Goal: Task Accomplishment & Management: Use online tool/utility

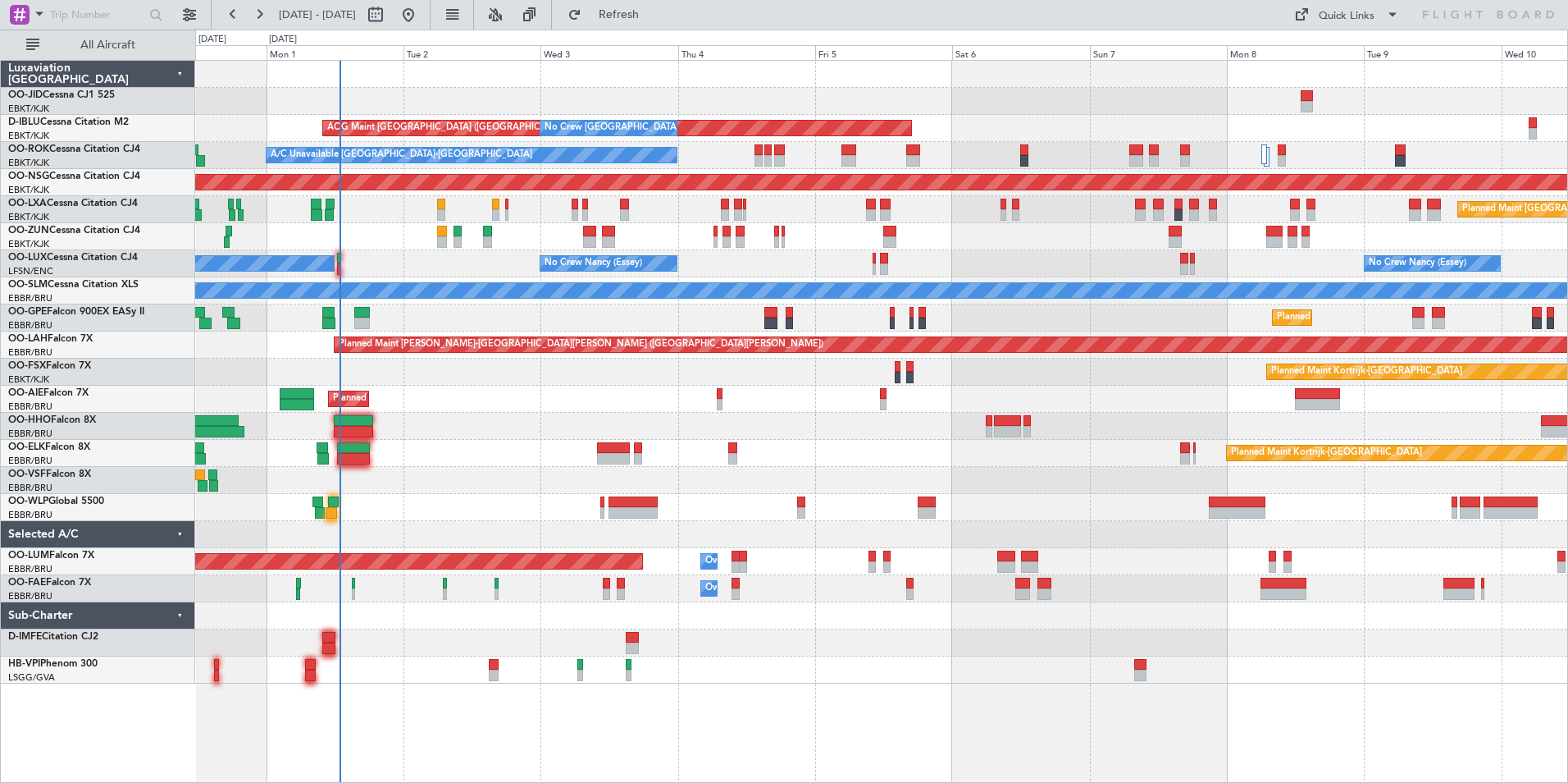
click at [329, 249] on div "Planned Maint Kortrijk-[GEOGRAPHIC_DATA] AOG Maint [GEOGRAPHIC_DATA]-[GEOGRAPHI…" at bounding box center [881, 372] width 1372 height 623
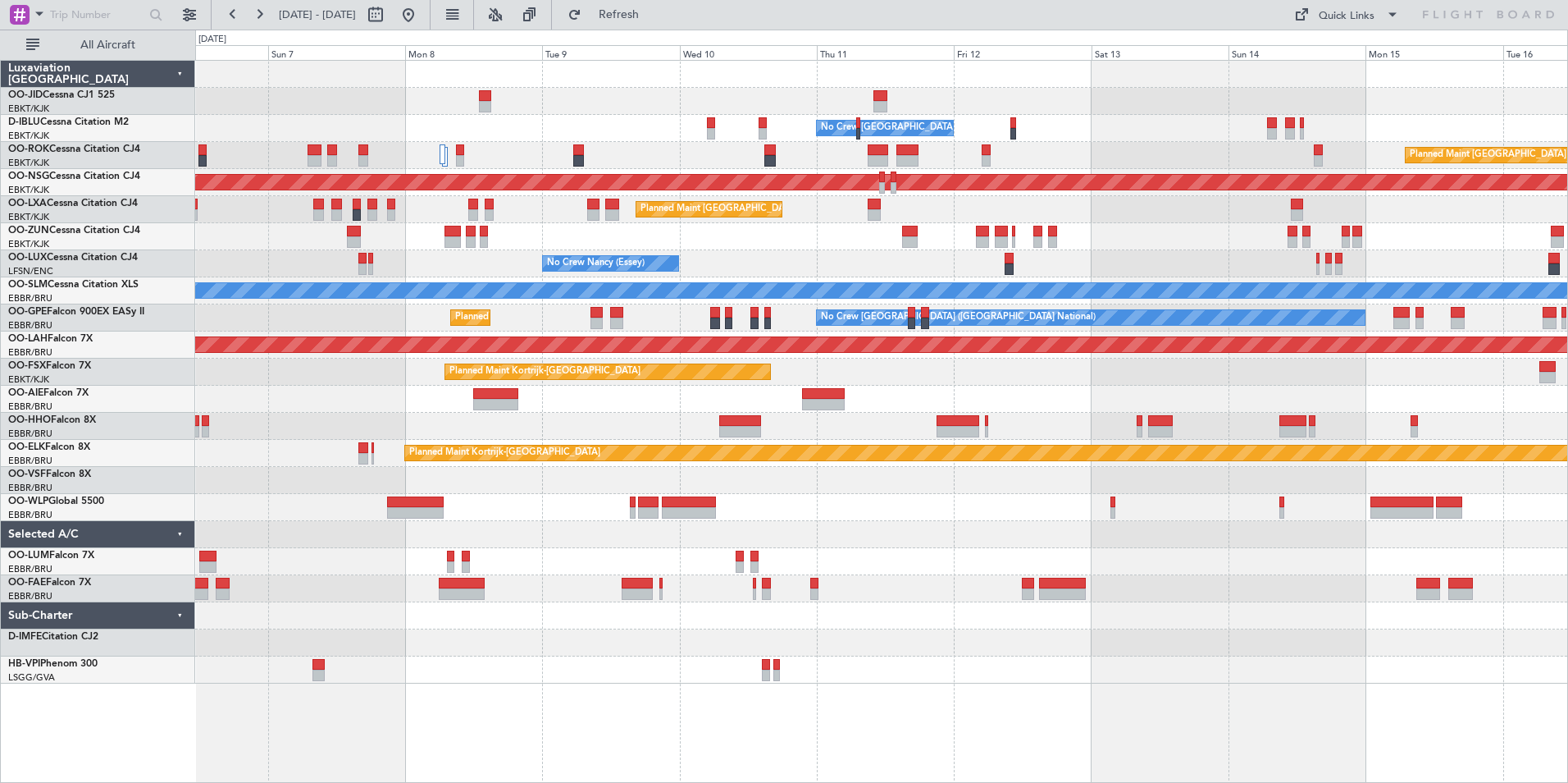
click at [374, 277] on div "No Crew [GEOGRAPHIC_DATA] ([GEOGRAPHIC_DATA] National) AOG Maint [GEOGRAPHIC_DA…" at bounding box center [881, 372] width 1372 height 623
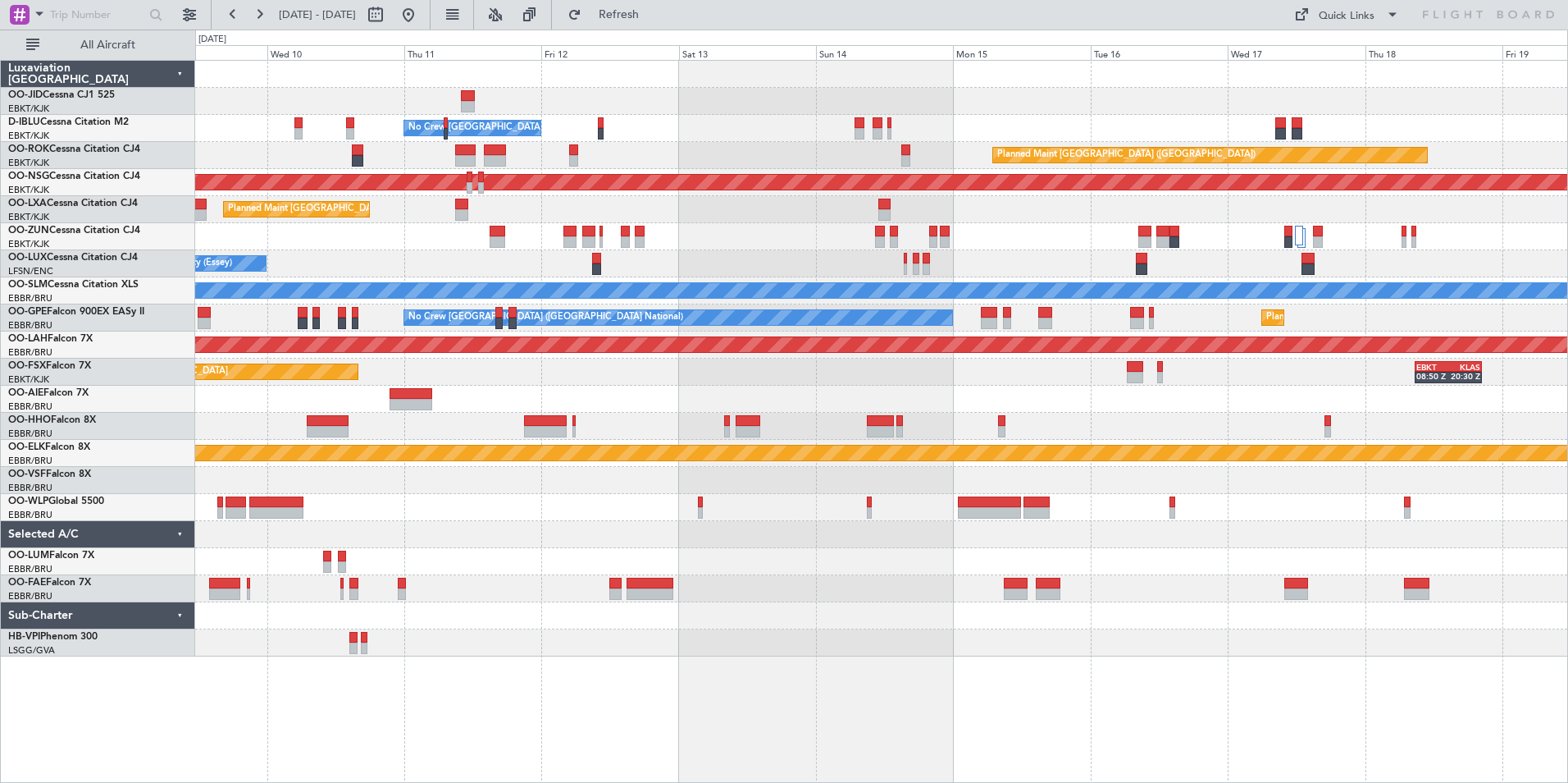
click at [484, 271] on div "No Crew [GEOGRAPHIC_DATA] ([GEOGRAPHIC_DATA] National) Planned Maint [GEOGRAPHI…" at bounding box center [881, 358] width 1372 height 596
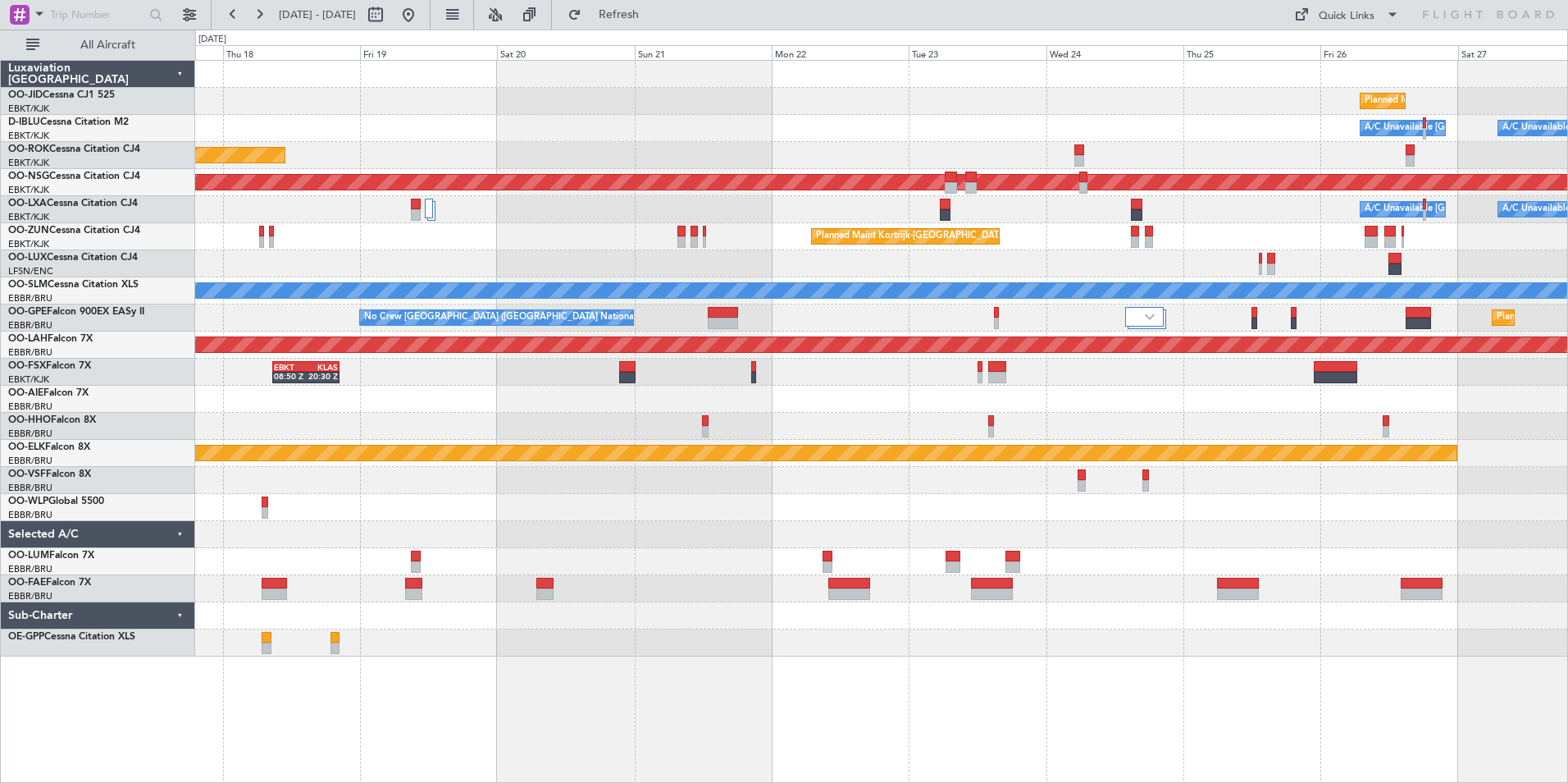
click at [679, 281] on div "Planned Maint Kortrijk-[GEOGRAPHIC_DATA] Planned Maint [GEOGRAPHIC_DATA]-[GEOGR…" at bounding box center [881, 358] width 1372 height 596
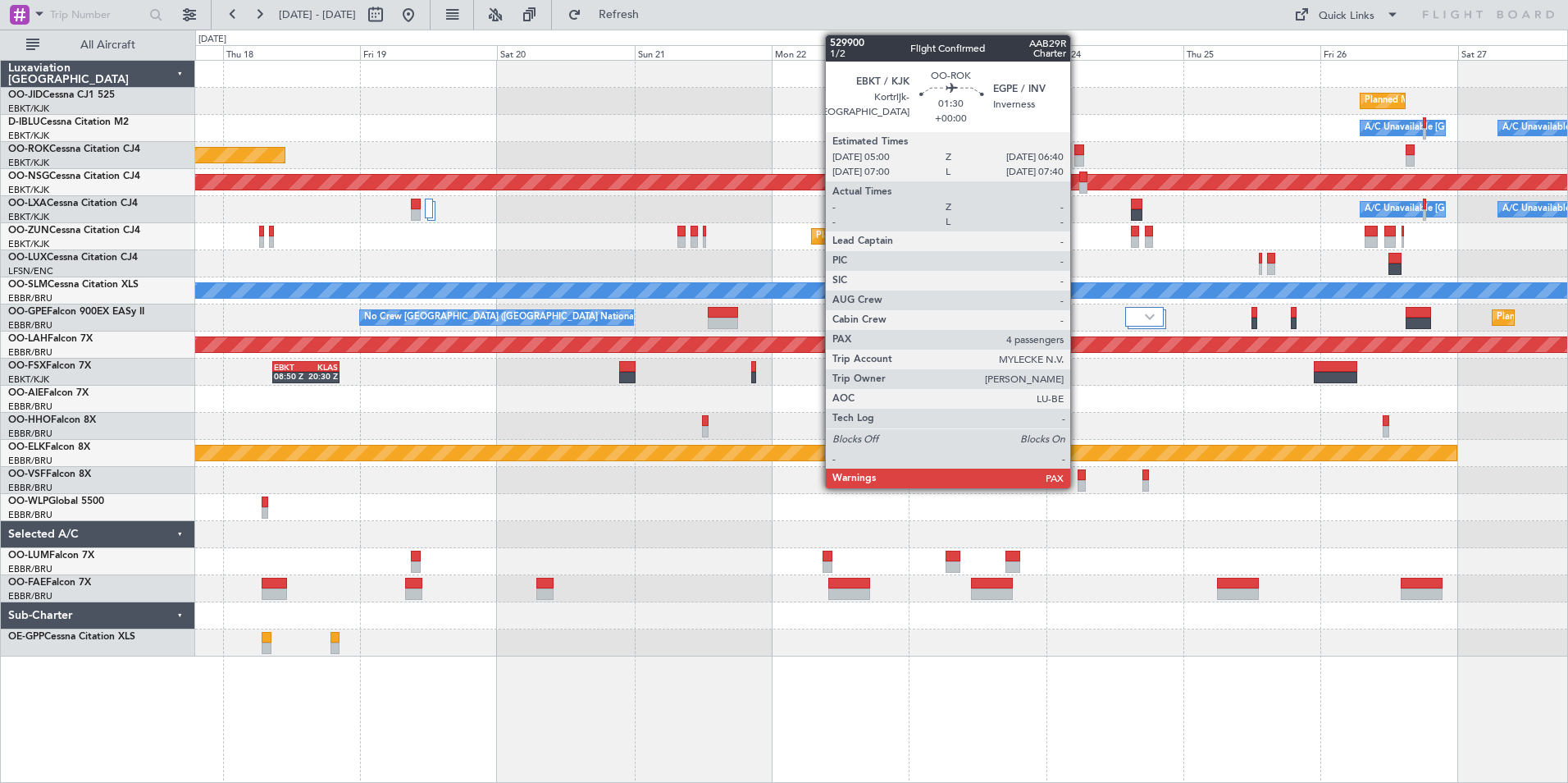
click at [1078, 155] on div at bounding box center [1079, 161] width 10 height 12
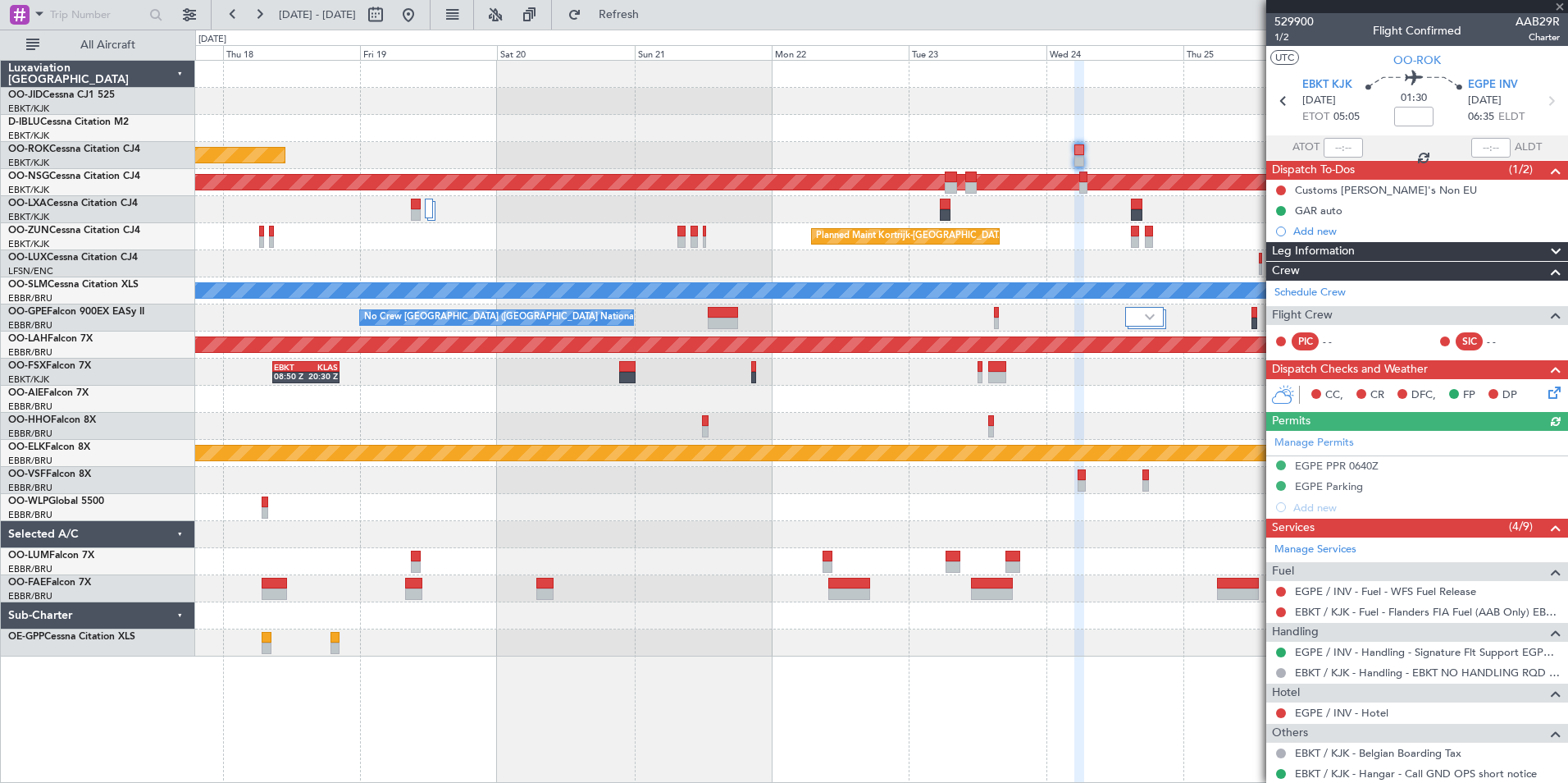
scroll to position [150, 0]
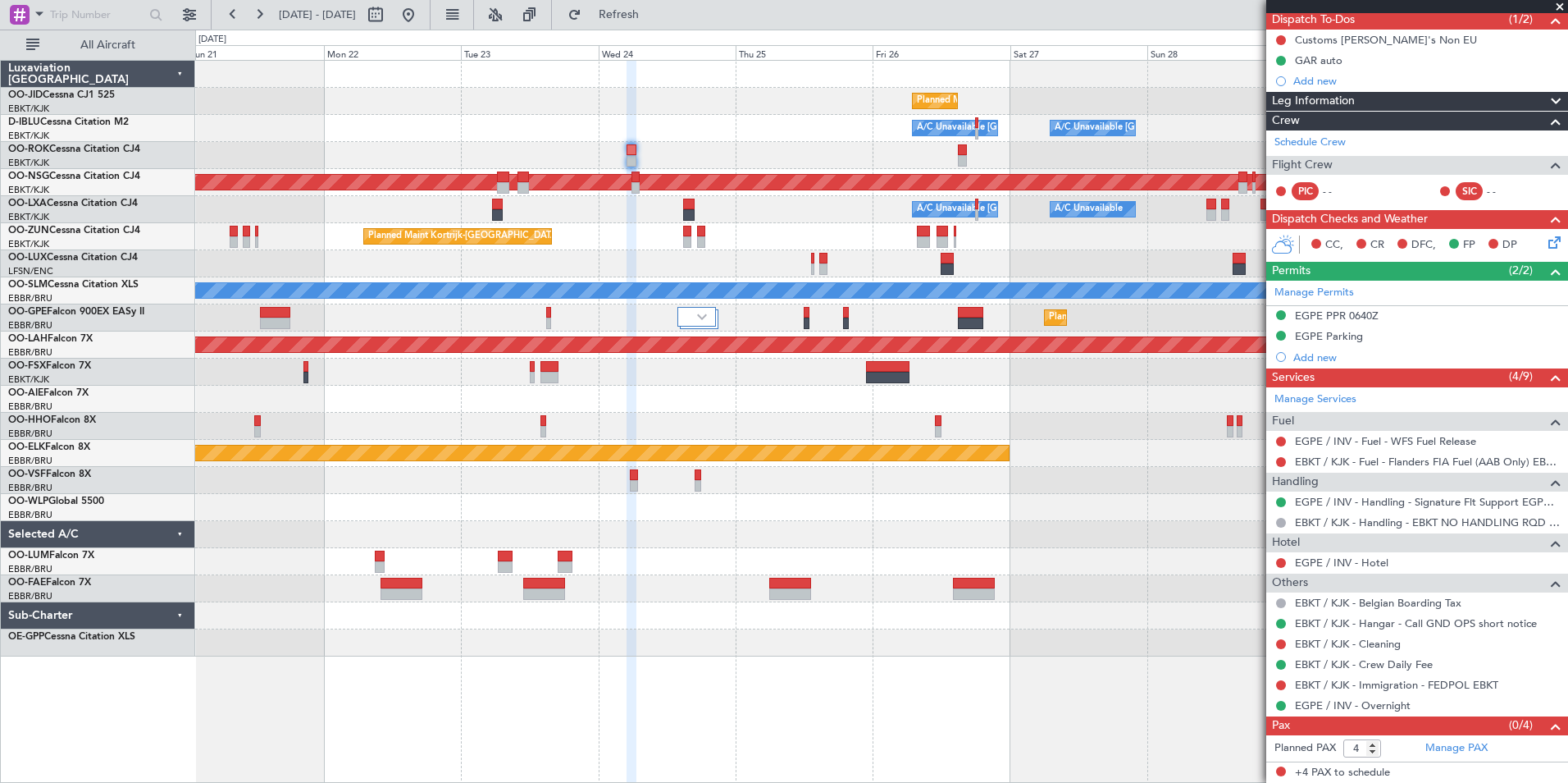
click at [643, 353] on div "Planned Maint Kortrijk-[GEOGRAPHIC_DATA] Planned Maint [GEOGRAPHIC_DATA]-[GEOGR…" at bounding box center [881, 358] width 1372 height 596
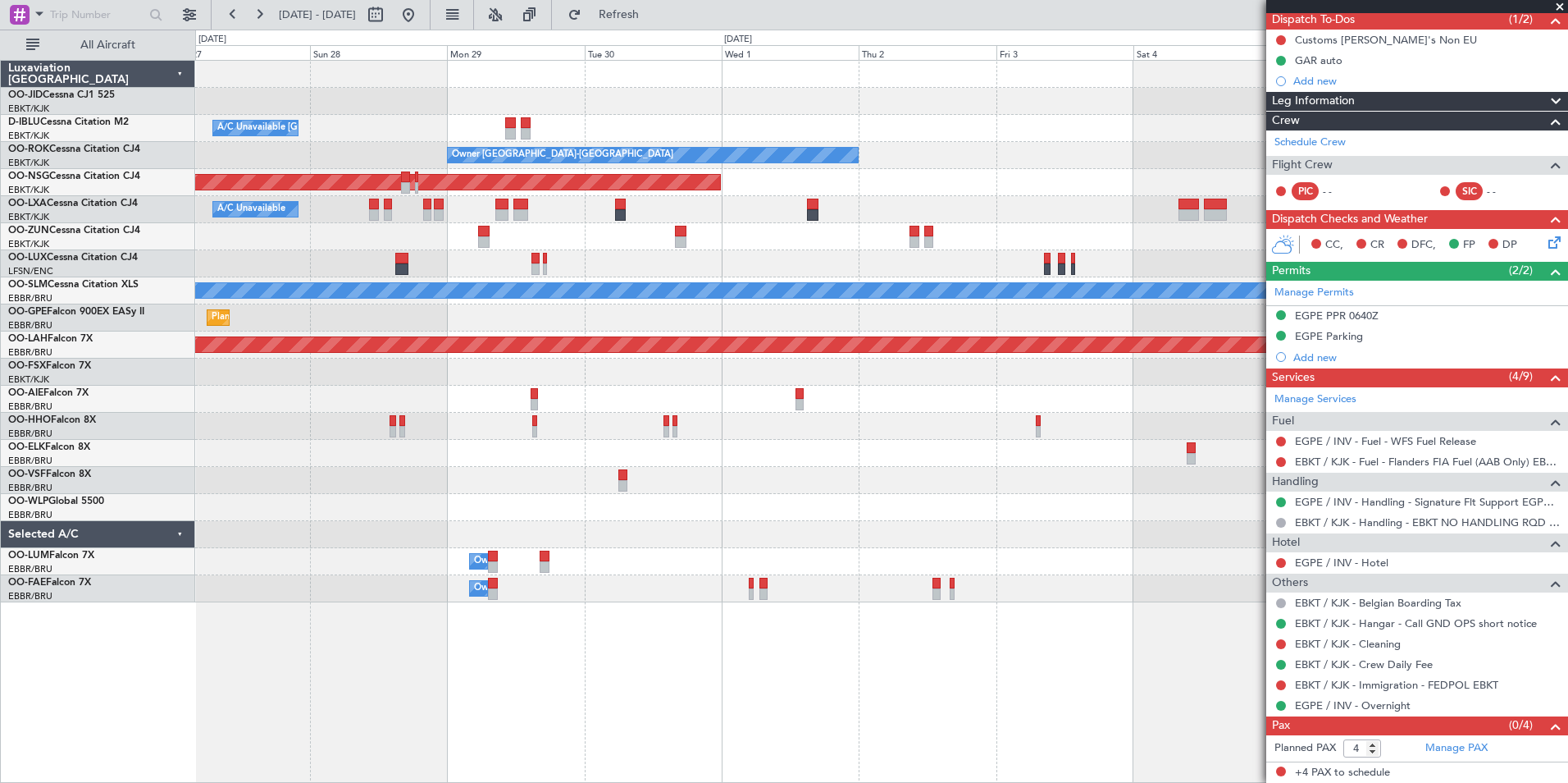
click at [256, 441] on div "Planned Maint Kortrijk-[GEOGRAPHIC_DATA] Planned Maint [GEOGRAPHIC_DATA]-[GEOGR…" at bounding box center [881, 331] width 1372 height 541
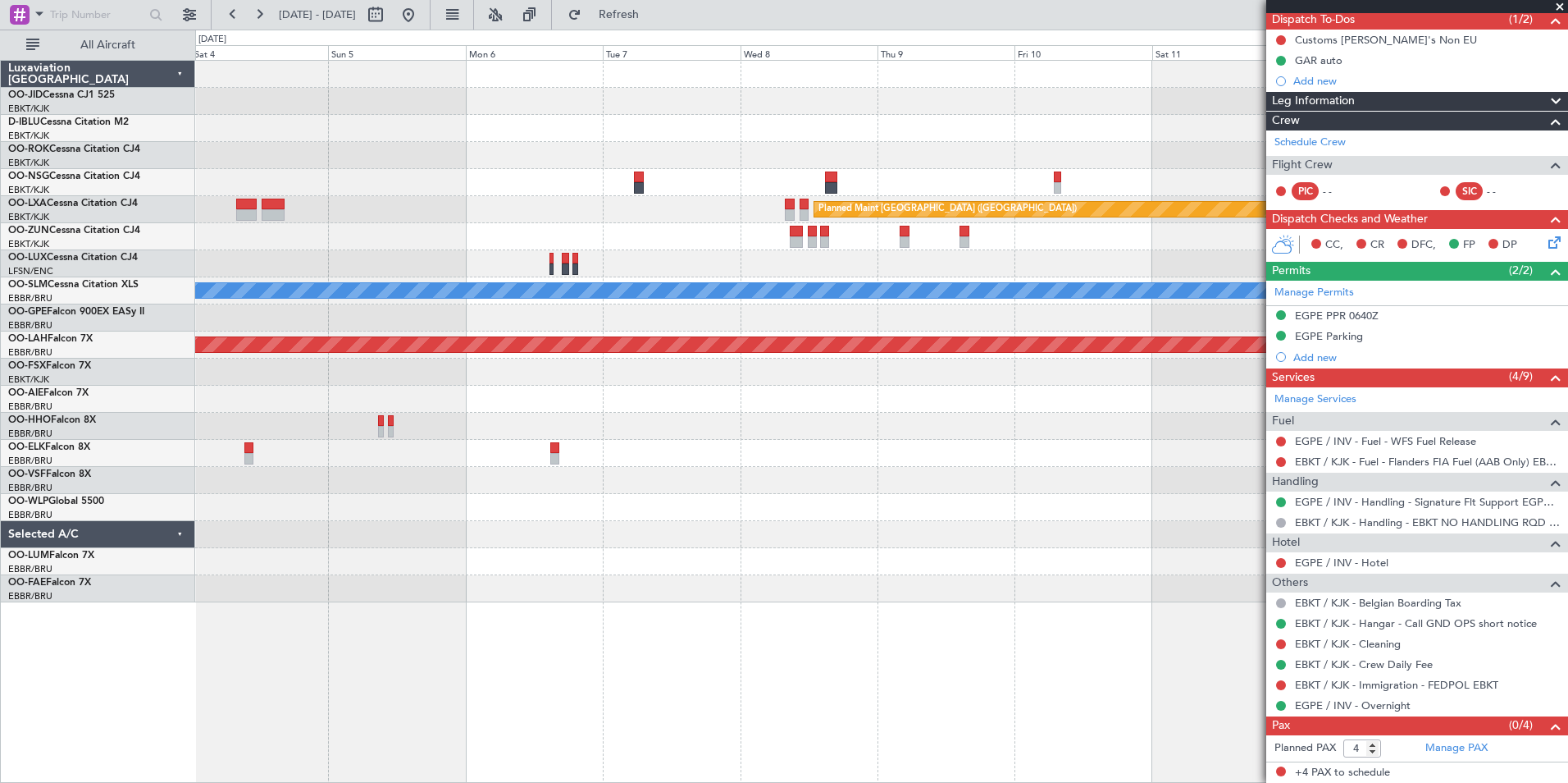
click at [443, 523] on div "Owner [GEOGRAPHIC_DATA]-[GEOGRAPHIC_DATA] Planned Maint [GEOGRAPHIC_DATA] ([GEO…" at bounding box center [881, 331] width 1372 height 541
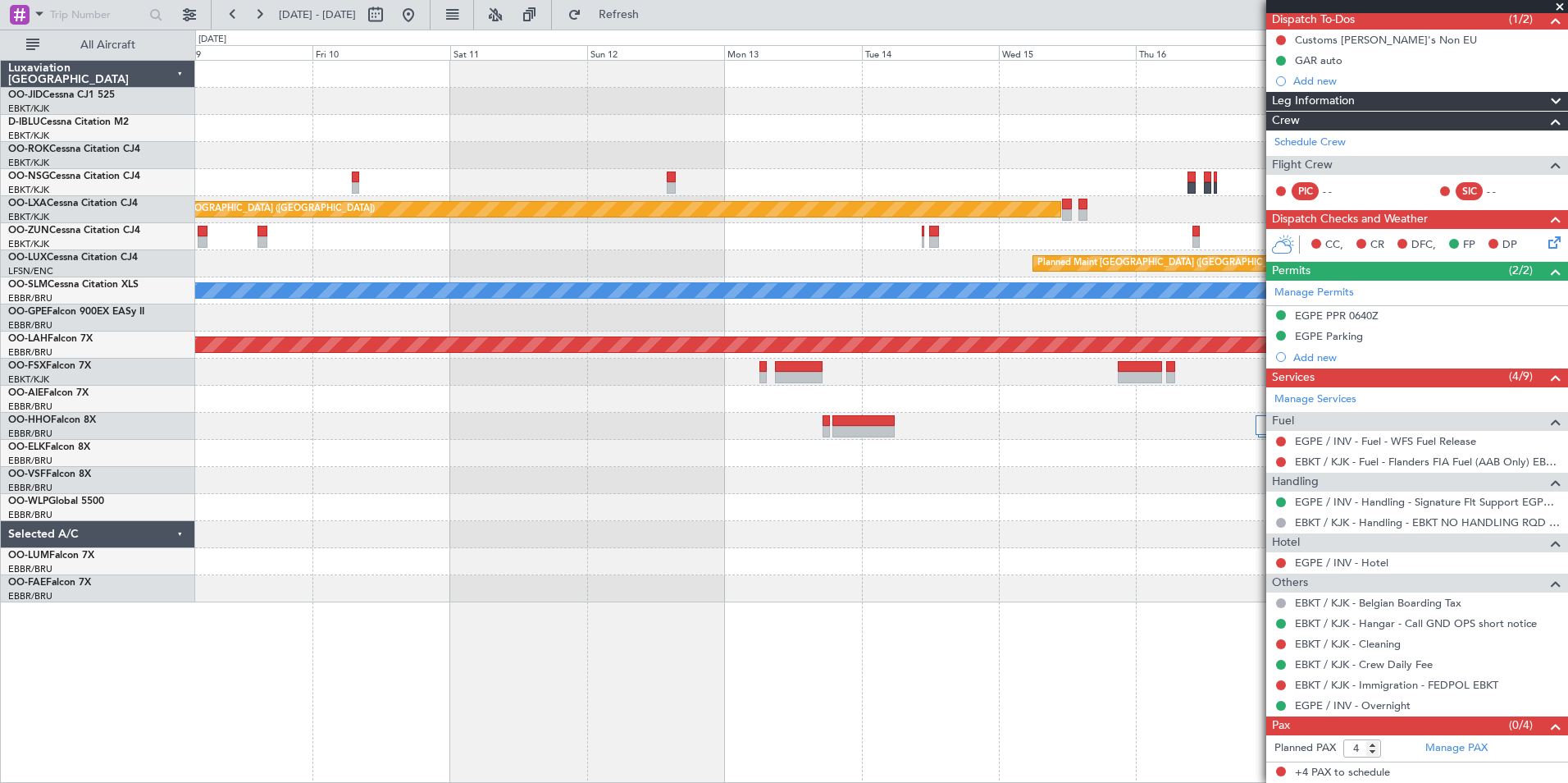
click at [495, 480] on div at bounding box center [881, 480] width 1372 height 27
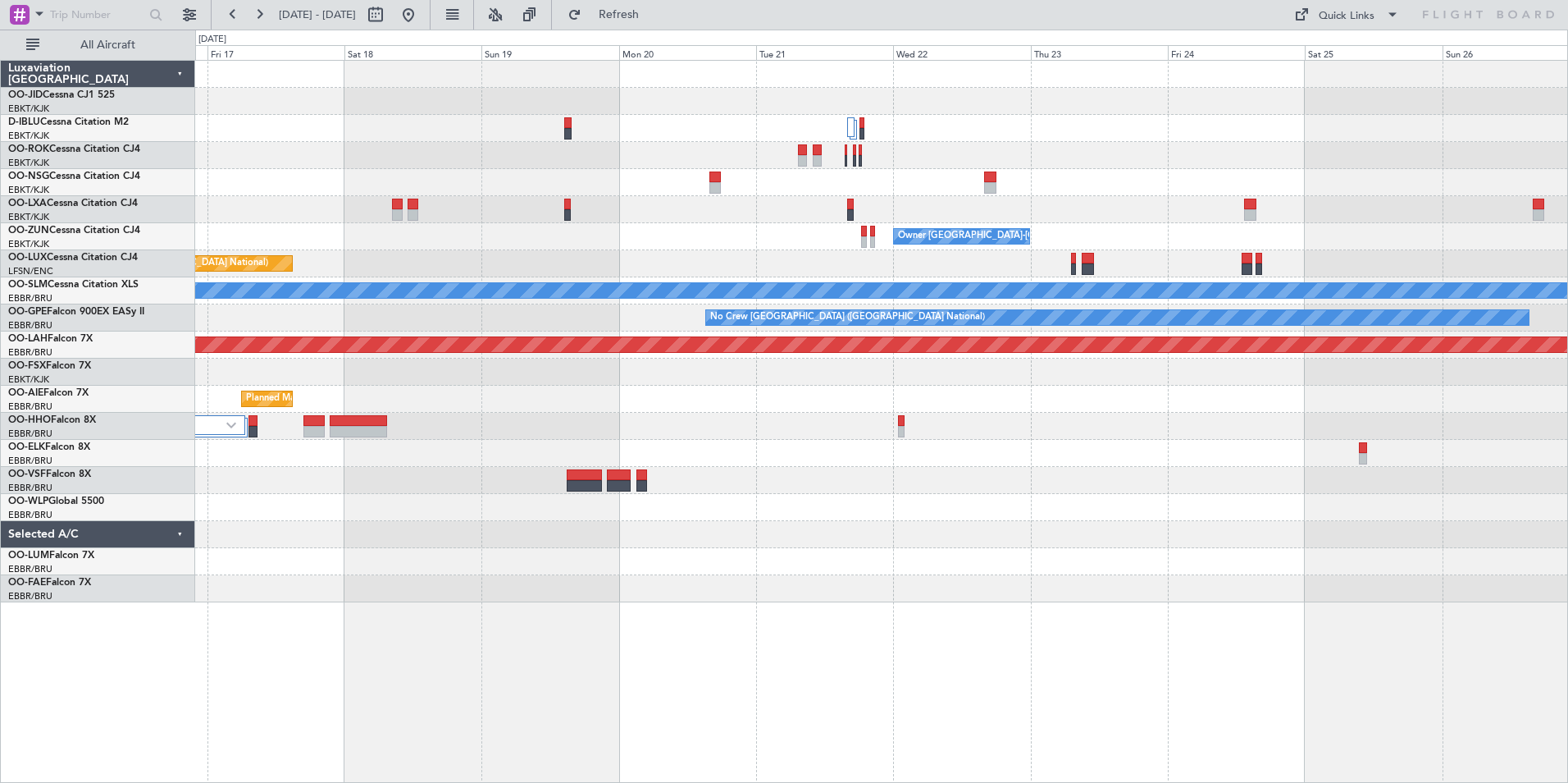
click at [374, 328] on div "Planned Maint [GEOGRAPHIC_DATA] ([GEOGRAPHIC_DATA]) Owner [GEOGRAPHIC_DATA]-[GE…" at bounding box center [881, 331] width 1372 height 541
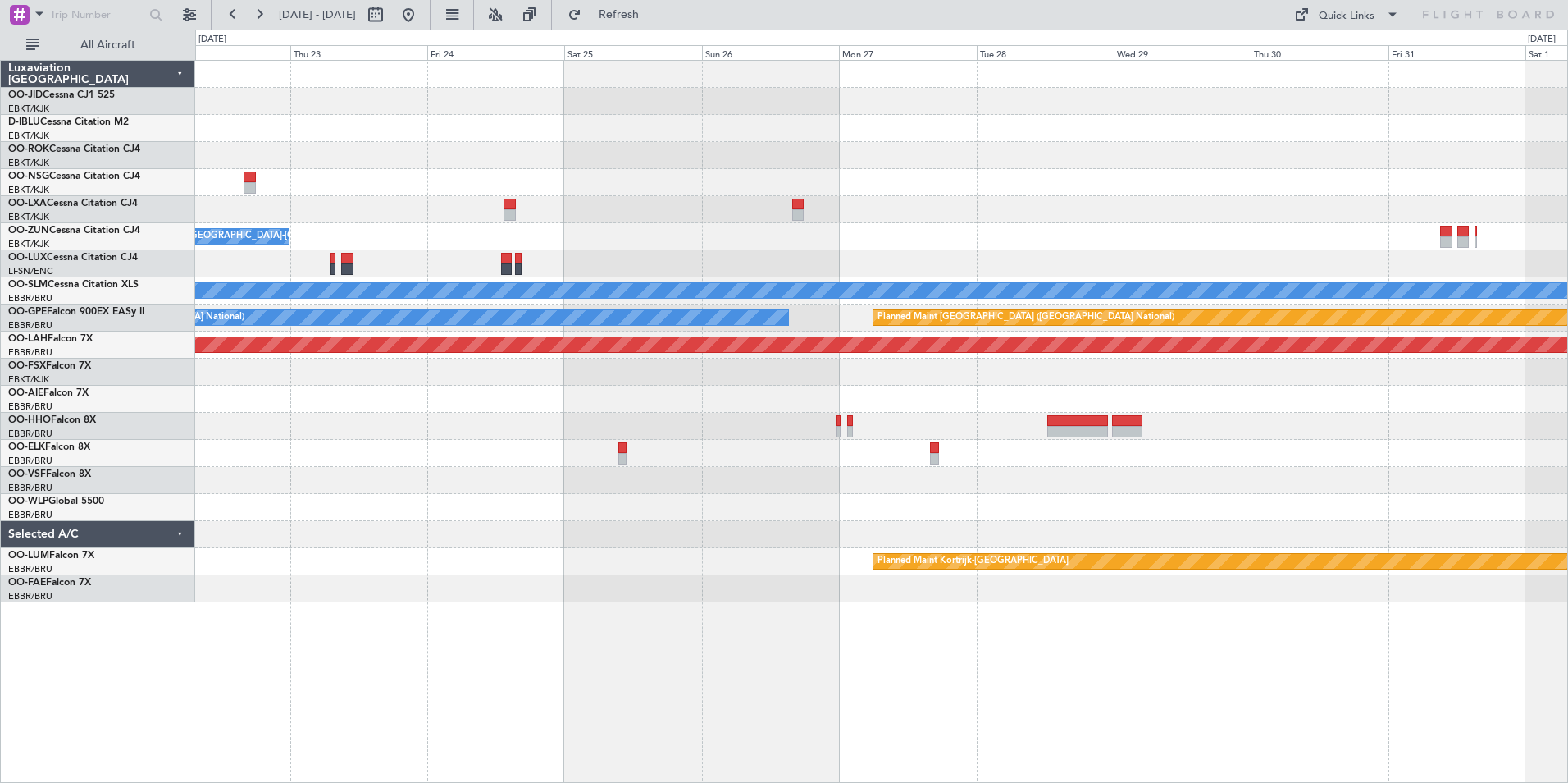
click at [352, 240] on div "Owner [GEOGRAPHIC_DATA]-[GEOGRAPHIC_DATA] A/C Unavailable [GEOGRAPHIC_DATA] No …" at bounding box center [881, 331] width 1372 height 541
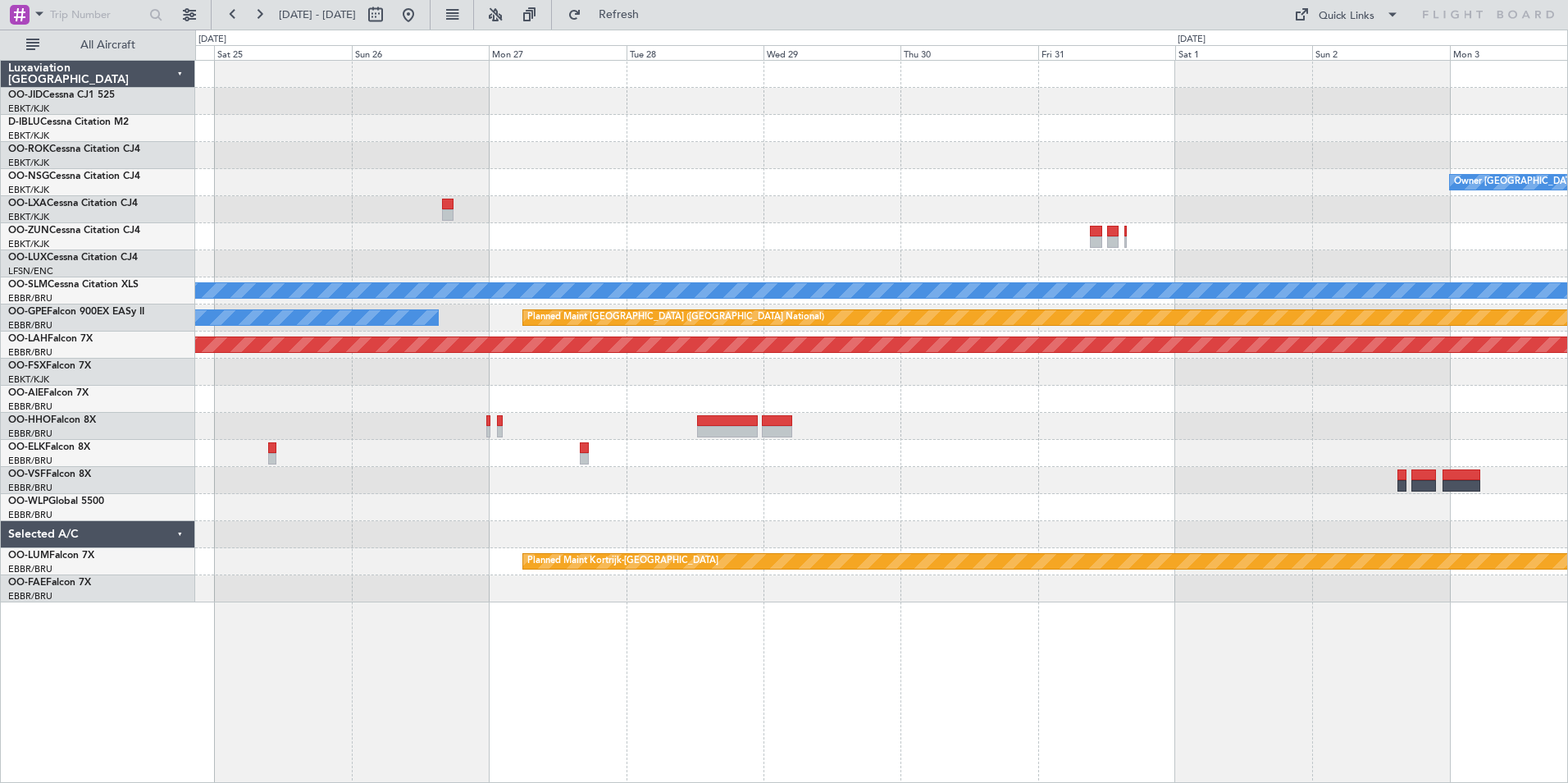
click at [291, 260] on div "Owner [GEOGRAPHIC_DATA]-[GEOGRAPHIC_DATA] Owner [GEOGRAPHIC_DATA]-[GEOGRAPHIC_D…" at bounding box center [881, 331] width 1372 height 541
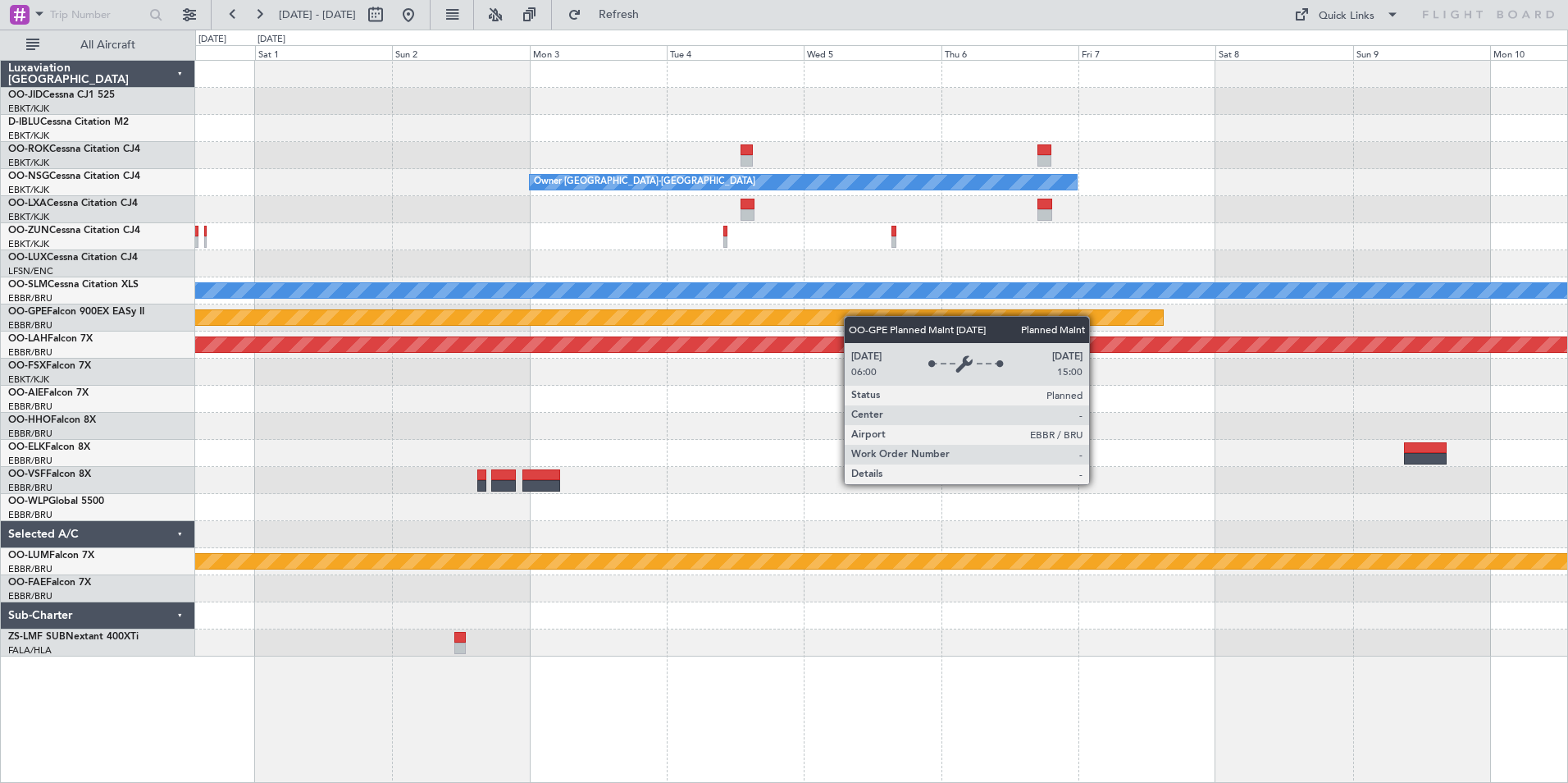
click at [366, 321] on div "Owner [GEOGRAPHIC_DATA]-[GEOGRAPHIC_DATA] A/C Unavailable [GEOGRAPHIC_DATA] Pla…" at bounding box center [881, 358] width 1372 height 596
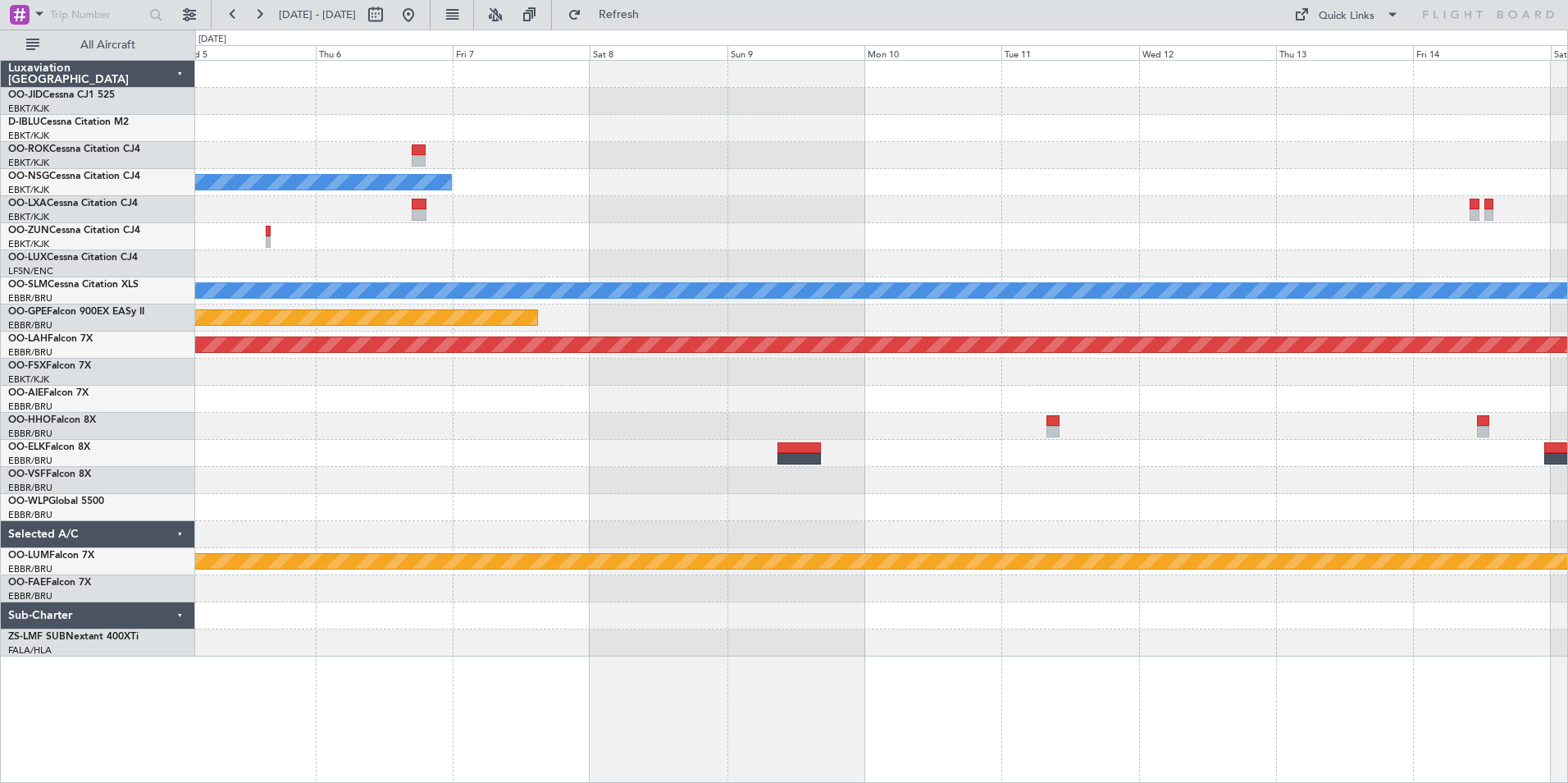
click at [280, 530] on div "Owner [GEOGRAPHIC_DATA]-[GEOGRAPHIC_DATA] A/C Unavailable [GEOGRAPHIC_DATA] Pla…" at bounding box center [881, 358] width 1372 height 596
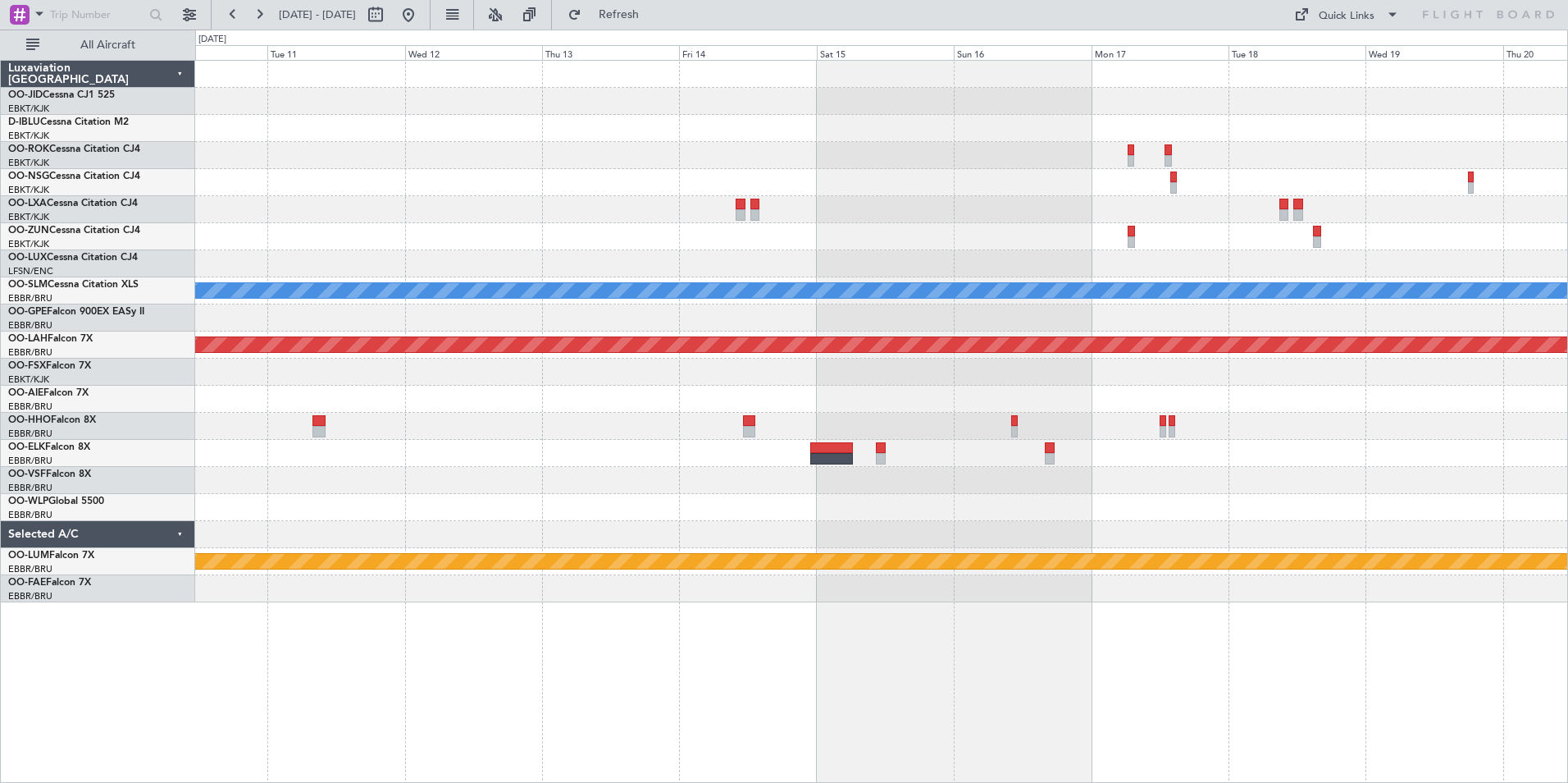
click at [324, 380] on div "A/C Unavailable [GEOGRAPHIC_DATA] No Crew [GEOGRAPHIC_DATA] (Brussels National)…" at bounding box center [881, 331] width 1372 height 541
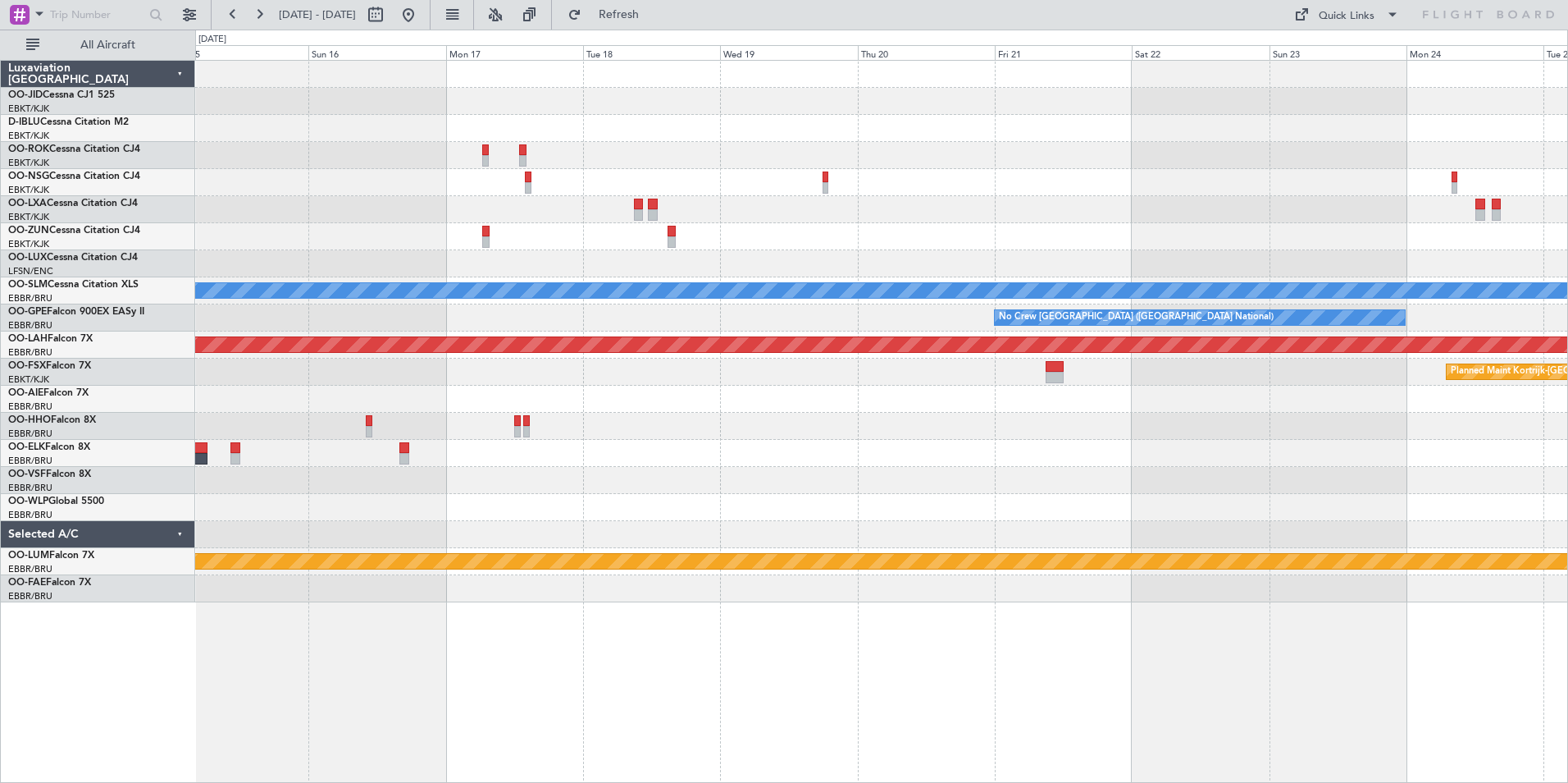
click at [70, 287] on div "Owner [GEOGRAPHIC_DATA]-[GEOGRAPHIC_DATA] A/C Unavailable [GEOGRAPHIC_DATA] No …" at bounding box center [784, 406] width 1568 height 753
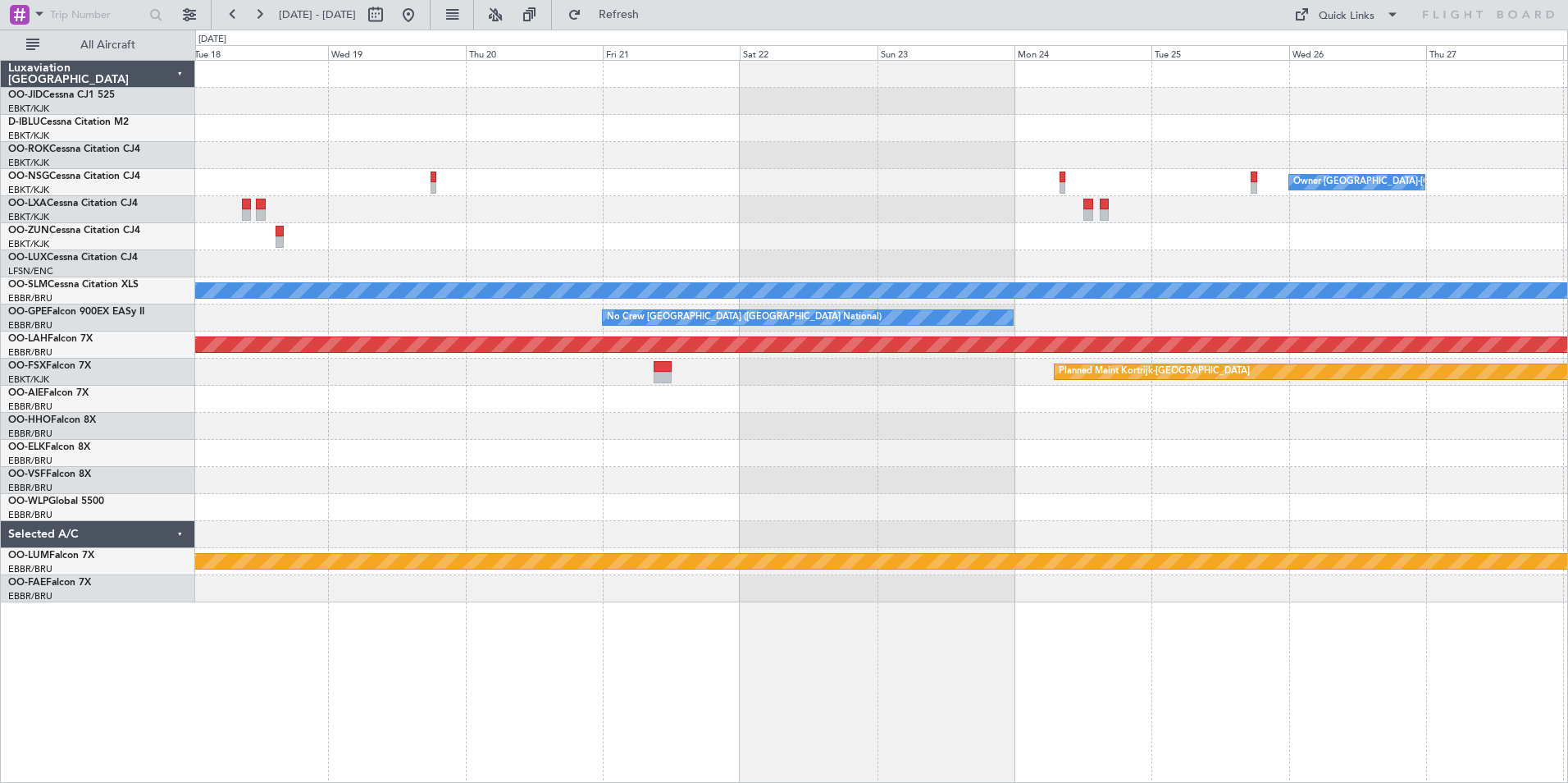
click at [87, 208] on div "Owner [GEOGRAPHIC_DATA]-[GEOGRAPHIC_DATA] A/C Unavailable [GEOGRAPHIC_DATA] No …" at bounding box center [784, 406] width 1568 height 753
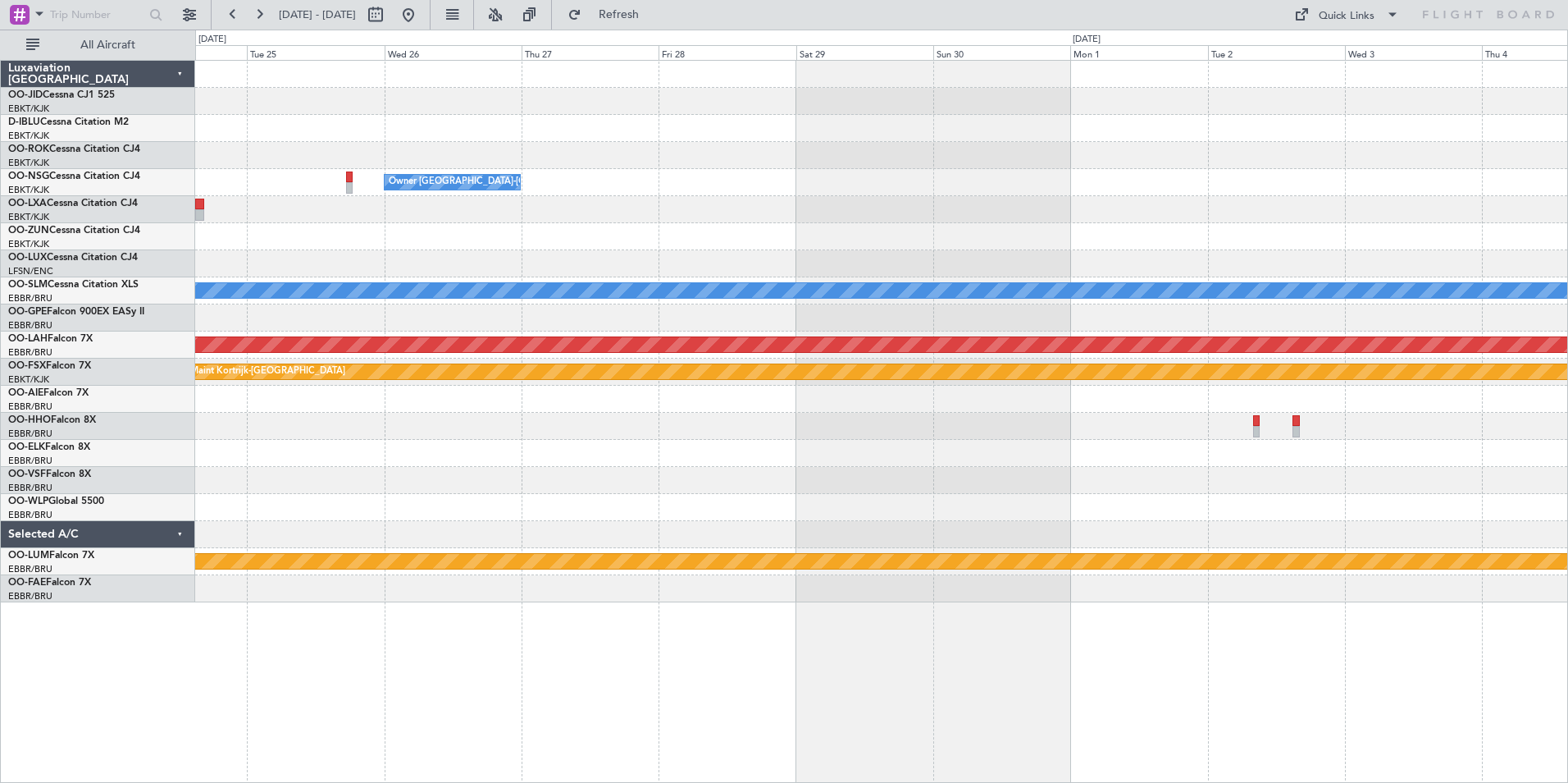
click at [466, 197] on div "Owner [GEOGRAPHIC_DATA]-[GEOGRAPHIC_DATA] A/C Unavailable [GEOGRAPHIC_DATA] No …" at bounding box center [881, 331] width 1372 height 541
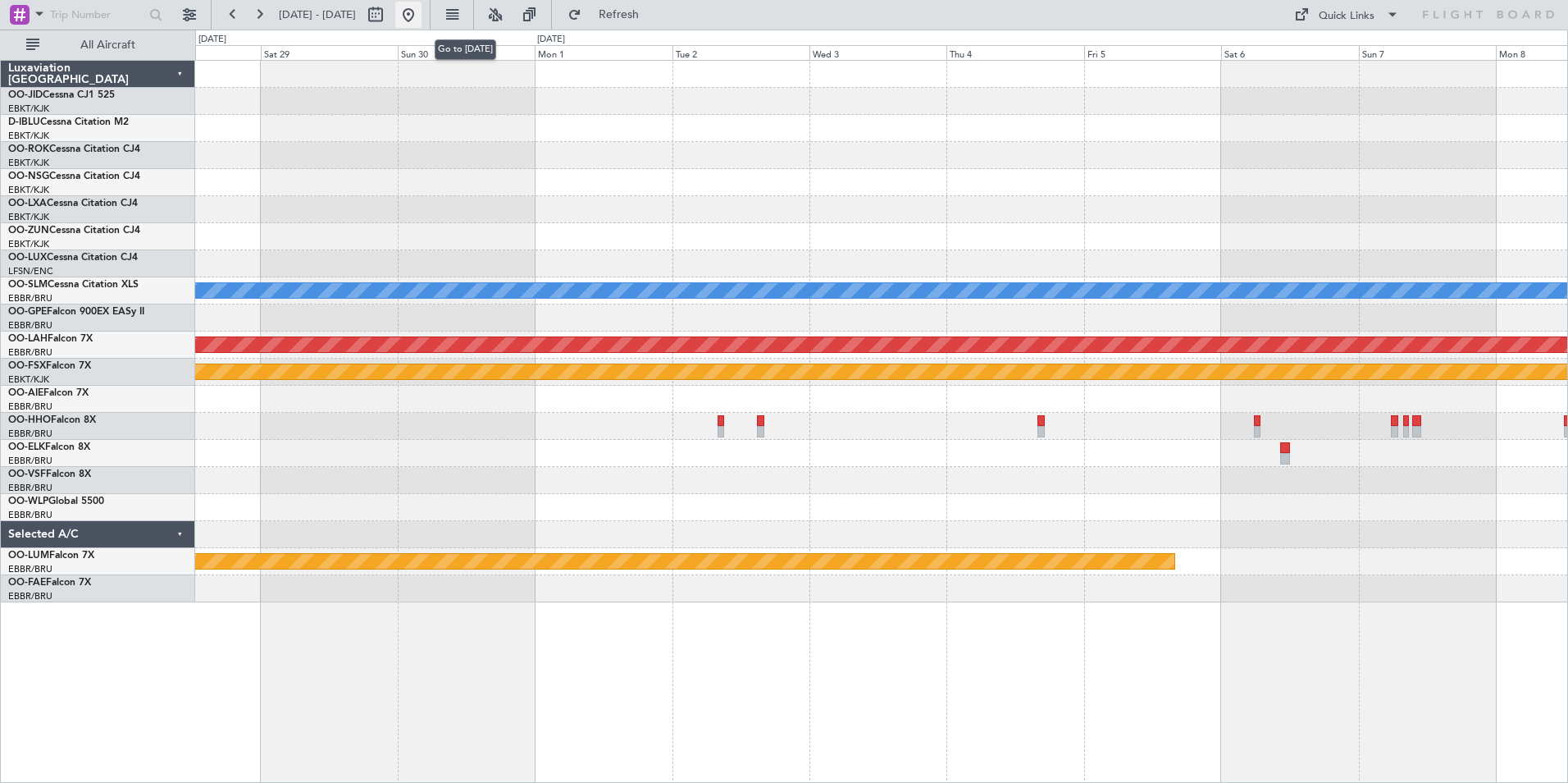
click at [422, 21] on button at bounding box center [408, 14] width 26 height 26
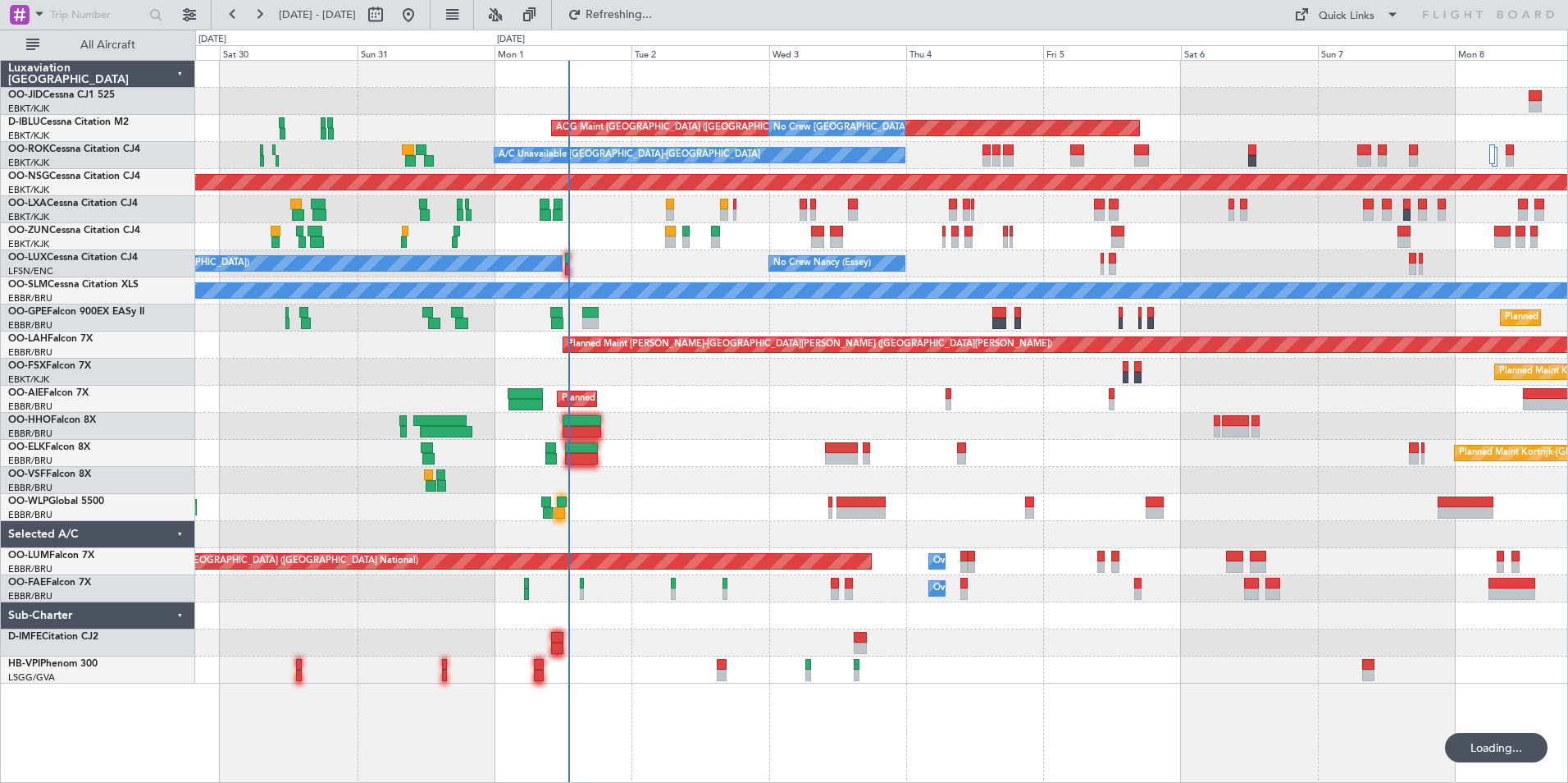
click at [809, 431] on div "Planned Maint Kortrijk-[GEOGRAPHIC_DATA] AOG Maint [GEOGRAPHIC_DATA]-[GEOGRAPHI…" at bounding box center [881, 372] width 1372 height 623
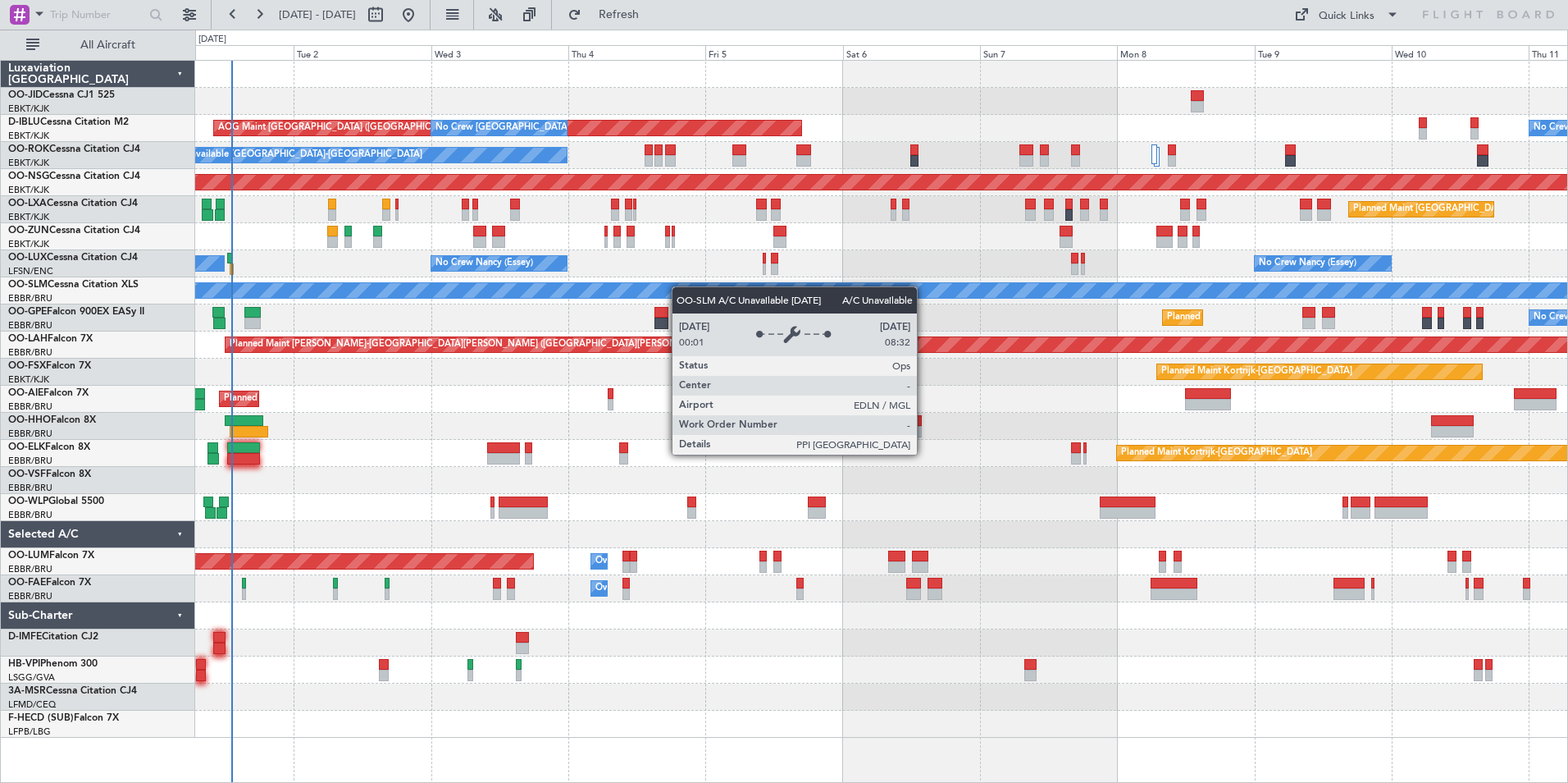
click at [297, 291] on div "AOG Maint [GEOGRAPHIC_DATA] ([GEOGRAPHIC_DATA] National) No Crew [GEOGRAPHIC_DA…" at bounding box center [881, 399] width 1372 height 677
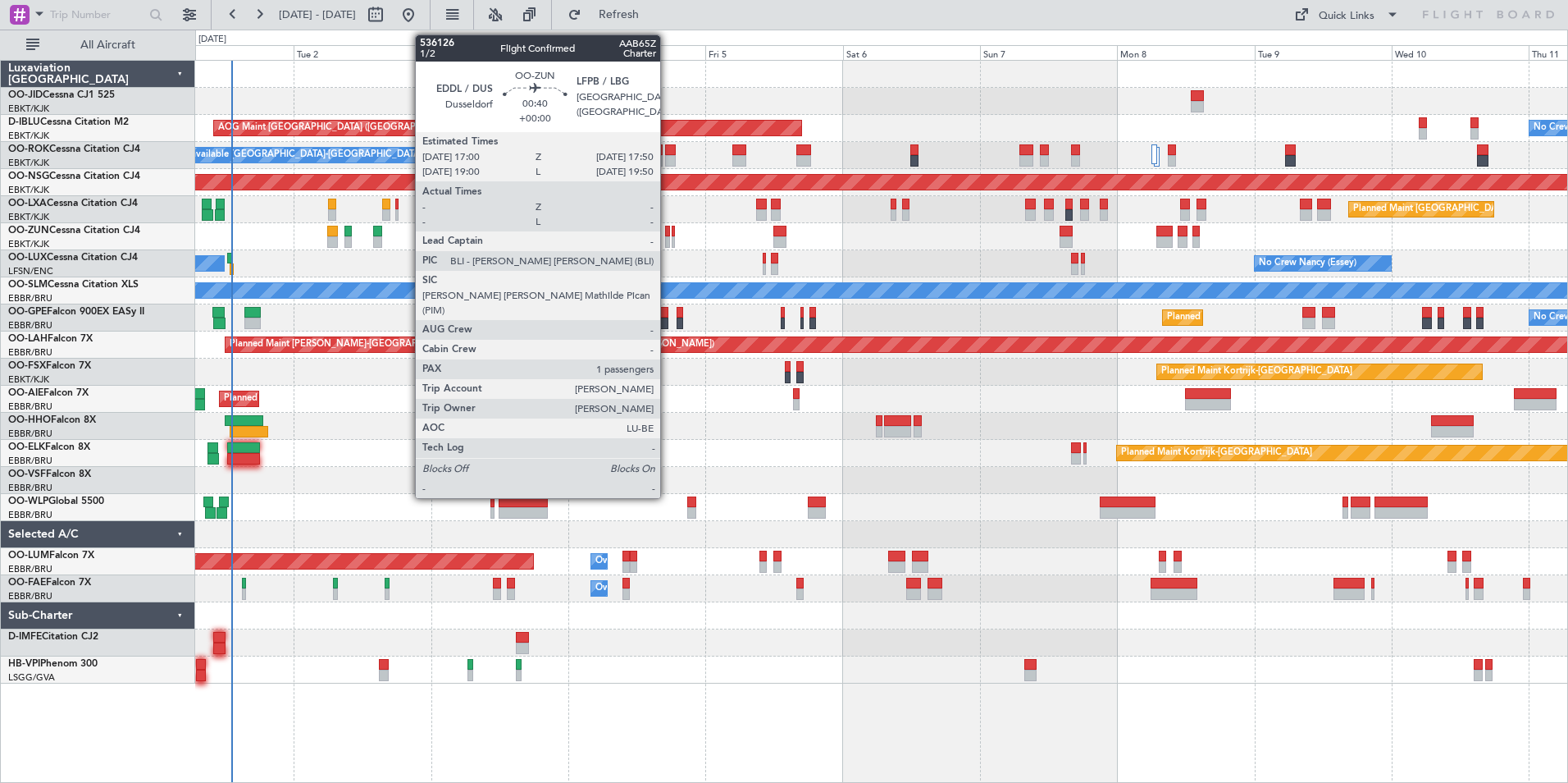
click at [668, 236] on div at bounding box center [668, 231] width 5 height 12
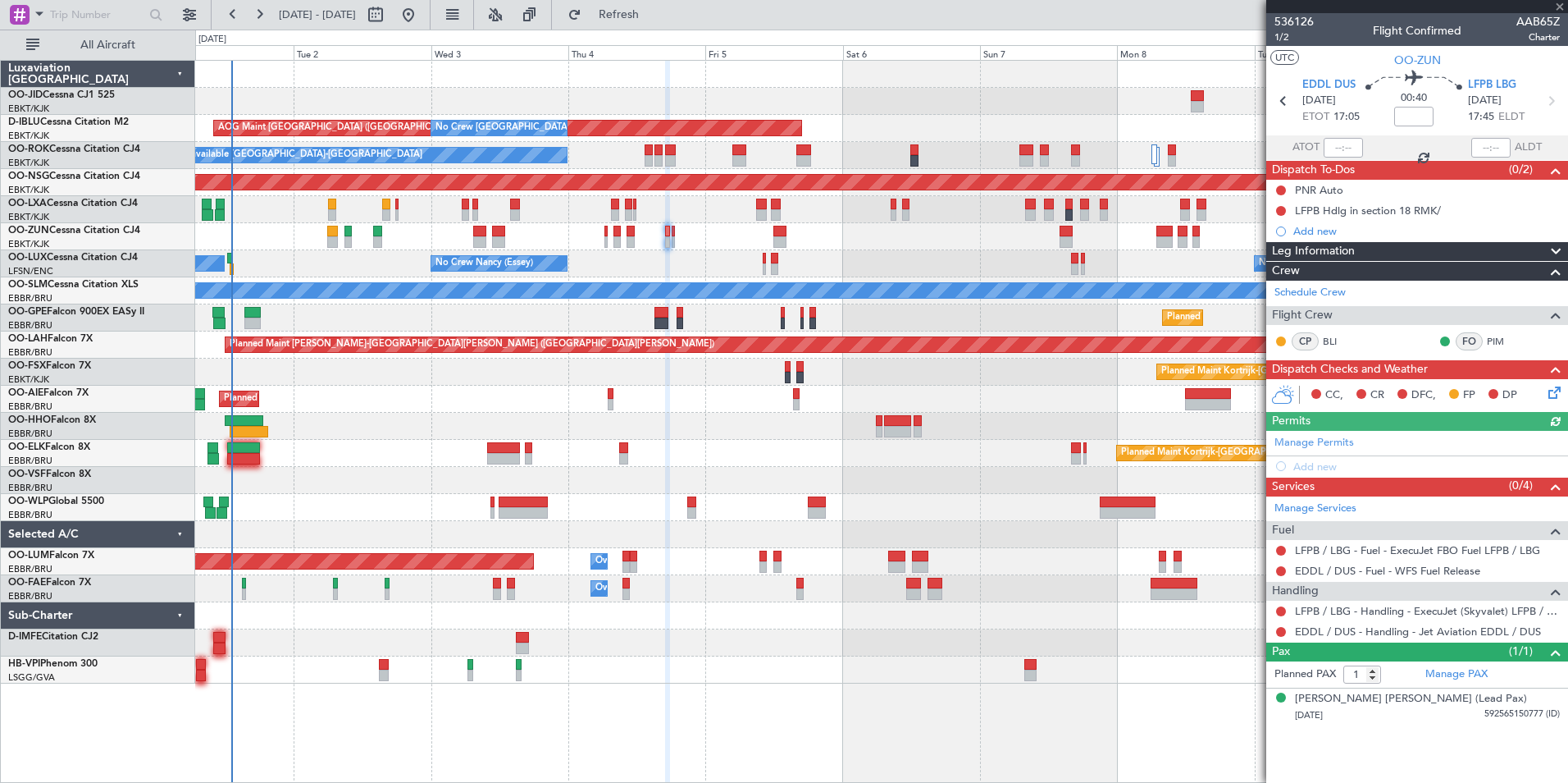
drag, startPoint x: 1567, startPoint y: 203, endPoint x: 1567, endPoint y: 490, distance: 287.0
click at [1567, 490] on html "[DATE] - [DATE] Refresh Quick Links All Aircraft AOG Maint [GEOGRAPHIC_DATA] ([…" at bounding box center [784, 392] width 1568 height 783
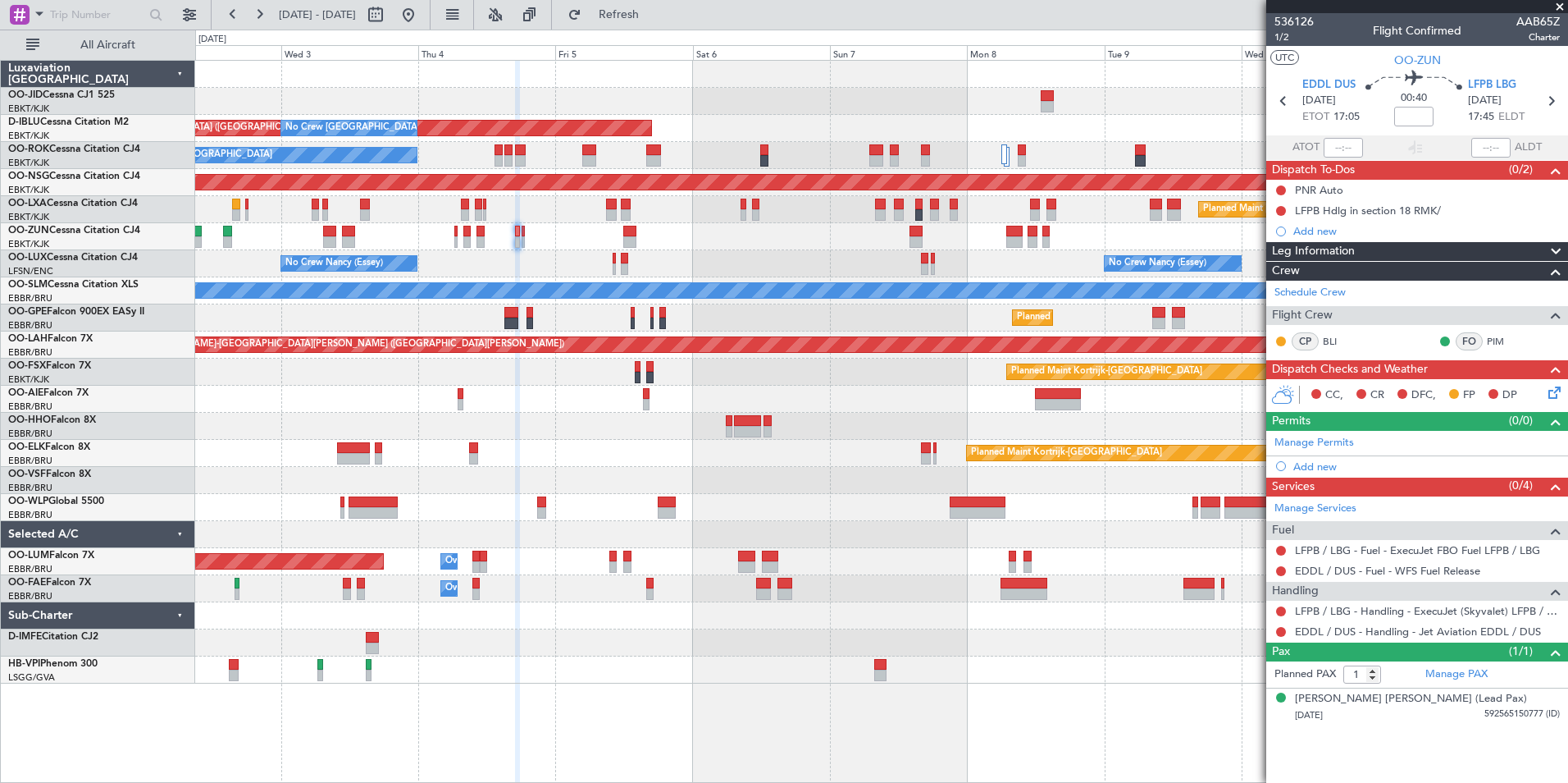
click at [570, 268] on div "AOG Maint [GEOGRAPHIC_DATA] ([GEOGRAPHIC_DATA] National) No Crew [GEOGRAPHIC_DA…" at bounding box center [881, 372] width 1372 height 623
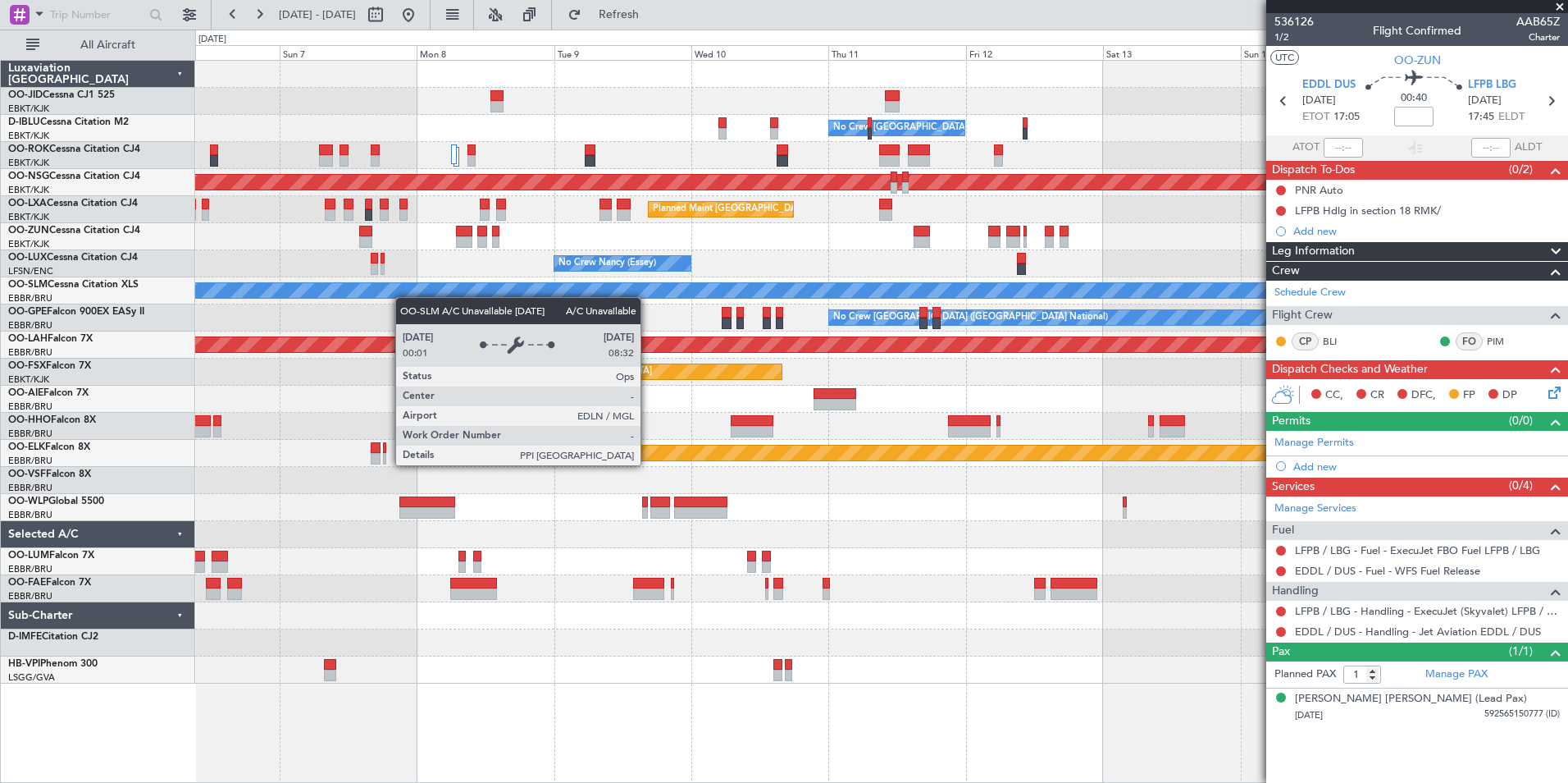
click at [401, 297] on div "A/C Unavailable [GEOGRAPHIC_DATA]" at bounding box center [882, 290] width 4116 height 14
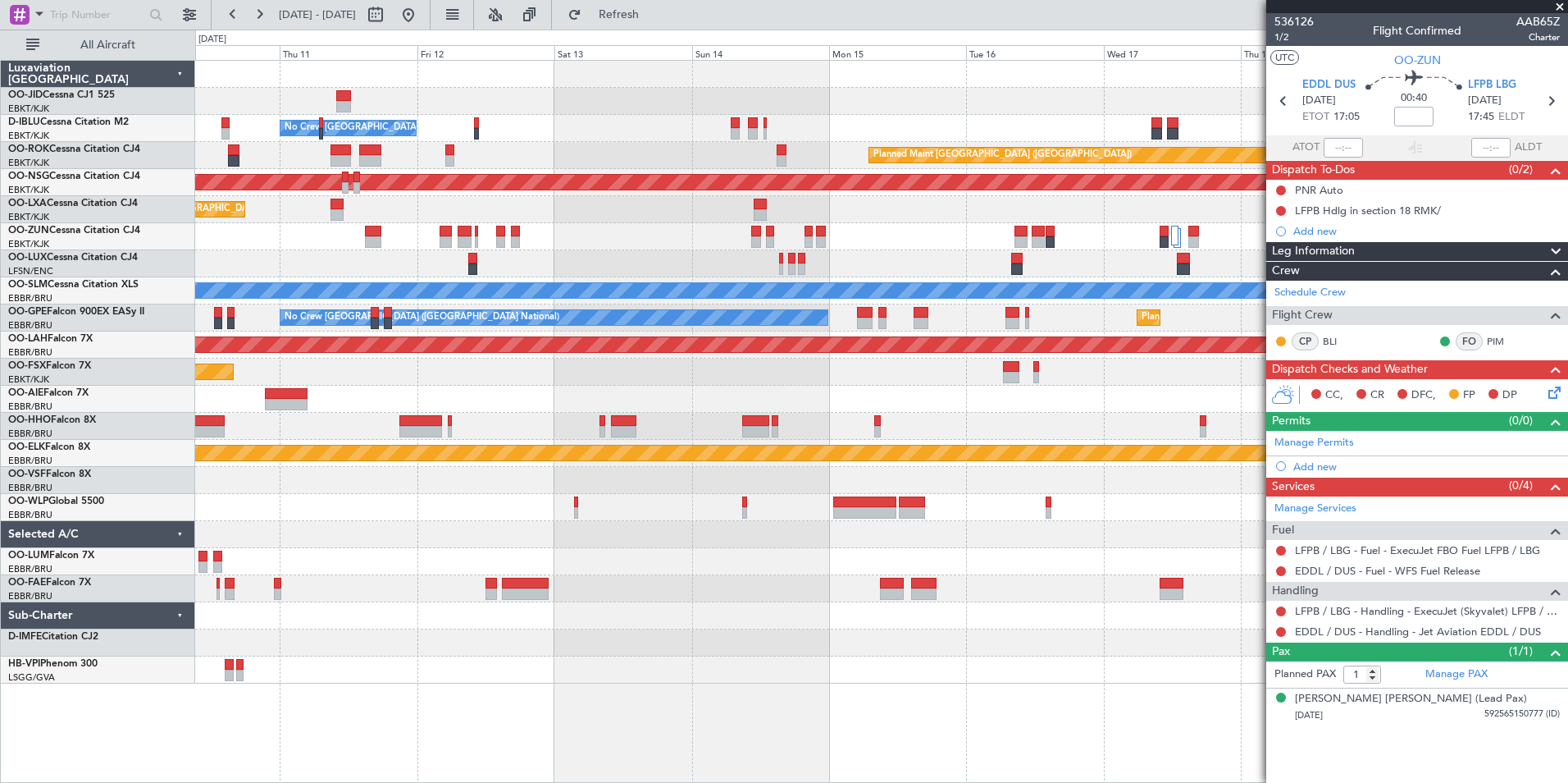
click at [329, 300] on div "A/C Unavailable [GEOGRAPHIC_DATA]" at bounding box center [881, 291] width 1372 height 27
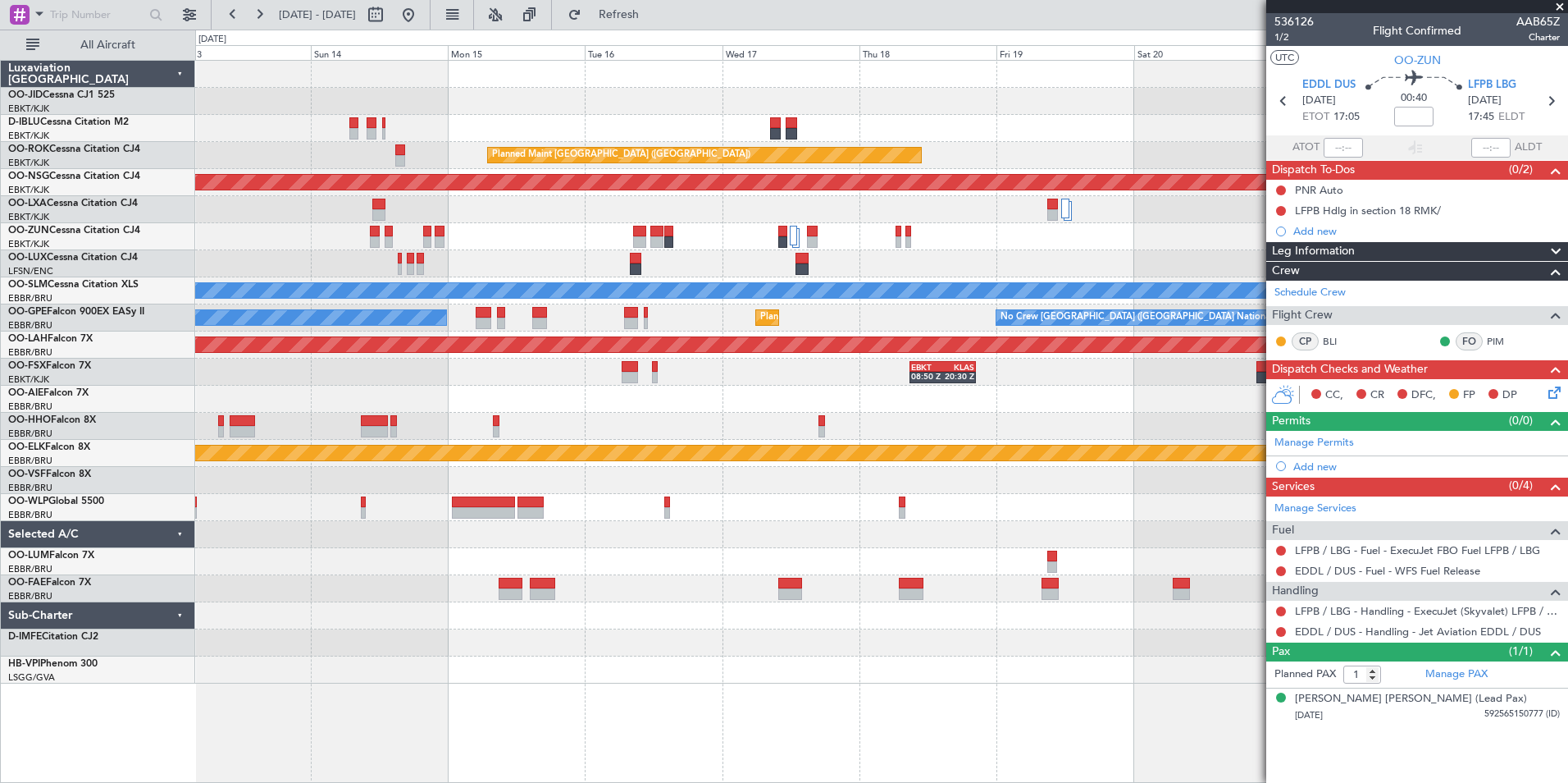
click at [445, 279] on div "A/C Unavailable [GEOGRAPHIC_DATA]" at bounding box center [881, 291] width 1372 height 27
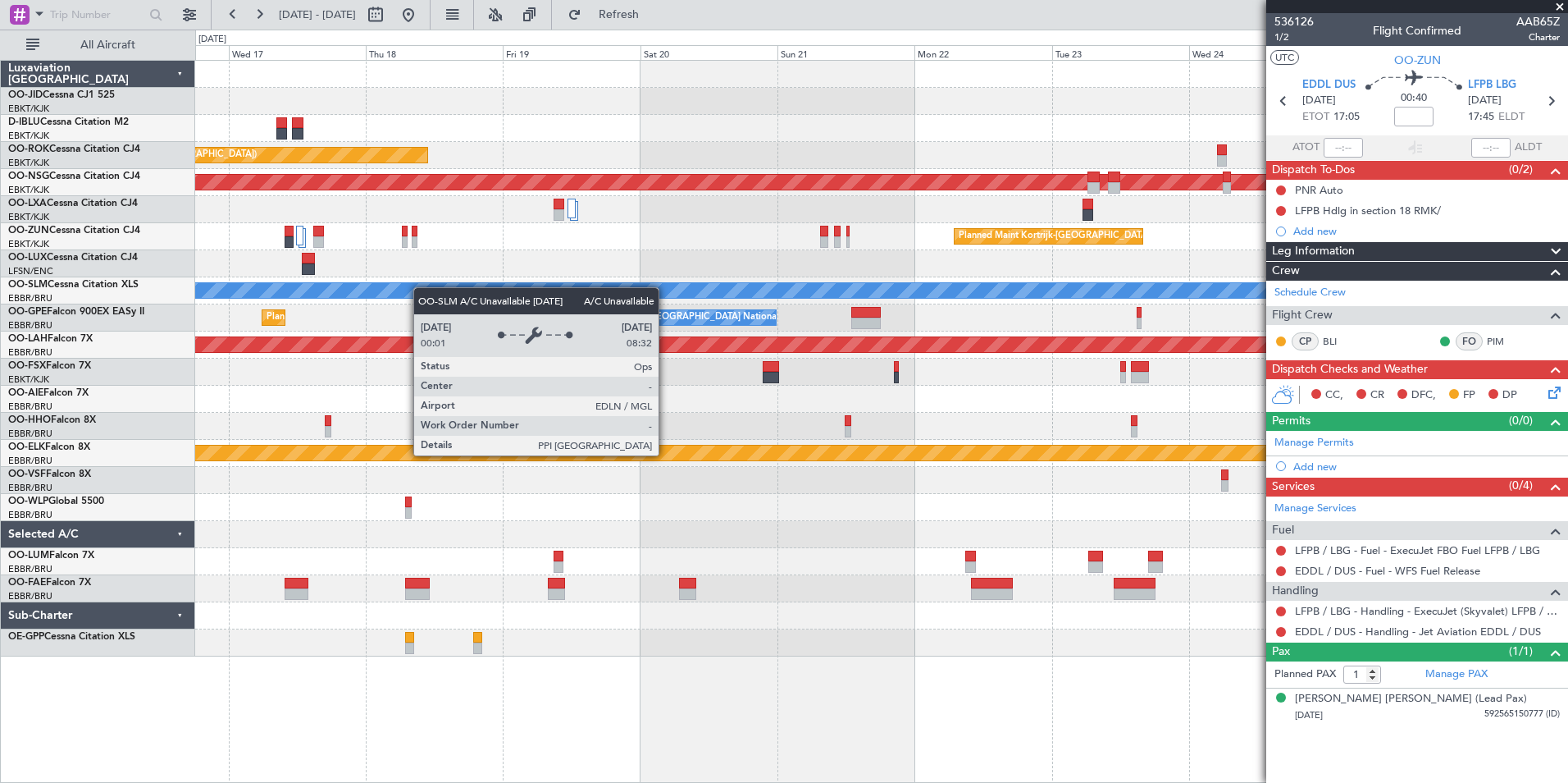
click at [387, 293] on div "Planned Maint Kortrijk-[GEOGRAPHIC_DATA] Planned Maint [GEOGRAPHIC_DATA]-[GEOGR…" at bounding box center [881, 358] width 1372 height 596
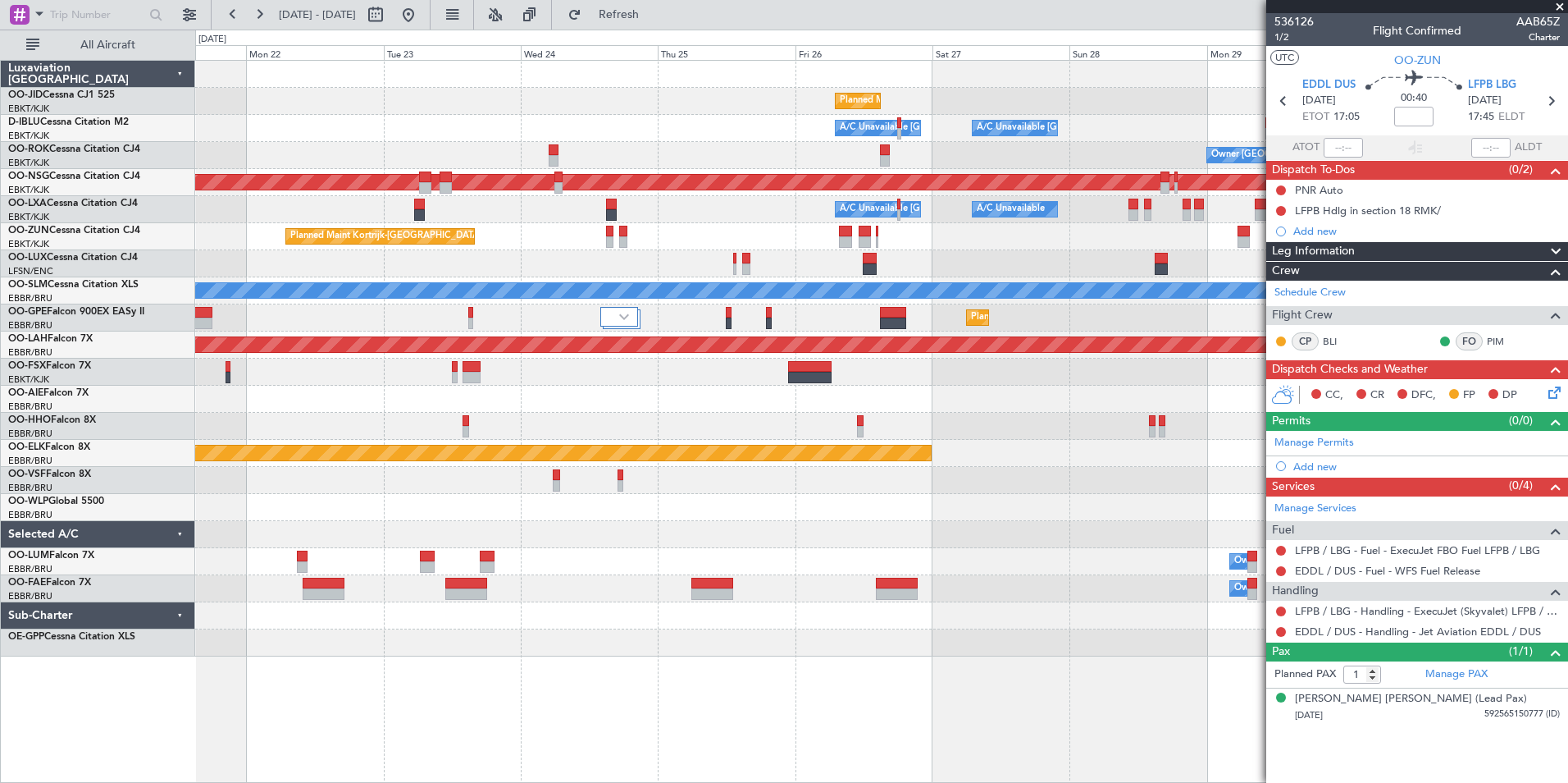
click at [484, 230] on div "Planned Maint Kortrijk-[GEOGRAPHIC_DATA] Planned Maint [GEOGRAPHIC_DATA]-[GEOGR…" at bounding box center [881, 358] width 1372 height 596
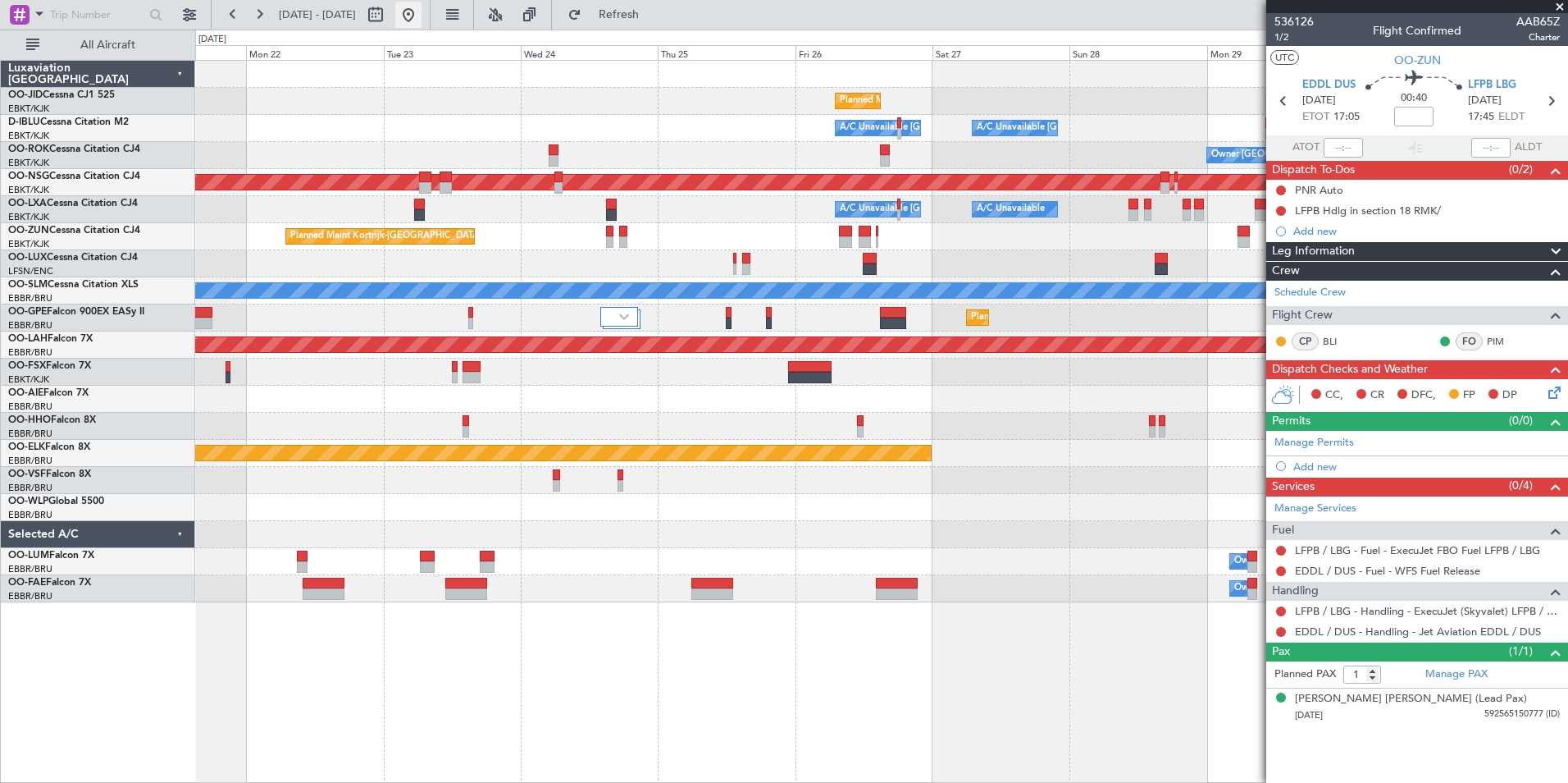
click at [422, 13] on button at bounding box center [408, 14] width 26 height 26
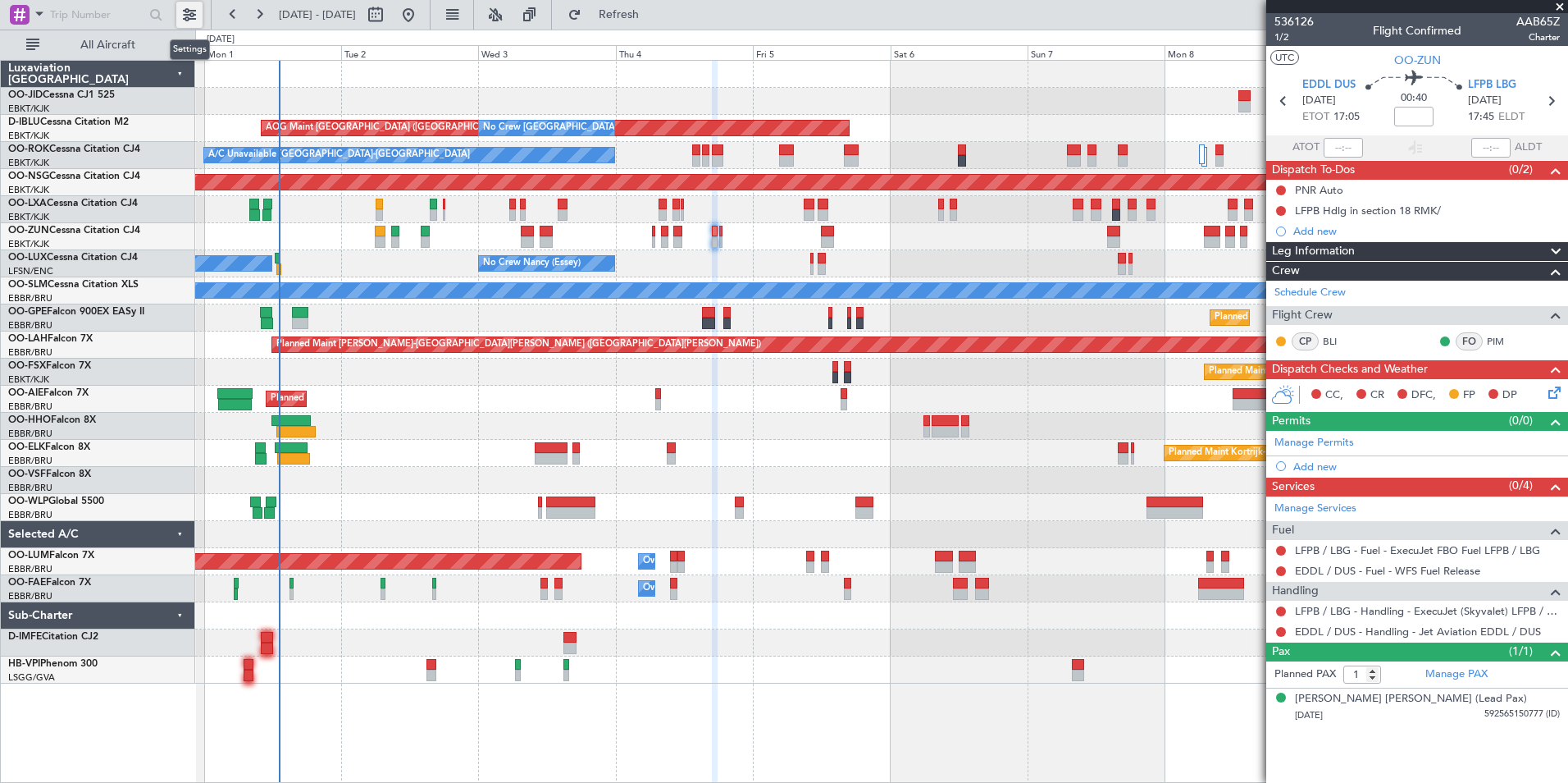
click at [191, 14] on button at bounding box center [189, 14] width 26 height 26
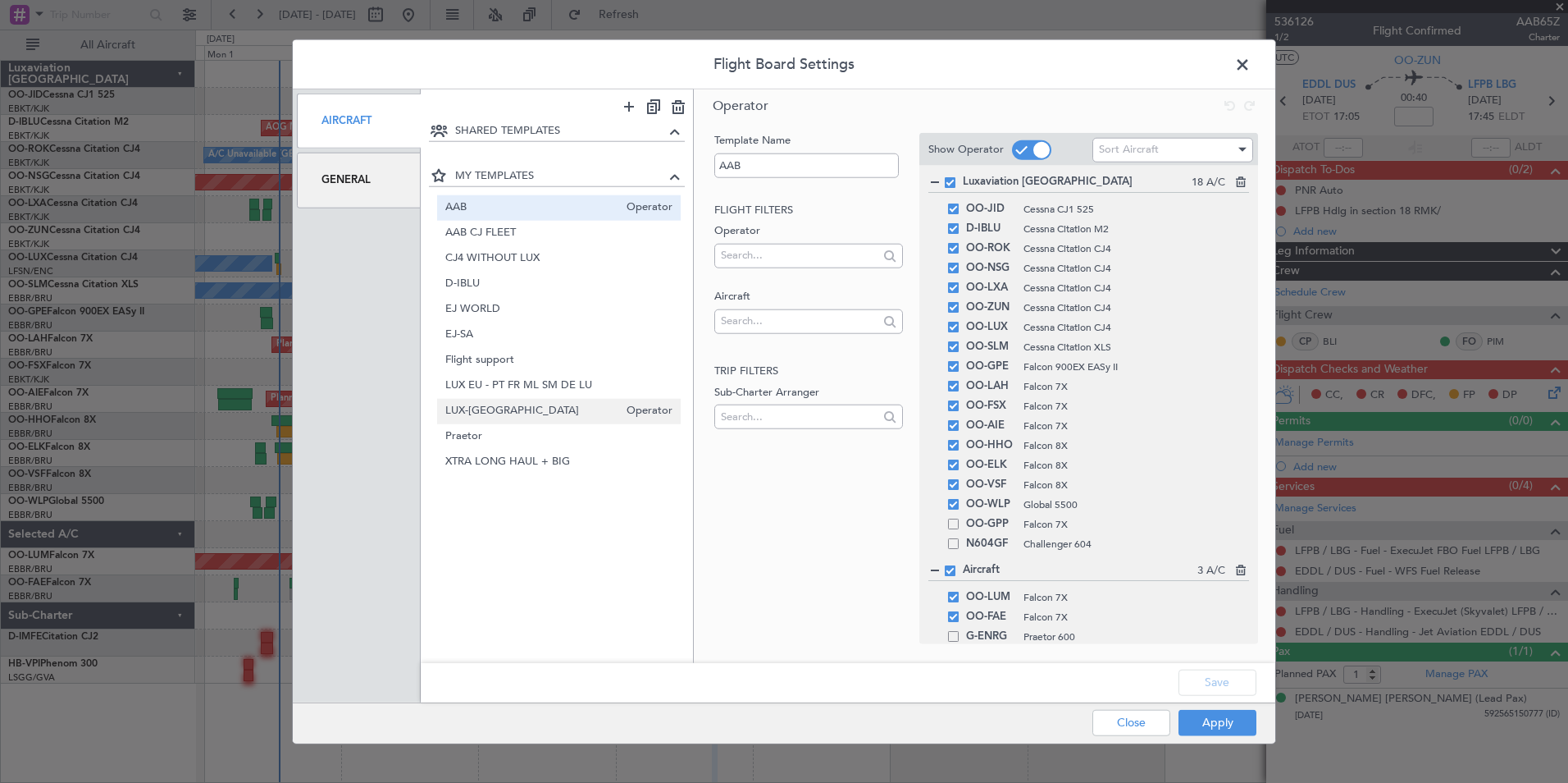
click at [502, 415] on span "LUX-[GEOGRAPHIC_DATA]" at bounding box center [532, 410] width 174 height 17
type input "LUX-[GEOGRAPHIC_DATA]"
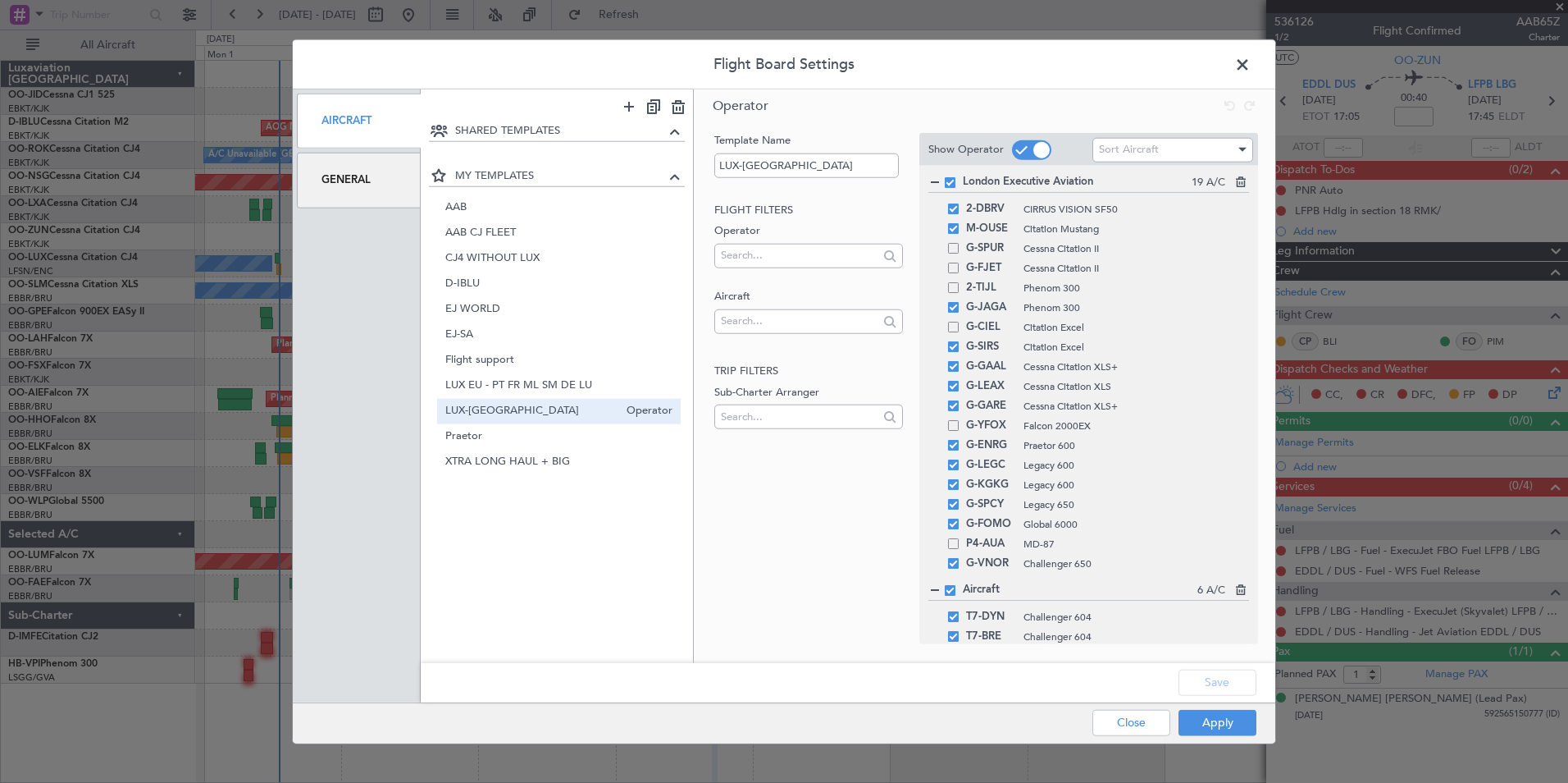
click at [1233, 708] on div "Apply Close" at bounding box center [1142, 722] width 239 height 40
click at [1233, 709] on button "Apply" at bounding box center [1217, 722] width 78 height 26
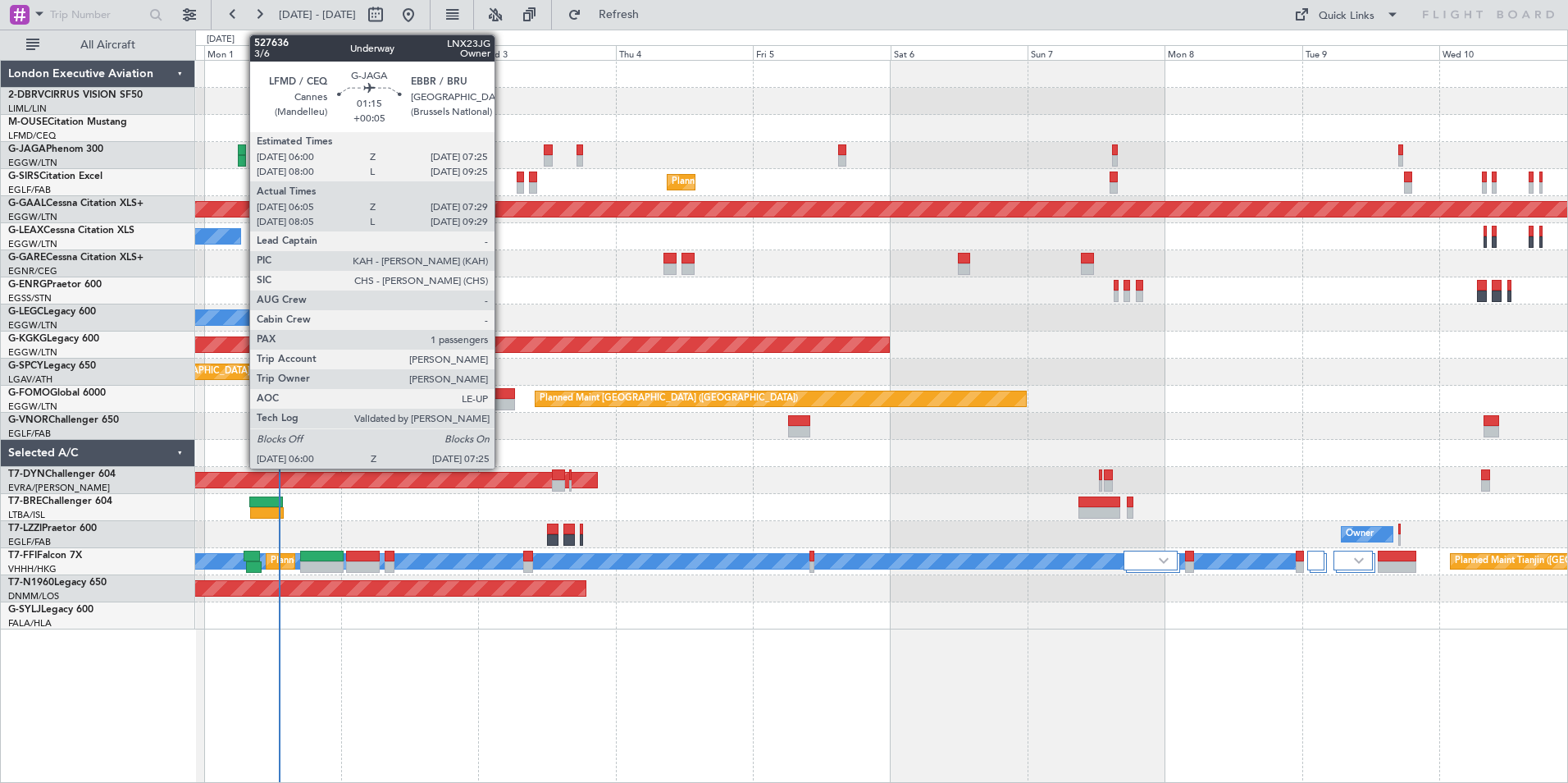
click at [241, 158] on div at bounding box center [242, 161] width 8 height 12
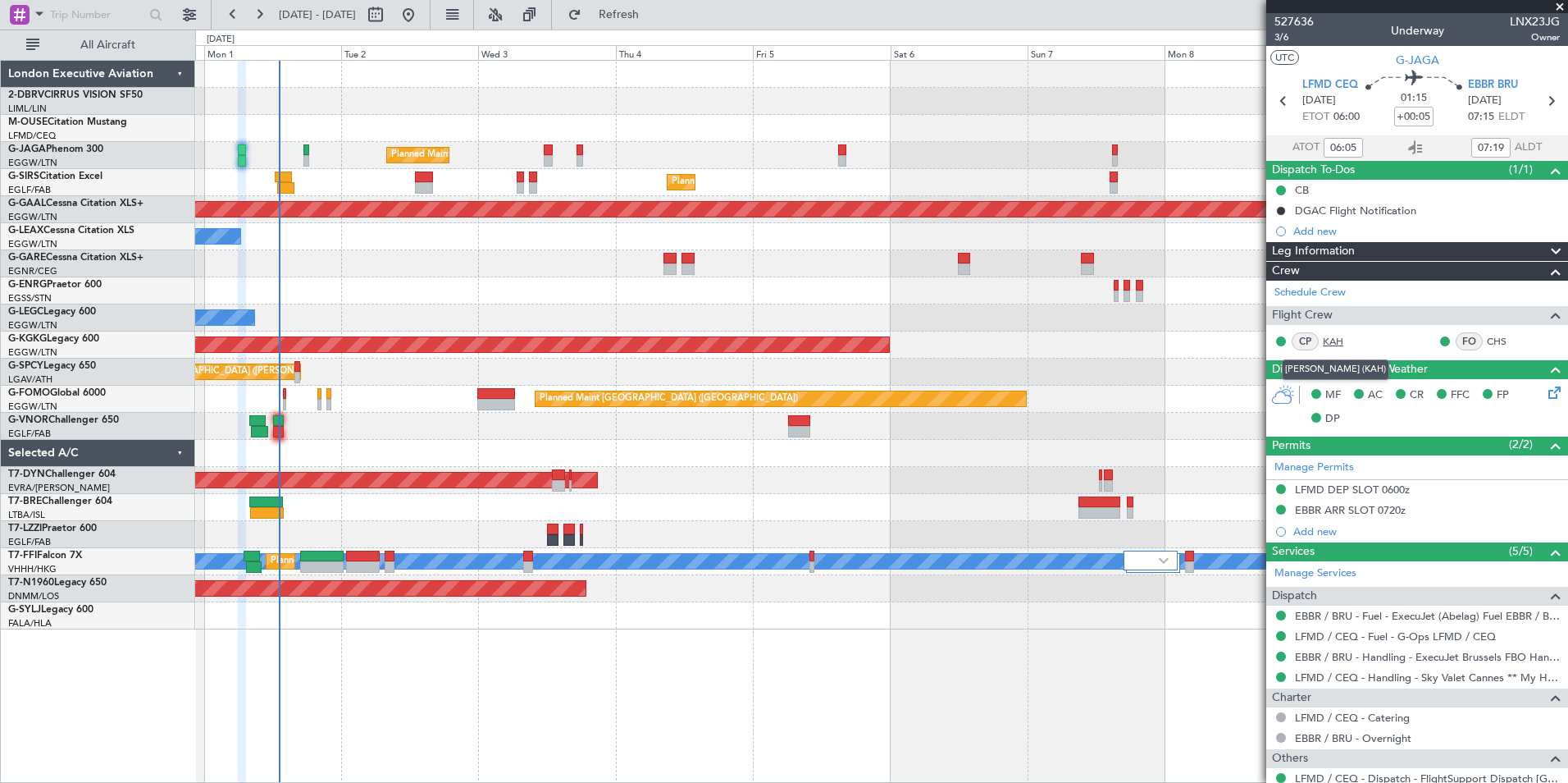
click at [1325, 337] on link "KAH" at bounding box center [1342, 341] width 37 height 14
click at [1343, 341] on link "KAH" at bounding box center [1342, 341] width 37 height 14
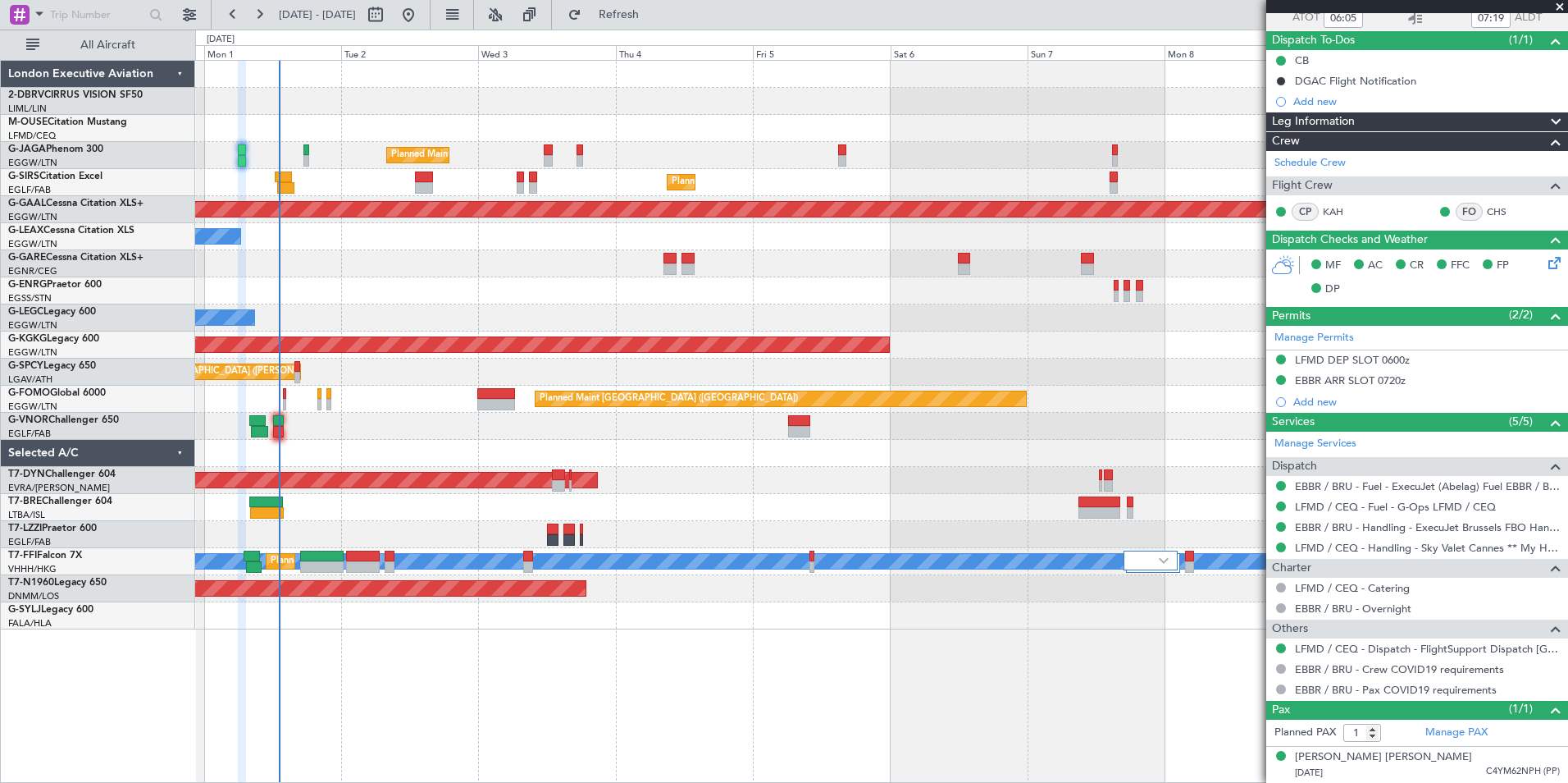
scroll to position [0, 0]
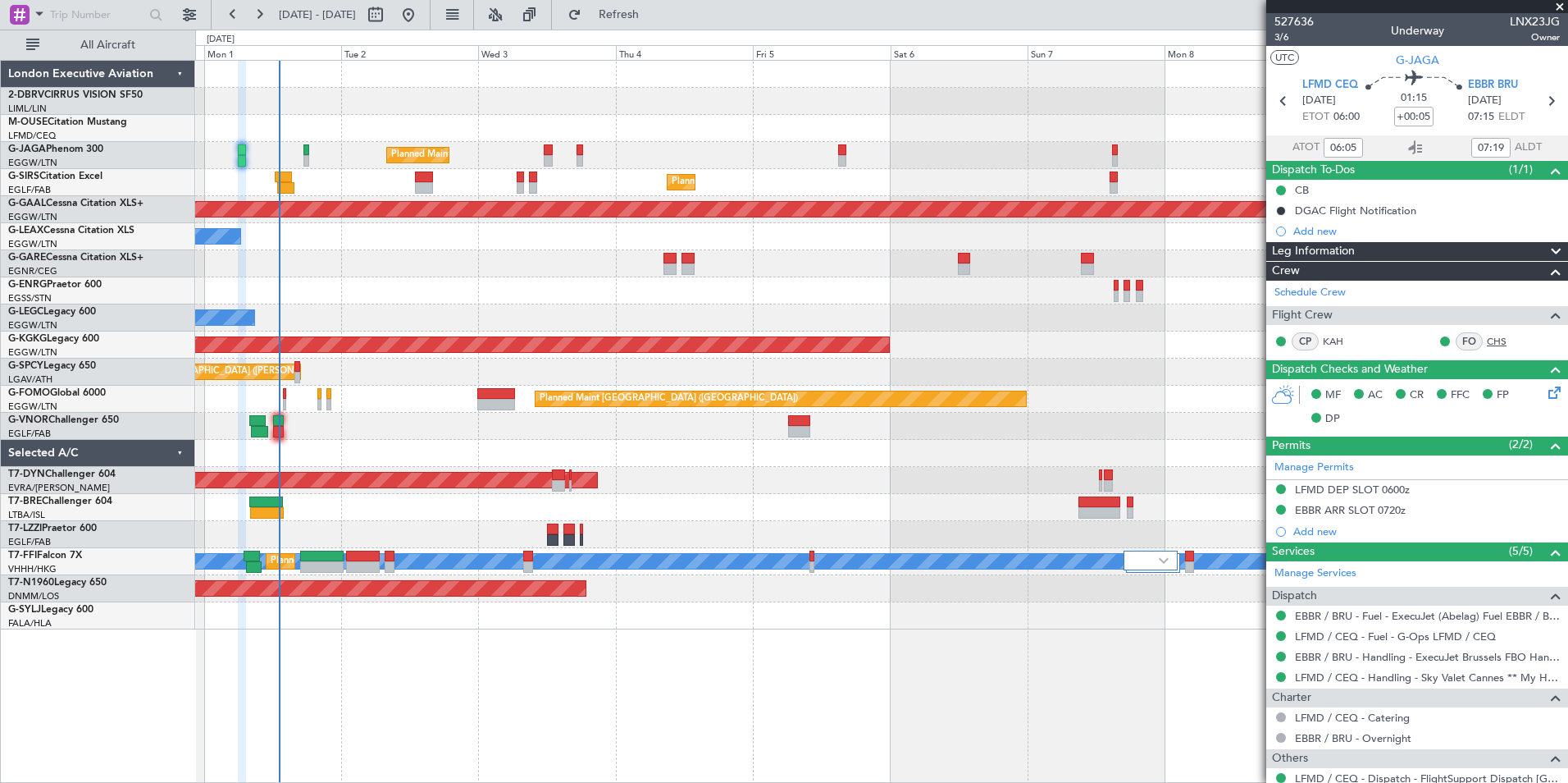
click at [1487, 337] on link "CHS" at bounding box center [1505, 341] width 37 height 14
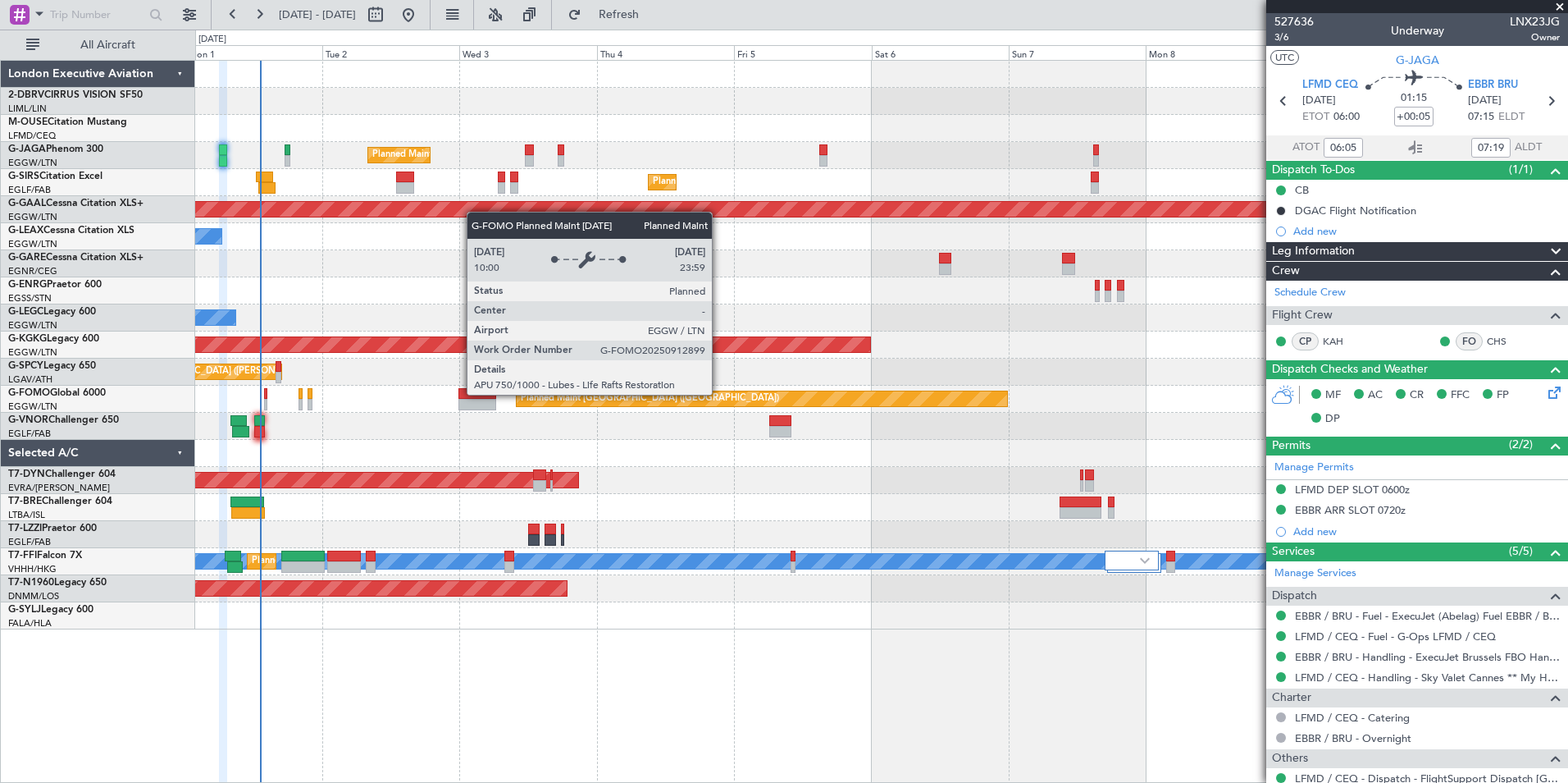
click at [701, 405] on div "Planned Maint [GEOGRAPHIC_DATA] ([GEOGRAPHIC_DATA])" at bounding box center [762, 398] width 490 height 14
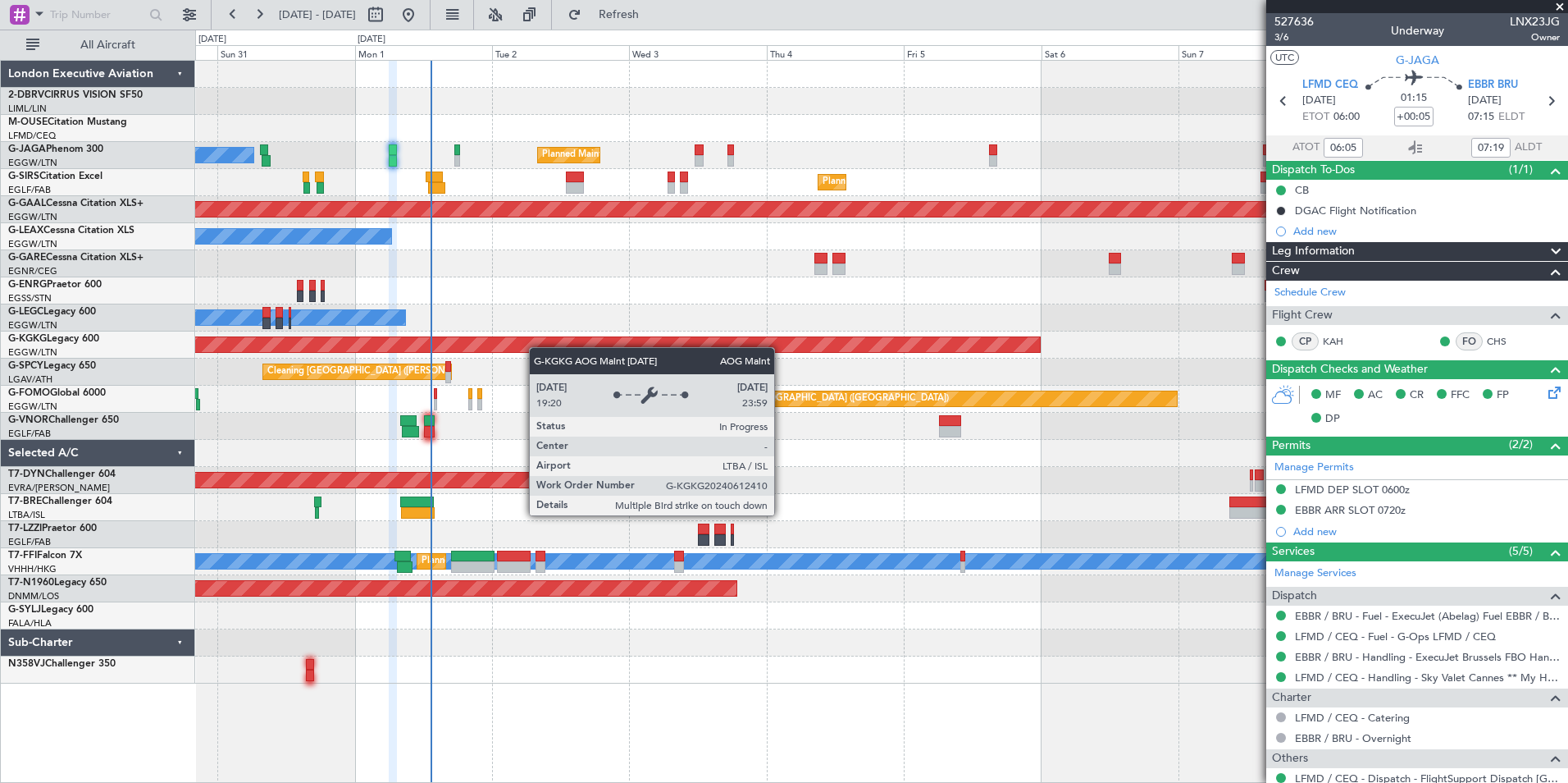
click at [524, 347] on div "Owner Ibiza Planned Maint [GEOGRAPHIC_DATA] ([GEOGRAPHIC_DATA]) Planned Maint […" at bounding box center [881, 372] width 1372 height 623
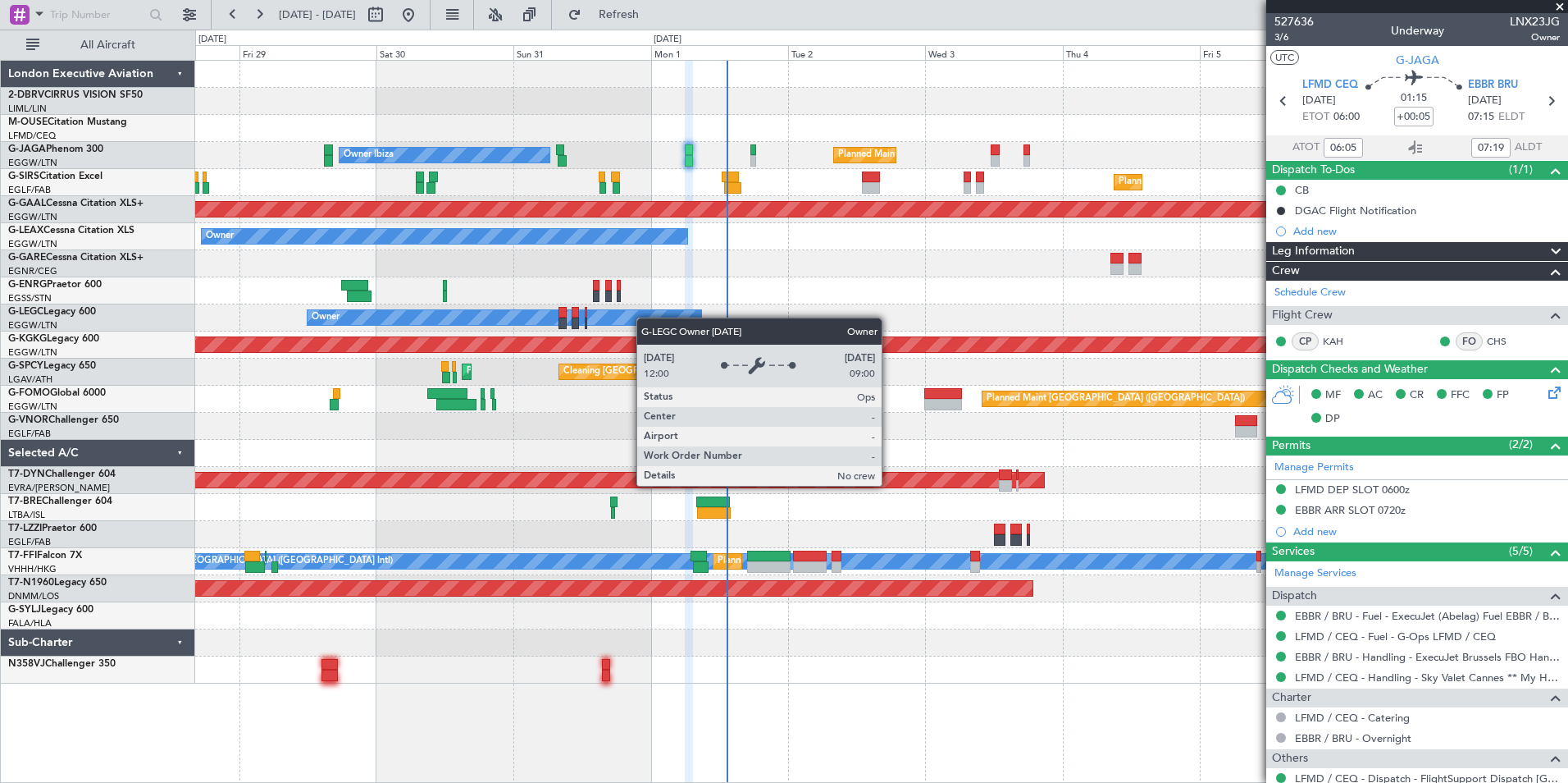
click at [655, 323] on div "Owner Ibiza Planned Maint [GEOGRAPHIC_DATA] ([GEOGRAPHIC_DATA]) Planned Maint […" at bounding box center [881, 372] width 1372 height 623
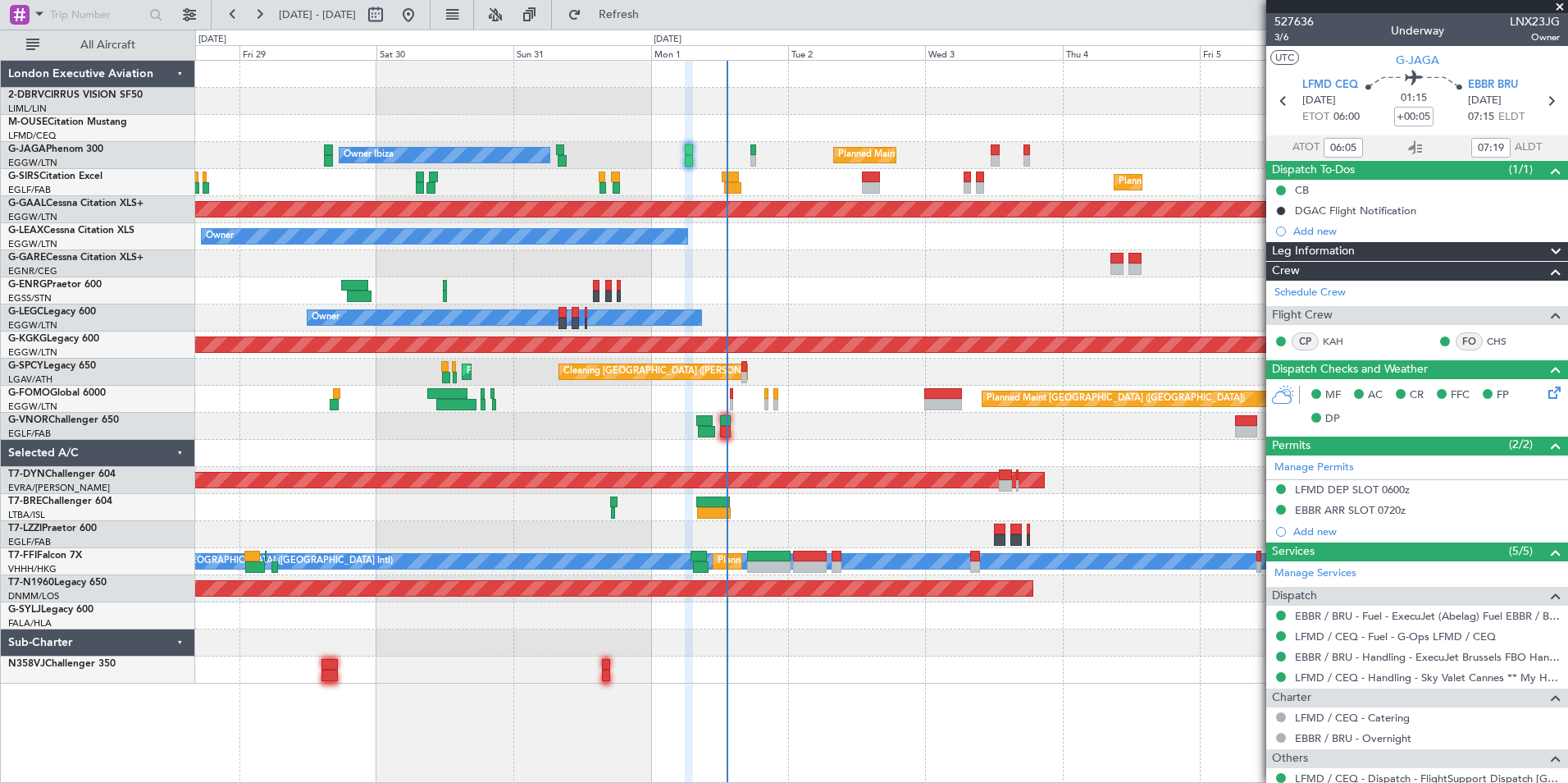
click at [524, 308] on div "Owner" at bounding box center [881, 318] width 1372 height 27
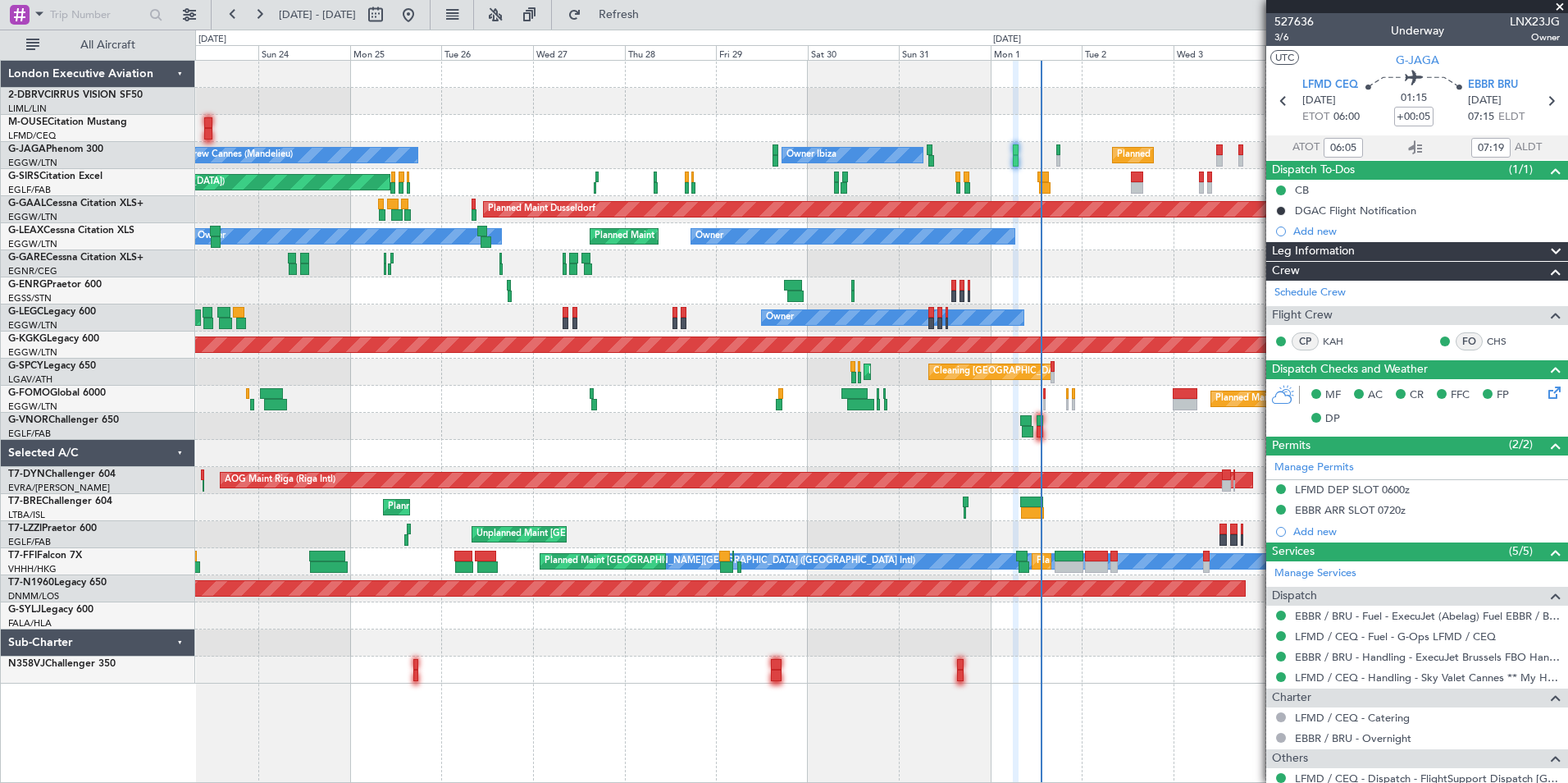
click at [623, 303] on div at bounding box center [881, 291] width 1372 height 27
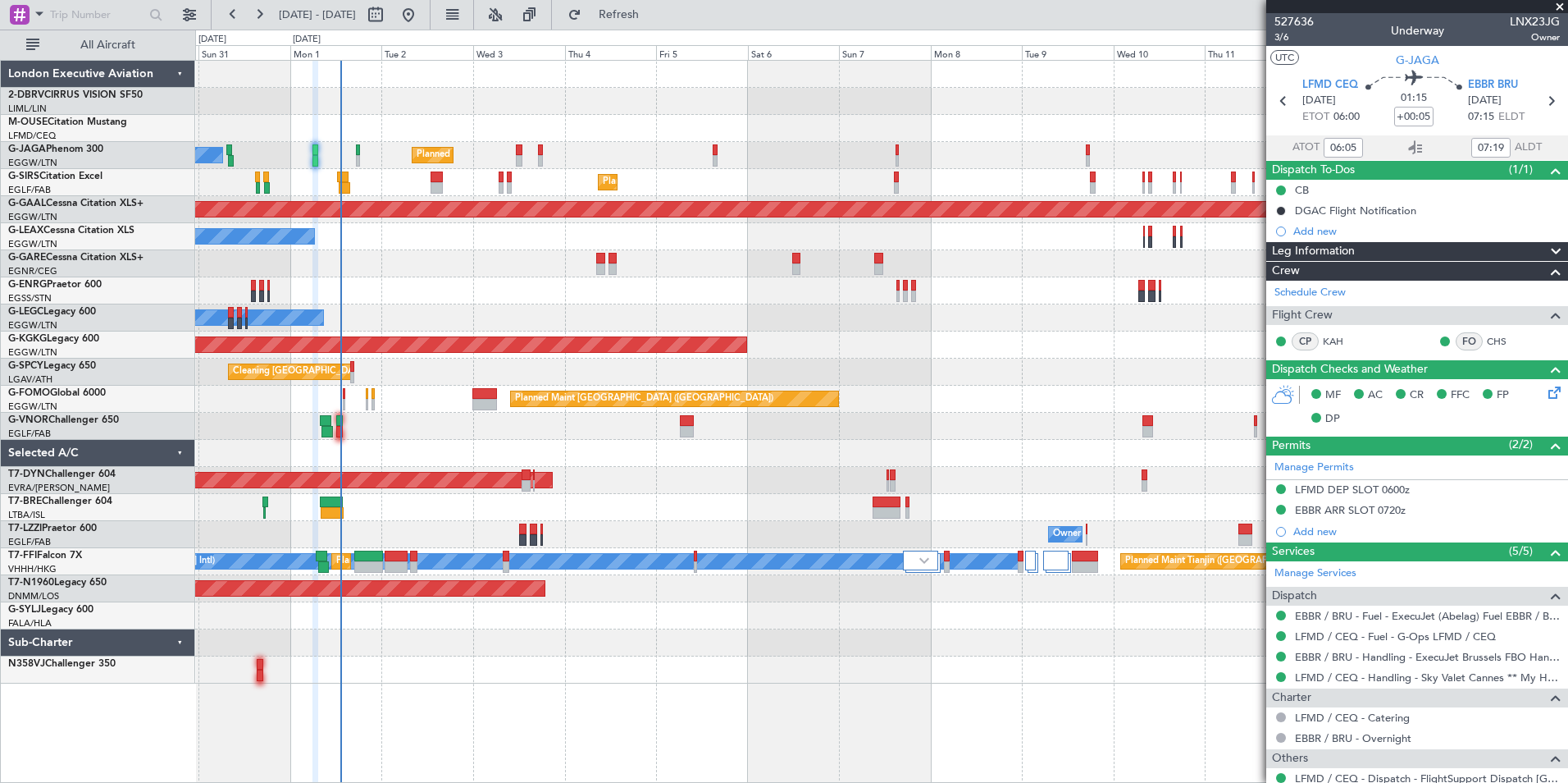
click at [123, 410] on div "Owner Ibiza Planned Maint [GEOGRAPHIC_DATA] ([GEOGRAPHIC_DATA]) Planned Maint […" at bounding box center [784, 406] width 1568 height 753
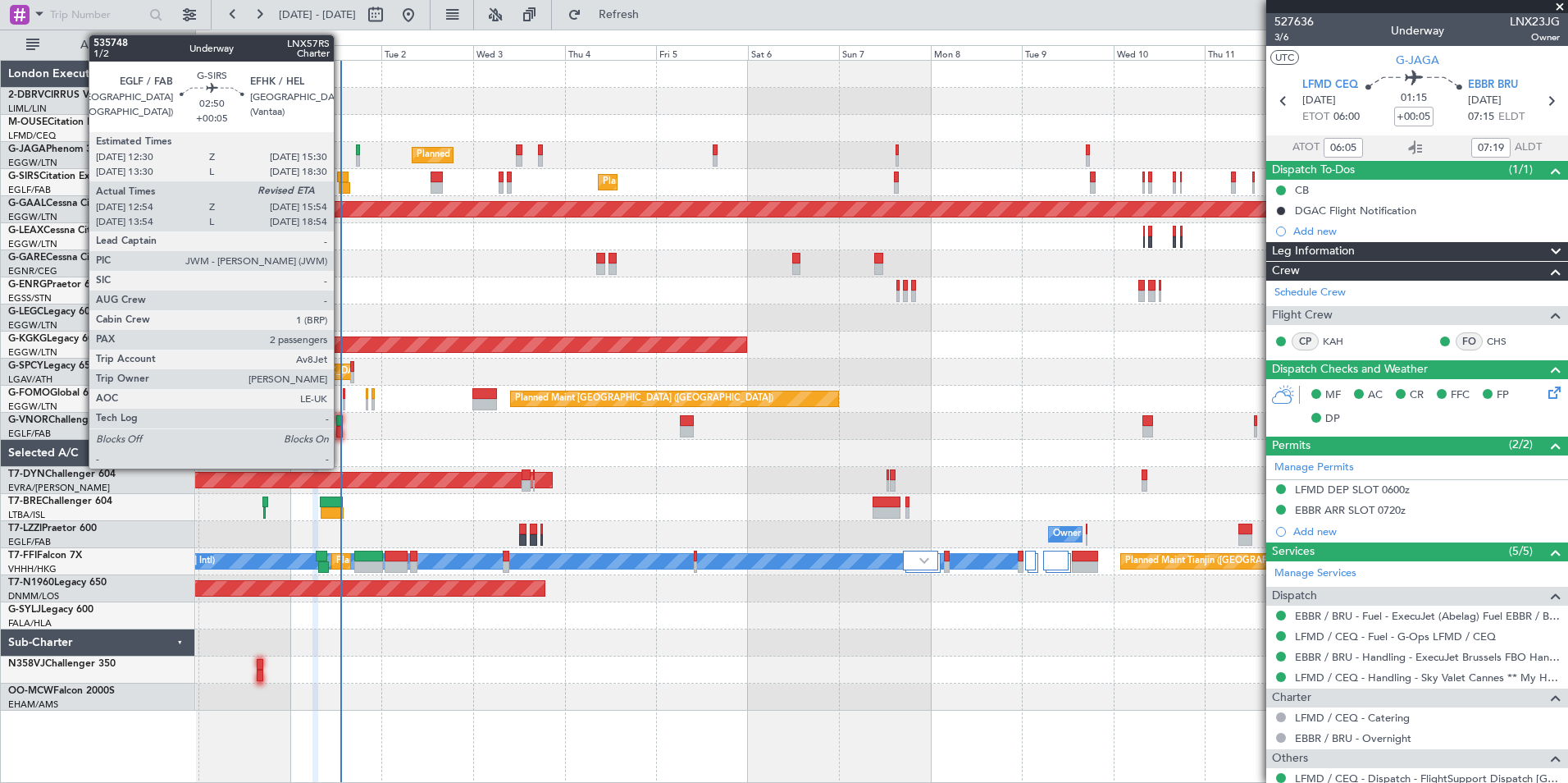
click at [341, 182] on div at bounding box center [345, 188] width 12 height 12
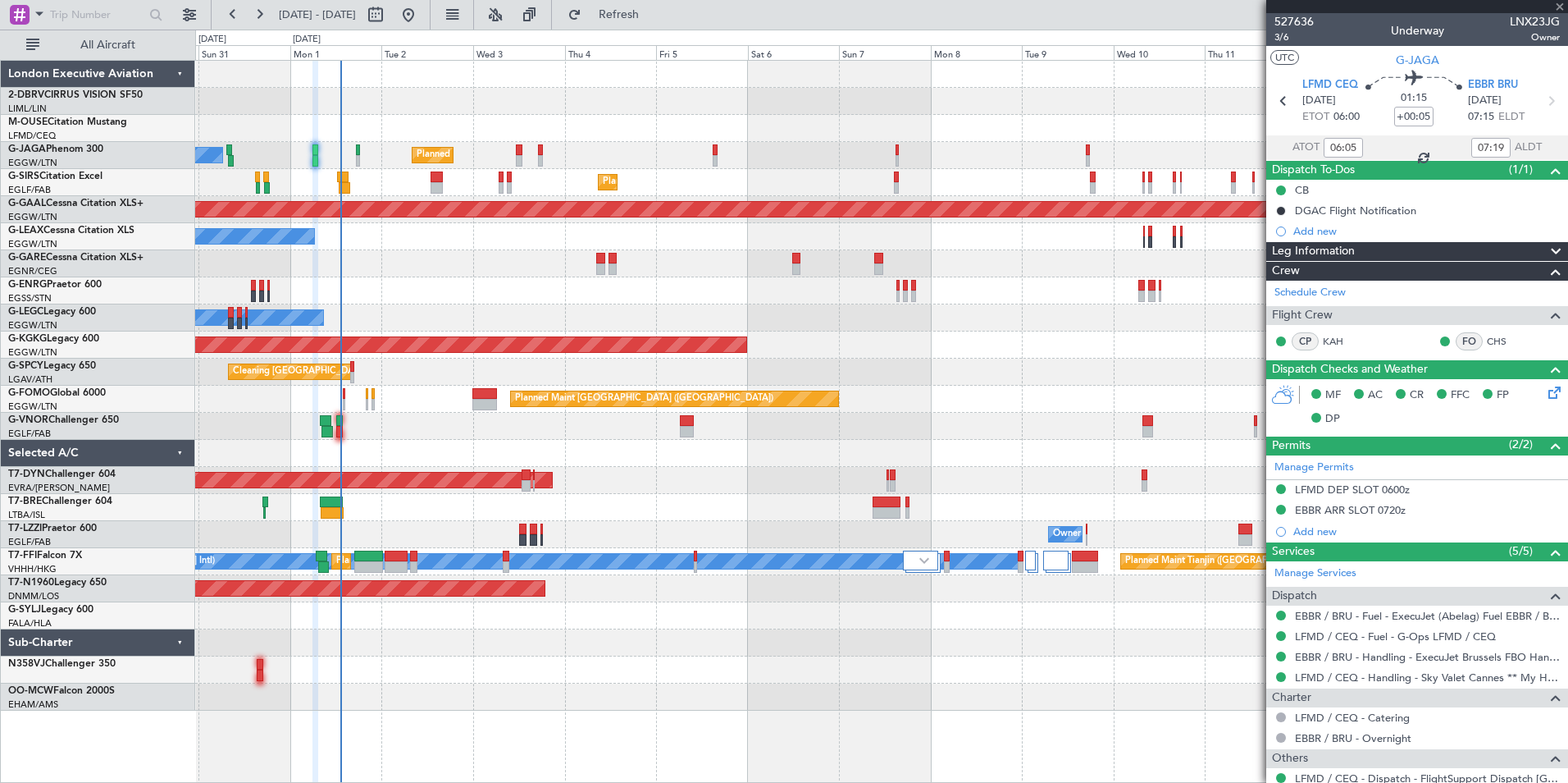
type input "12:54"
type input "2"
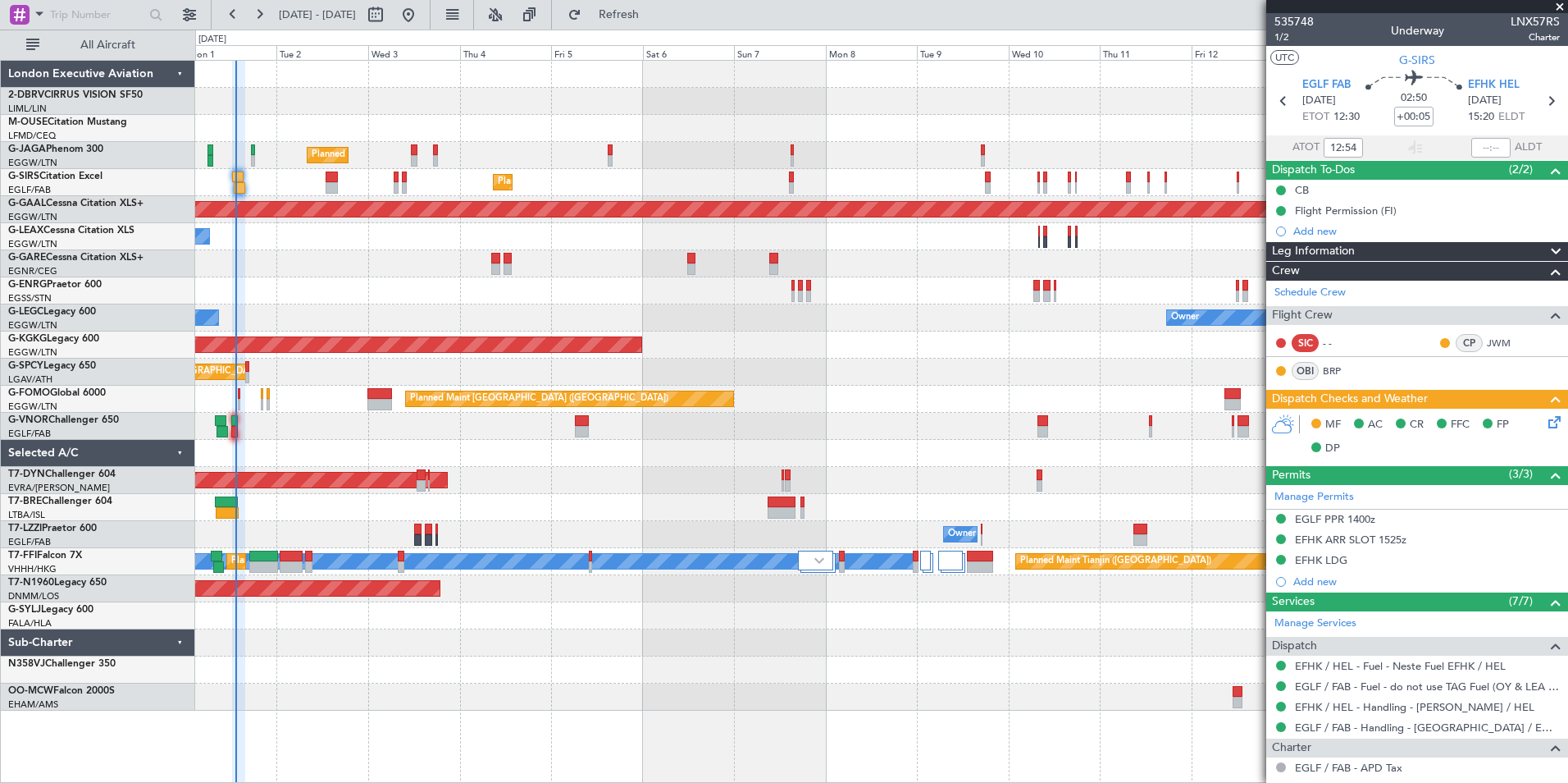
click at [983, 415] on div "Planned Maint [GEOGRAPHIC_DATA] ([GEOGRAPHIC_DATA]) Owner Ibiza Planned Maint […" at bounding box center [881, 386] width 1372 height 650
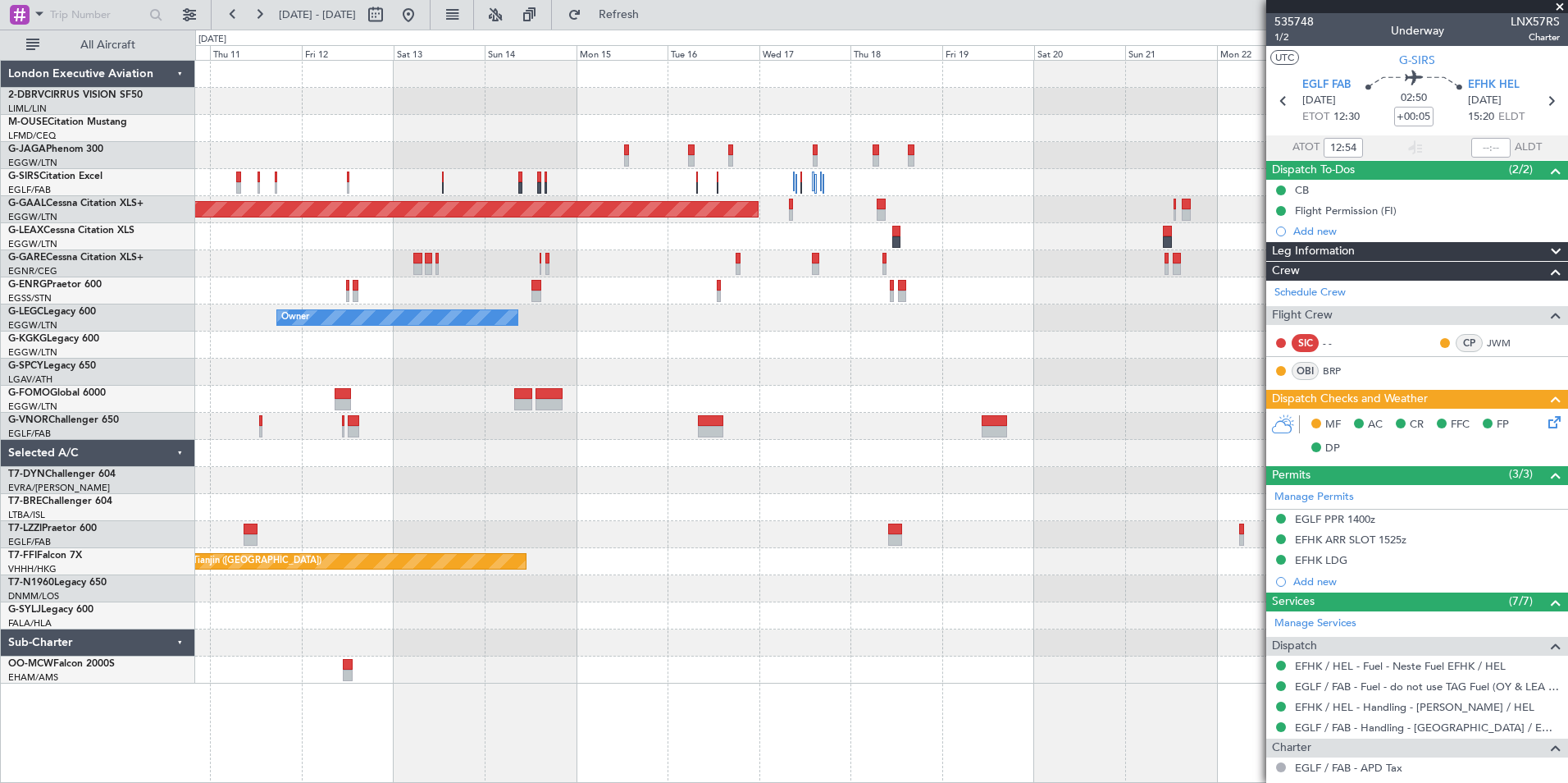
click at [364, 699] on div "Planned Maint Dusseldorf Owner A/C Unavailable [GEOGRAPHIC_DATA] ([GEOGRAPHIC_D…" at bounding box center [881, 421] width 1373 height 723
click at [422, 14] on button at bounding box center [408, 14] width 26 height 26
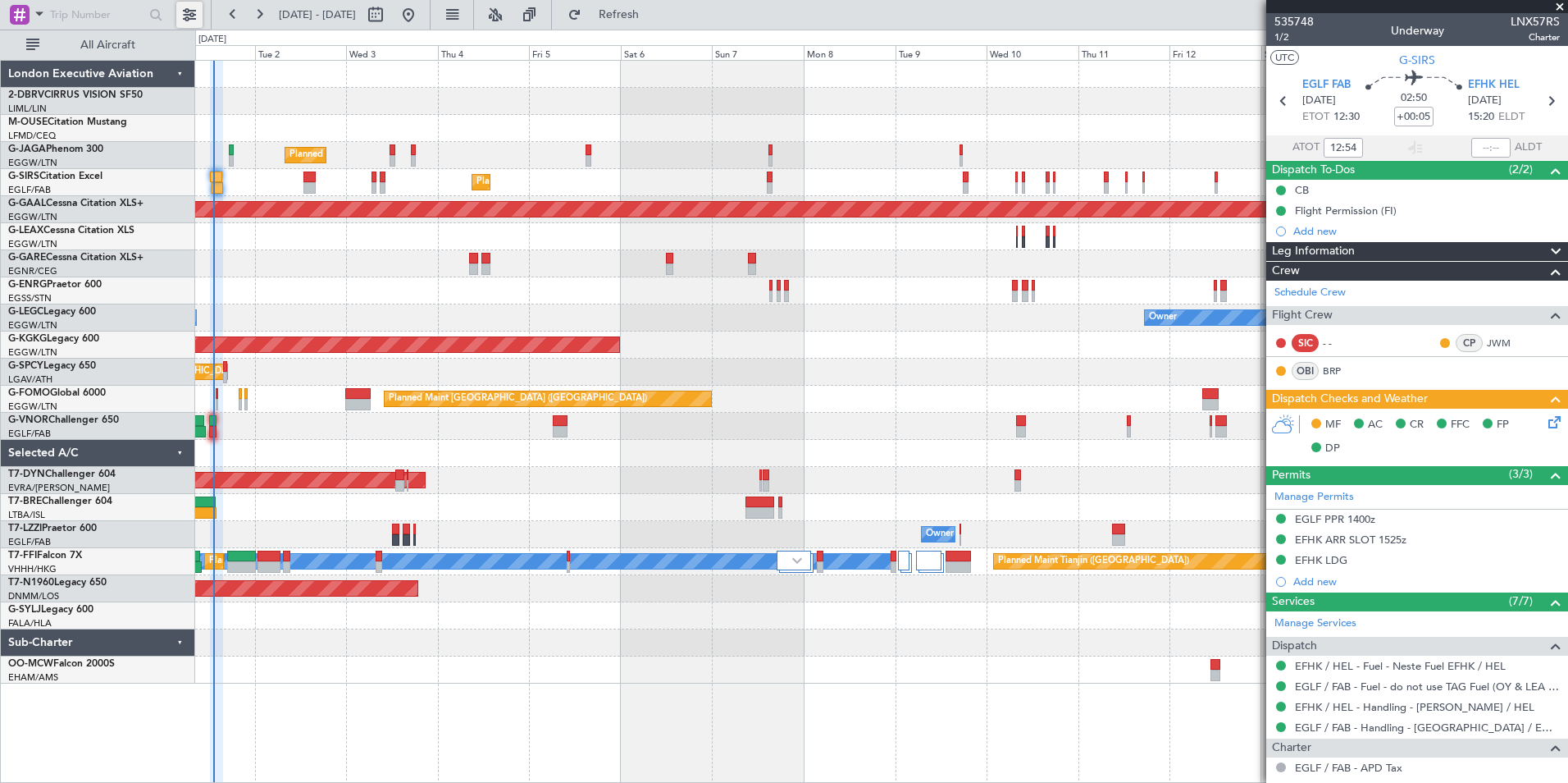
click at [193, 12] on button at bounding box center [189, 14] width 26 height 26
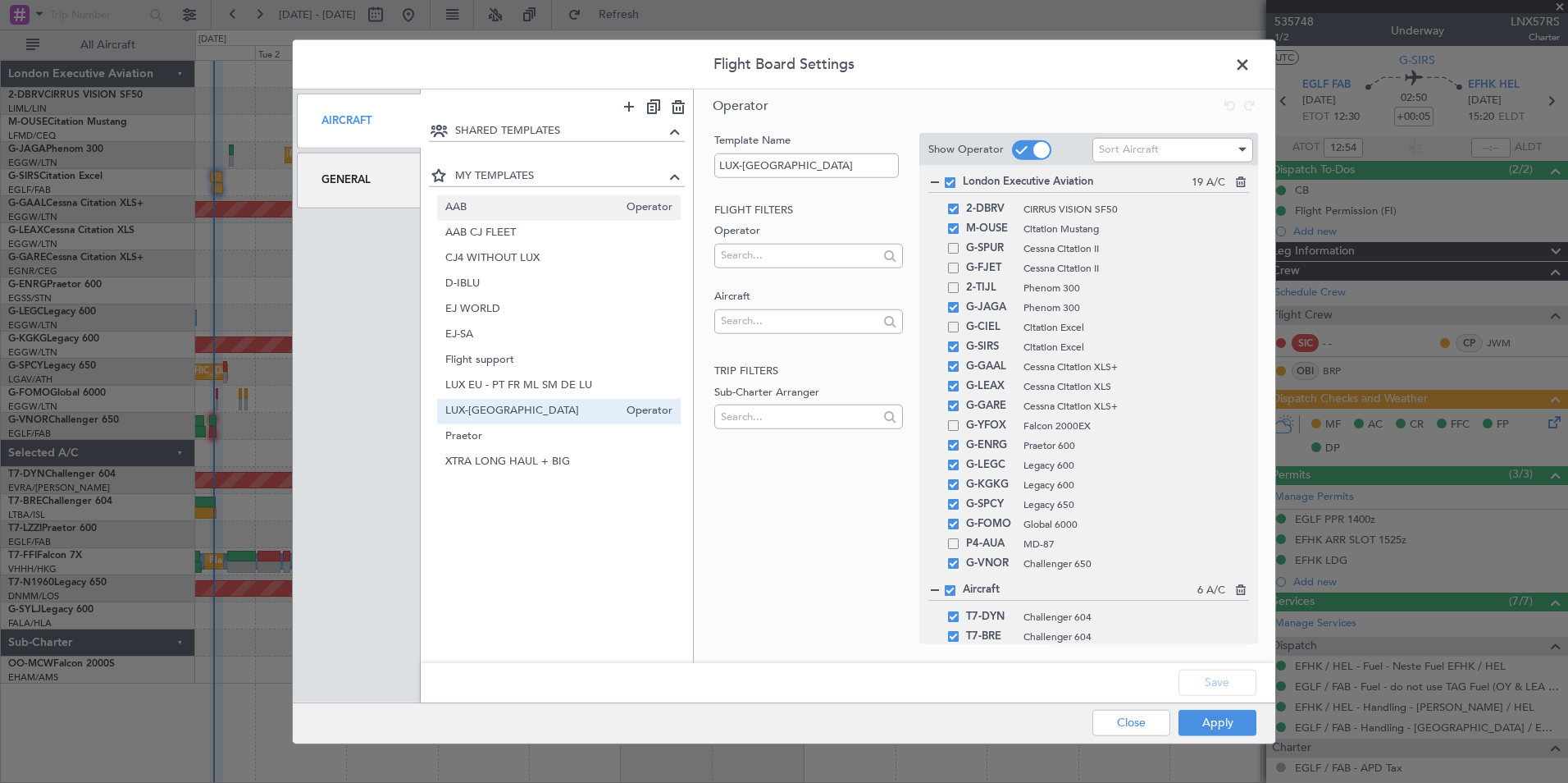
click at [510, 211] on span "AAB" at bounding box center [532, 207] width 174 height 17
type input "AAB"
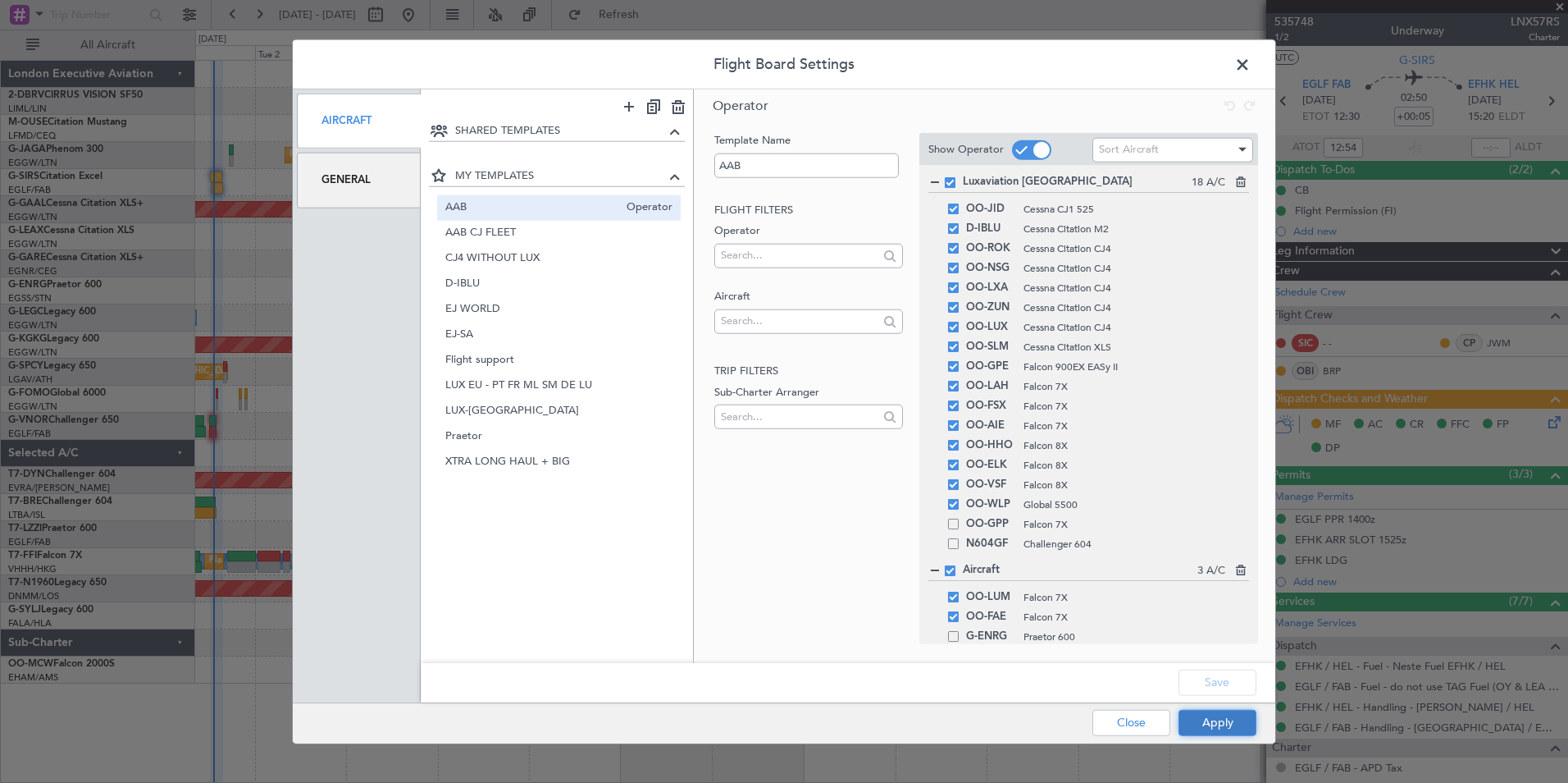
click at [1206, 721] on button "Apply" at bounding box center [1217, 722] width 78 height 26
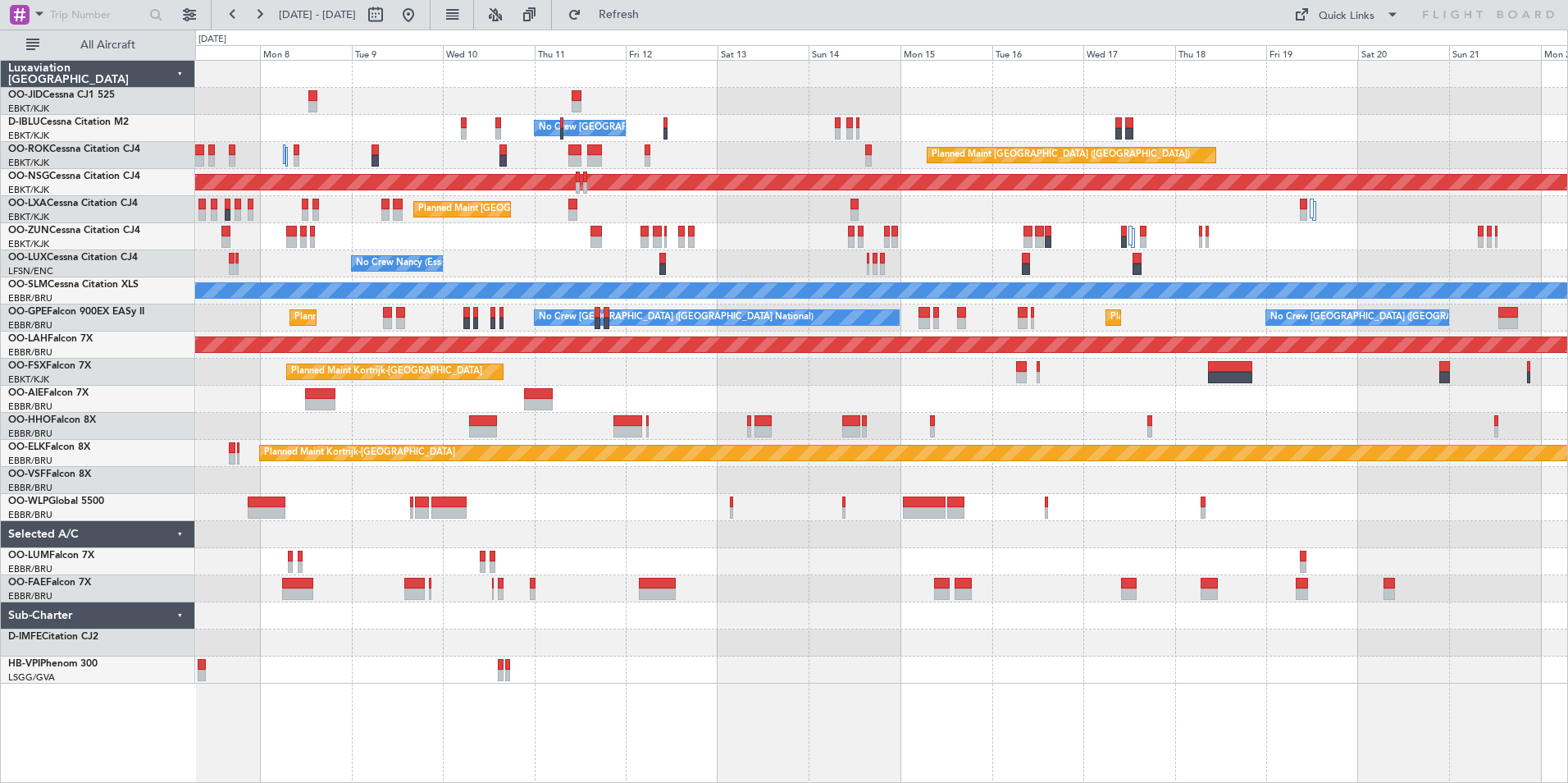
click at [512, 370] on div "No Crew [GEOGRAPHIC_DATA] ([GEOGRAPHIC_DATA] National) AOG Maint [GEOGRAPHIC_DA…" at bounding box center [881, 372] width 1372 height 623
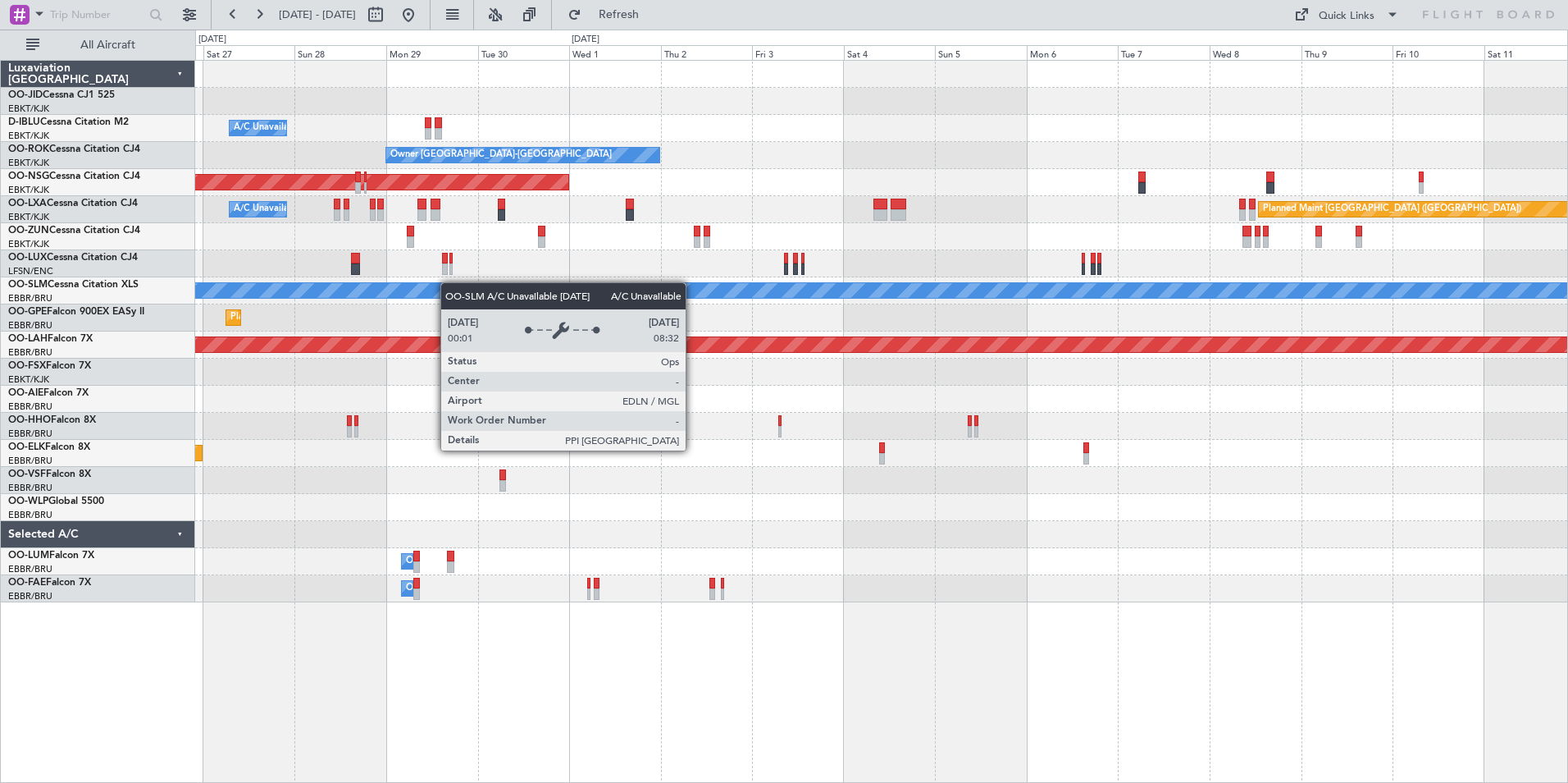
click at [448, 282] on div "Planned Maint Kortrijk-[GEOGRAPHIC_DATA] Planned Maint [GEOGRAPHIC_DATA]-[GEOGR…" at bounding box center [881, 331] width 1372 height 541
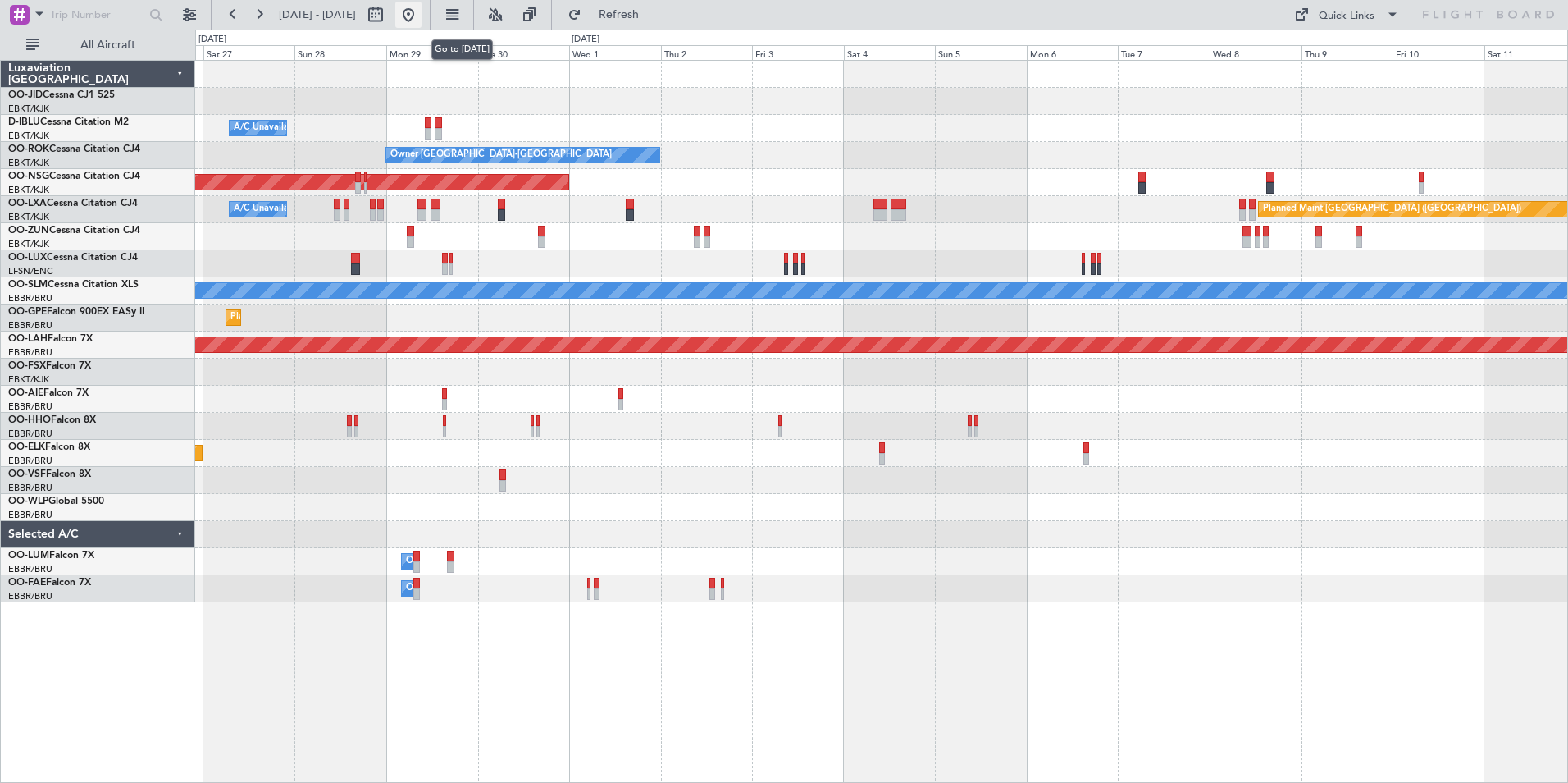
click at [422, 18] on button at bounding box center [408, 14] width 26 height 26
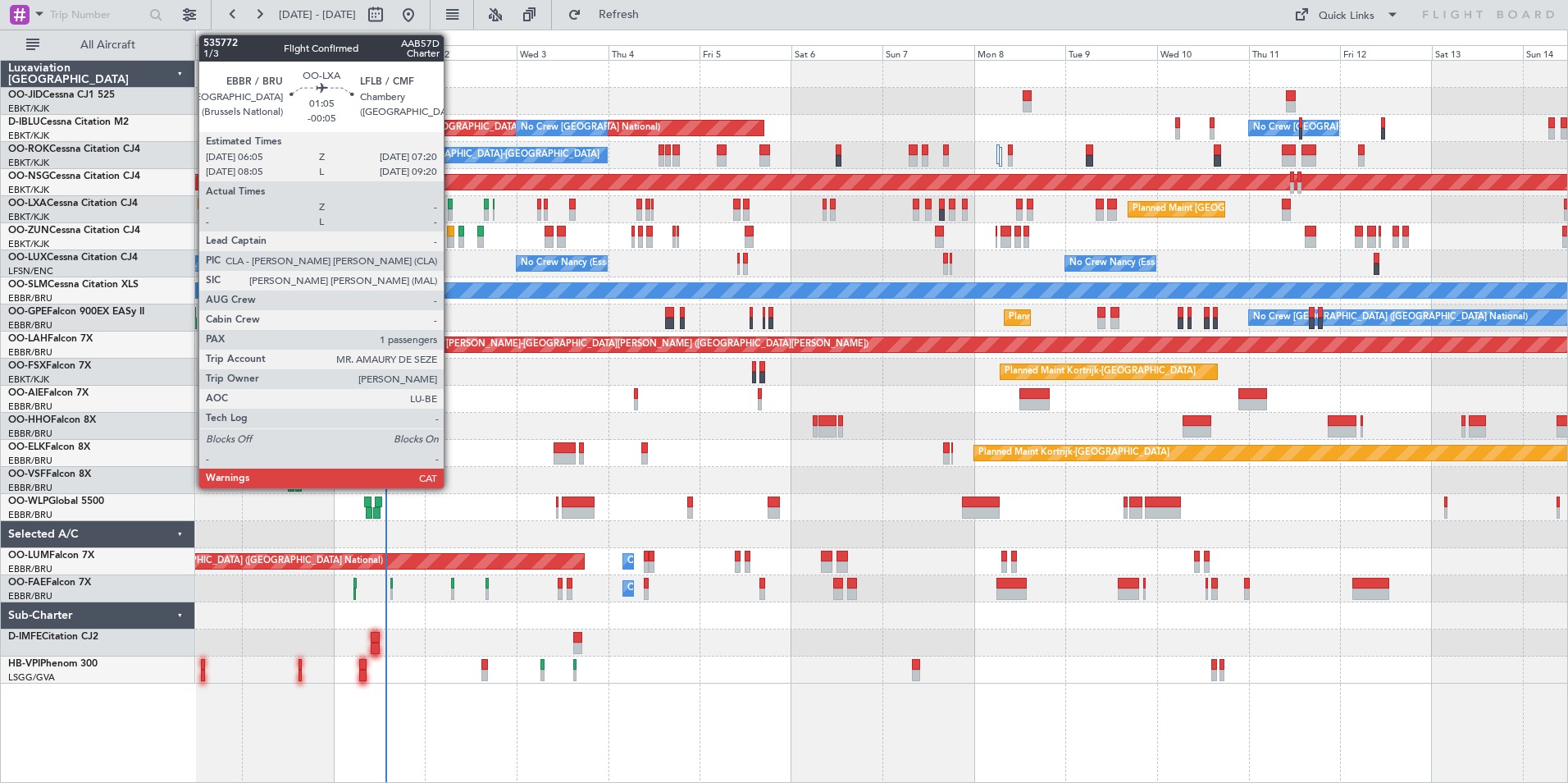
click at [452, 213] on div at bounding box center [451, 215] width 5 height 12
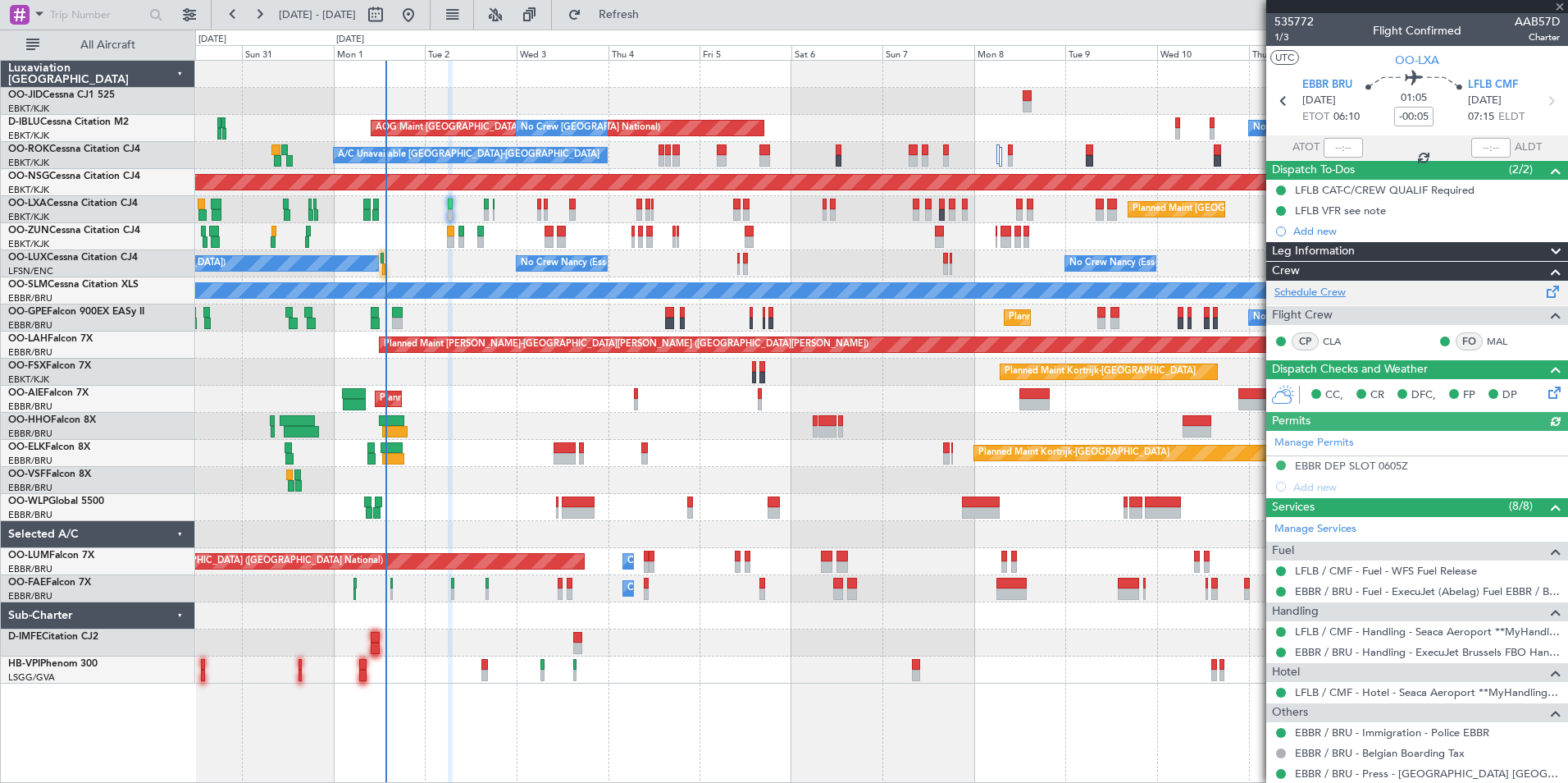
click at [1284, 292] on link "Schedule Crew" at bounding box center [1310, 292] width 71 height 16
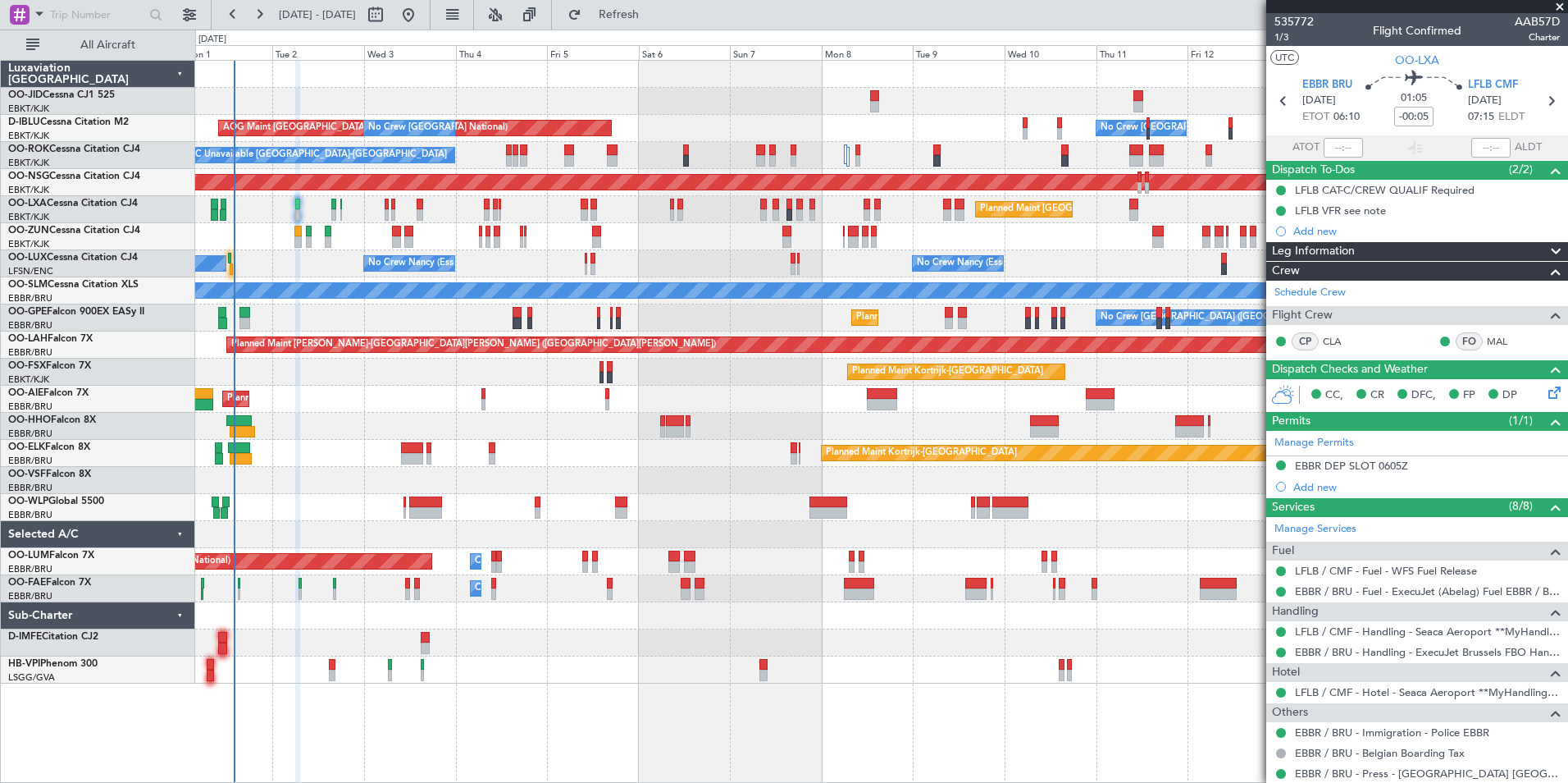
click at [523, 358] on div "Planned Maint Kortrijk-Wevelgem AOG Maint Kortrijk-Wevelgem AOG Maint Brussels …" at bounding box center [881, 372] width 1372 height 623
